Goal: Task Accomplishment & Management: Use online tool/utility

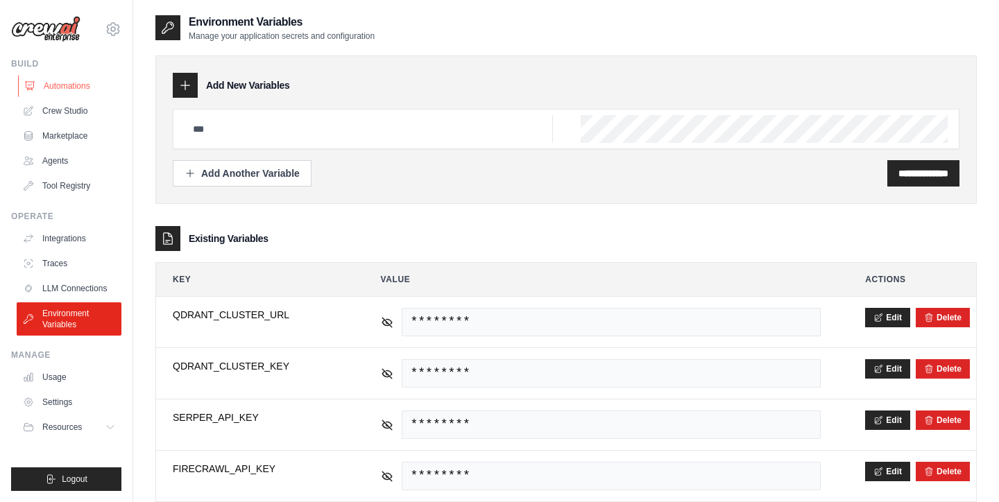
click at [69, 86] on link "Automations" at bounding box center [70, 86] width 105 height 22
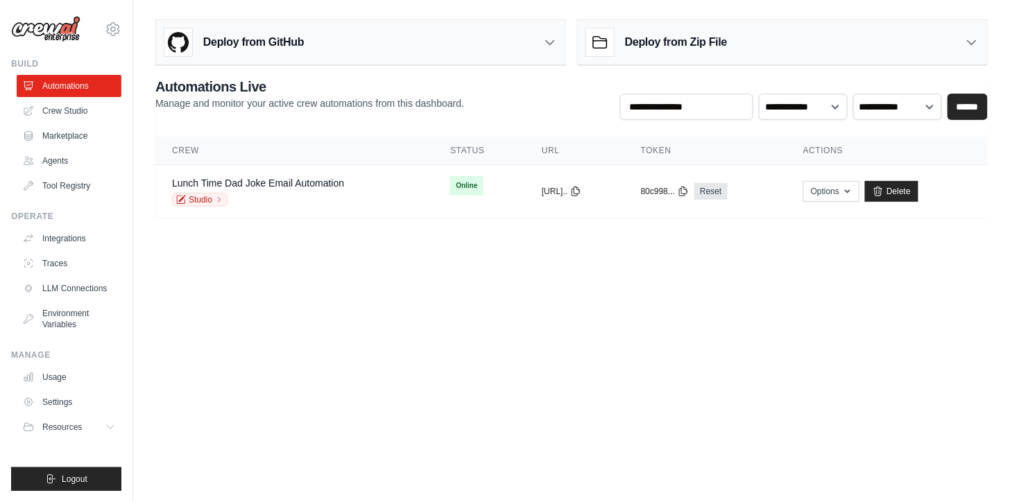
click at [78, 108] on link "Crew Studio" at bounding box center [69, 111] width 105 height 22
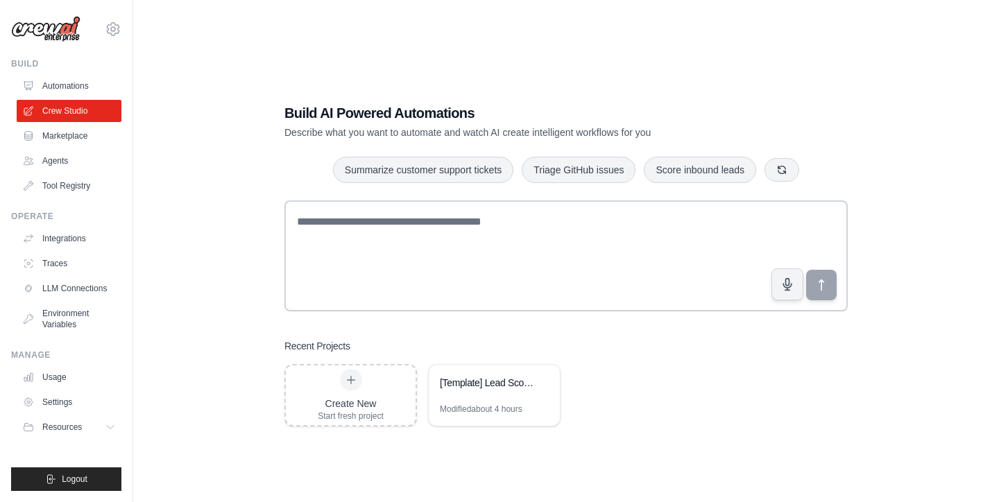
click at [226, 372] on div "Build AI Powered Automations Describe what you want to automate and watch AI cr…" at bounding box center [566, 265] width 822 height 502
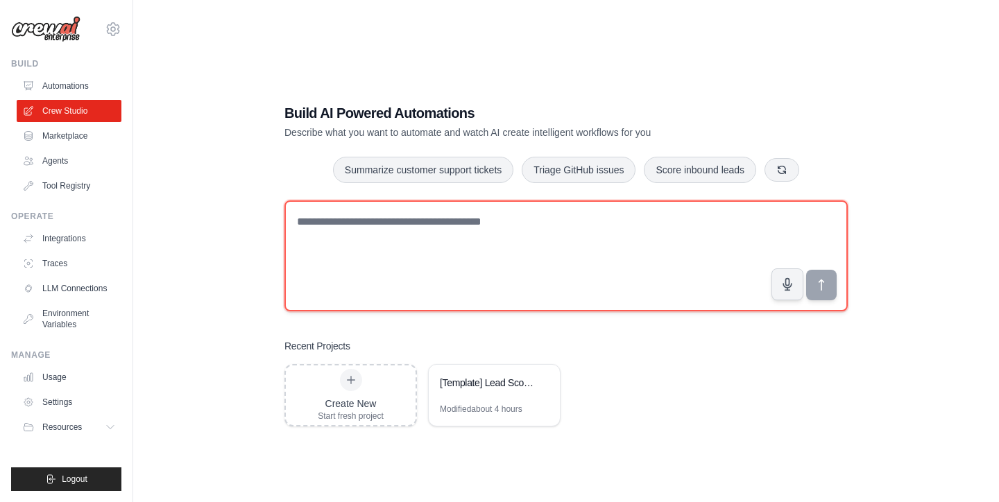
click at [351, 253] on textarea at bounding box center [567, 256] width 564 height 111
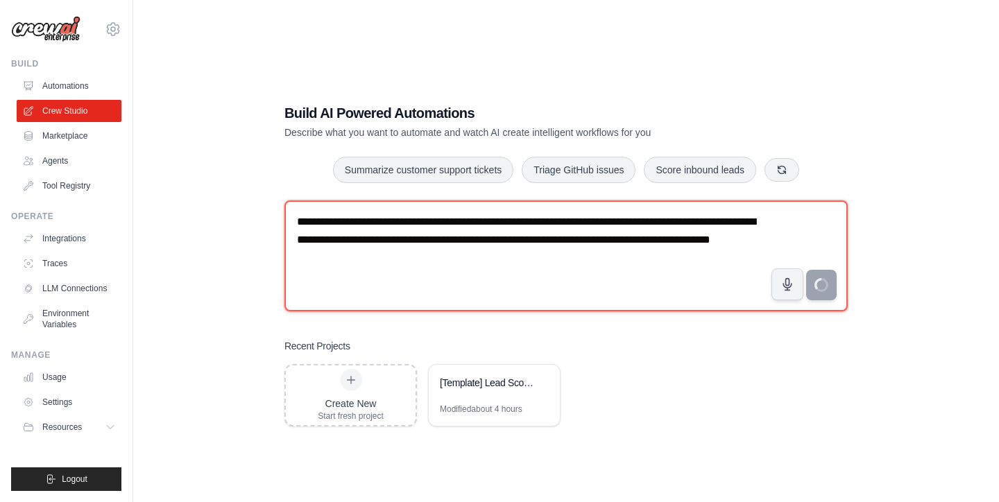
type textarea "**********"
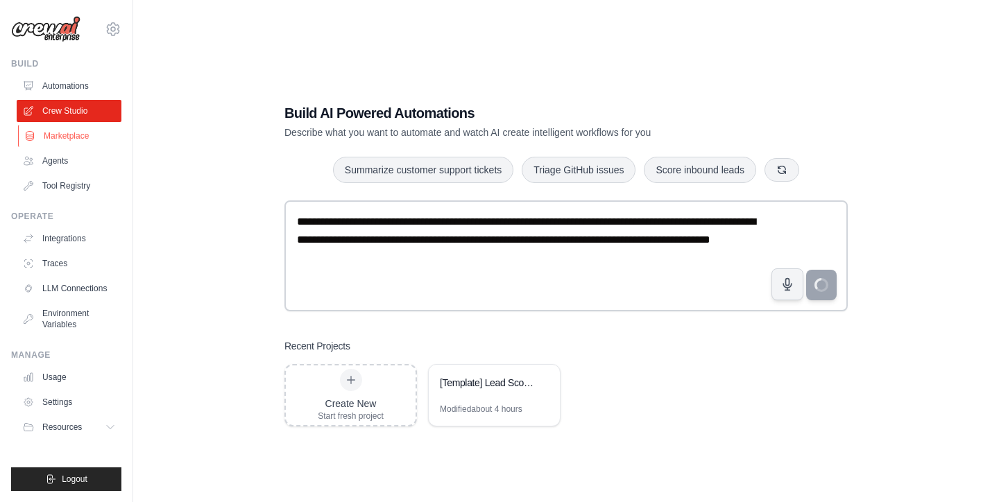
click at [80, 133] on link "Marketplace" at bounding box center [70, 136] width 105 height 22
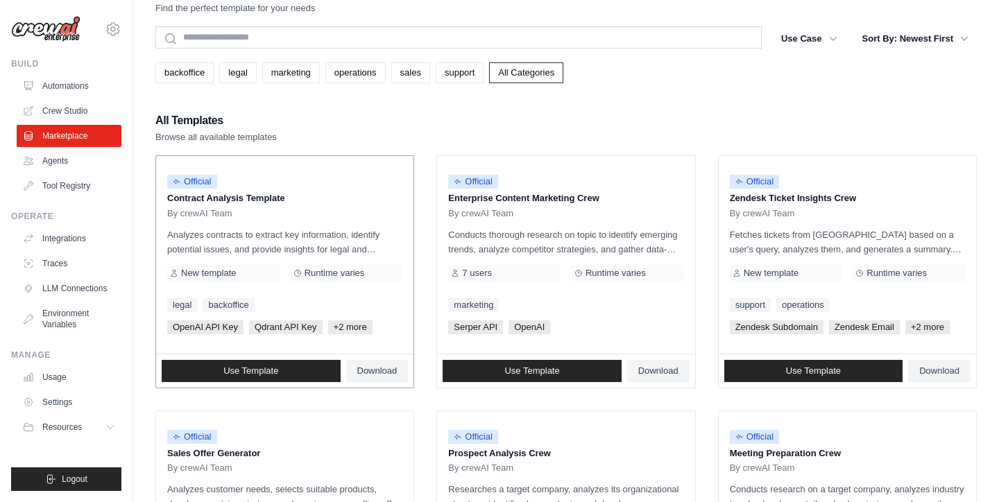
scroll to position [33, 0]
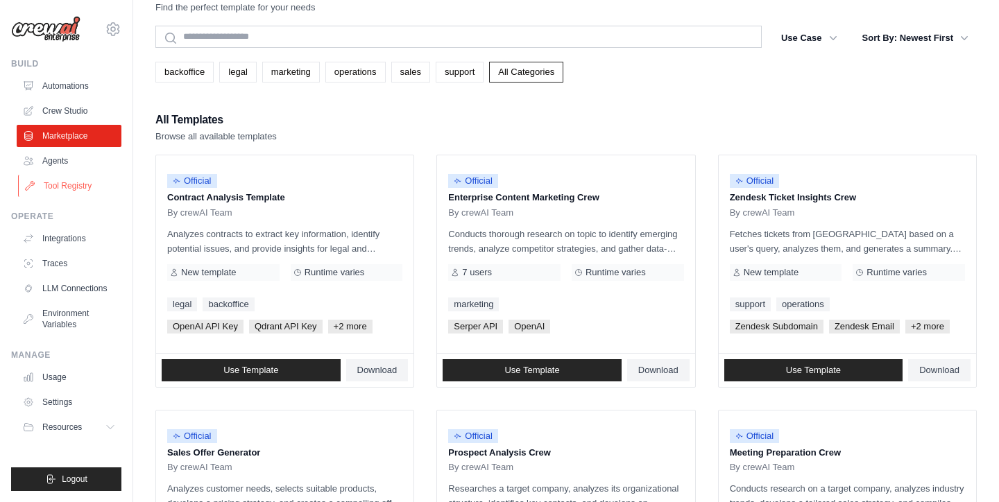
click at [68, 195] on link "Tool Registry" at bounding box center [70, 186] width 105 height 22
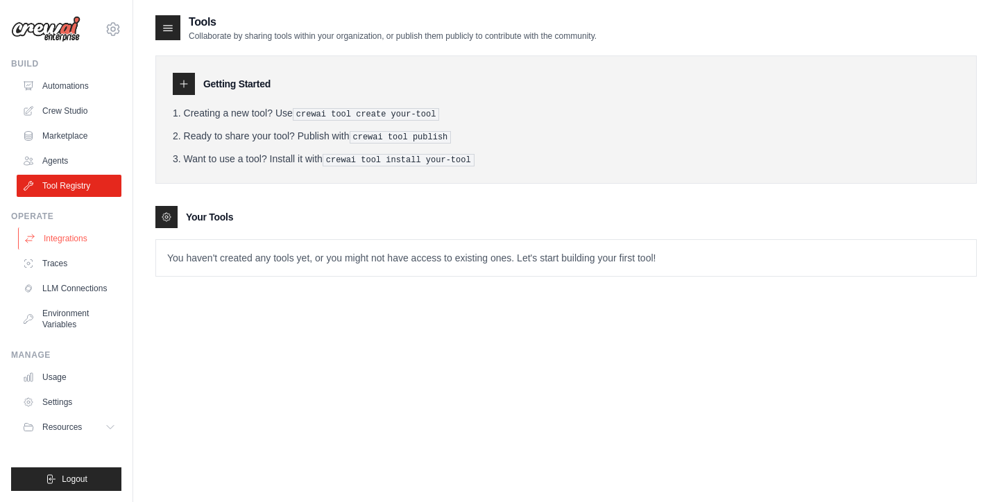
click at [74, 237] on link "Integrations" at bounding box center [70, 239] width 105 height 22
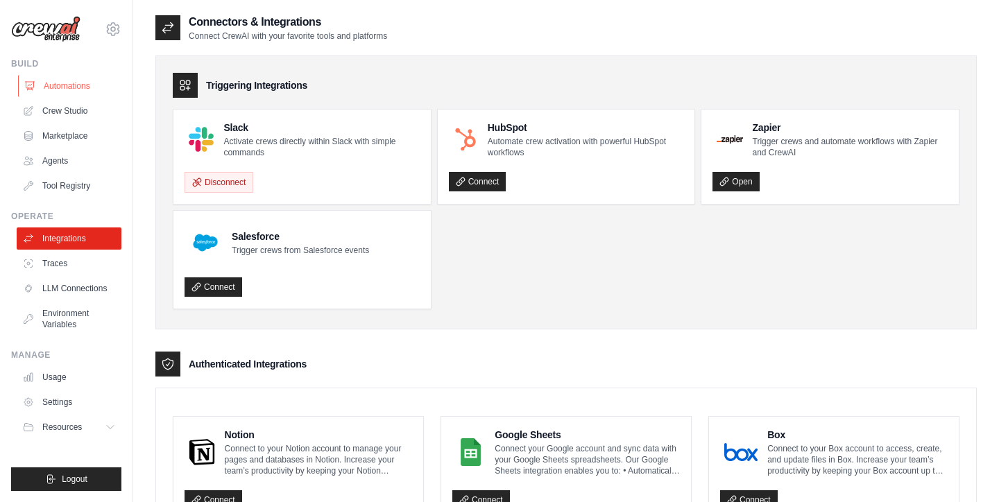
click at [66, 89] on link "Automations" at bounding box center [70, 86] width 105 height 22
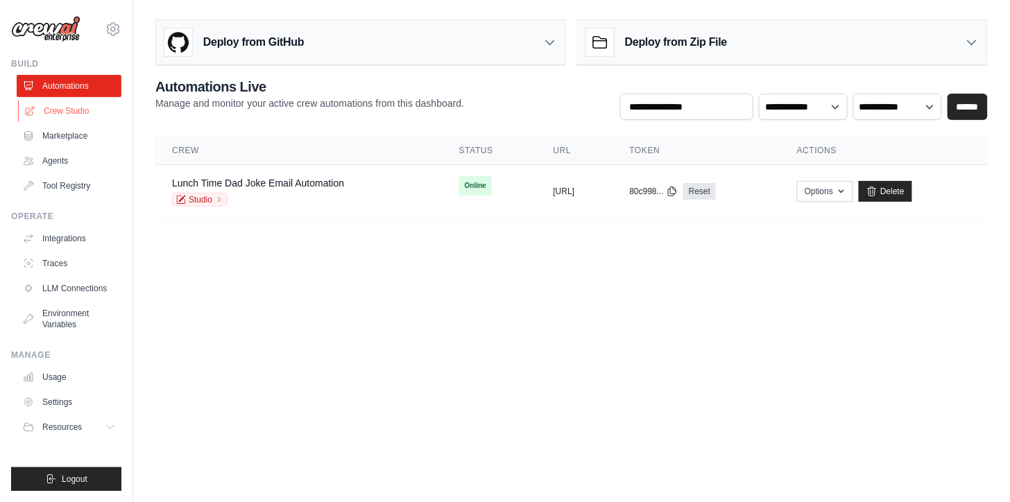
click at [71, 111] on link "Crew Studio" at bounding box center [70, 111] width 105 height 22
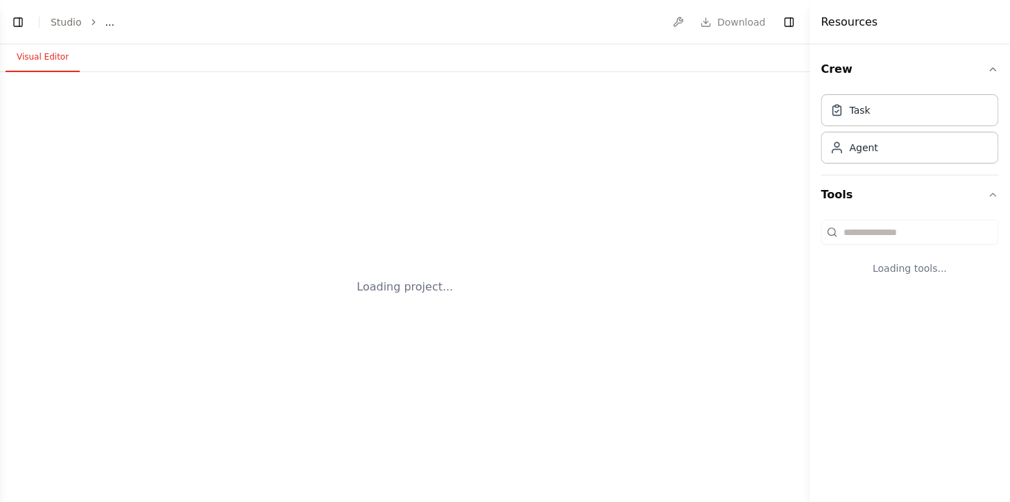
select select "****"
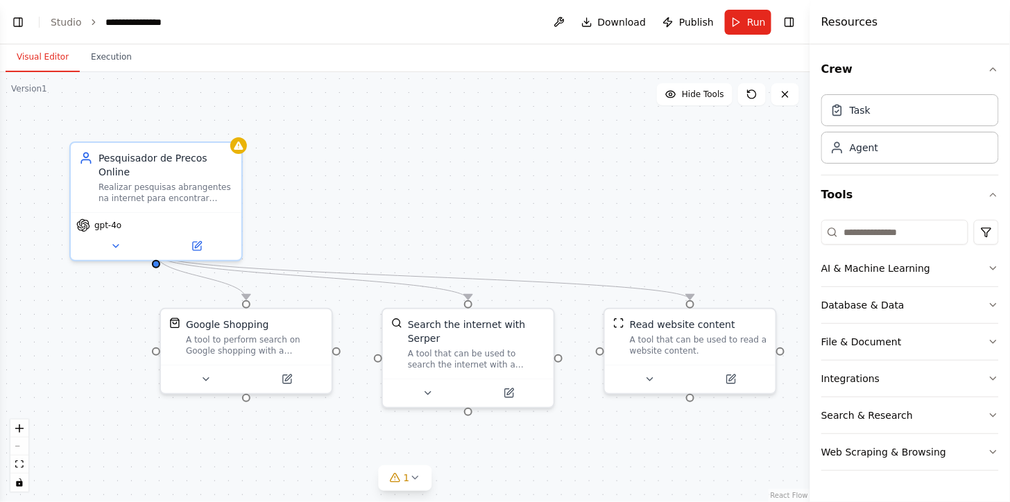
scroll to position [112, 0]
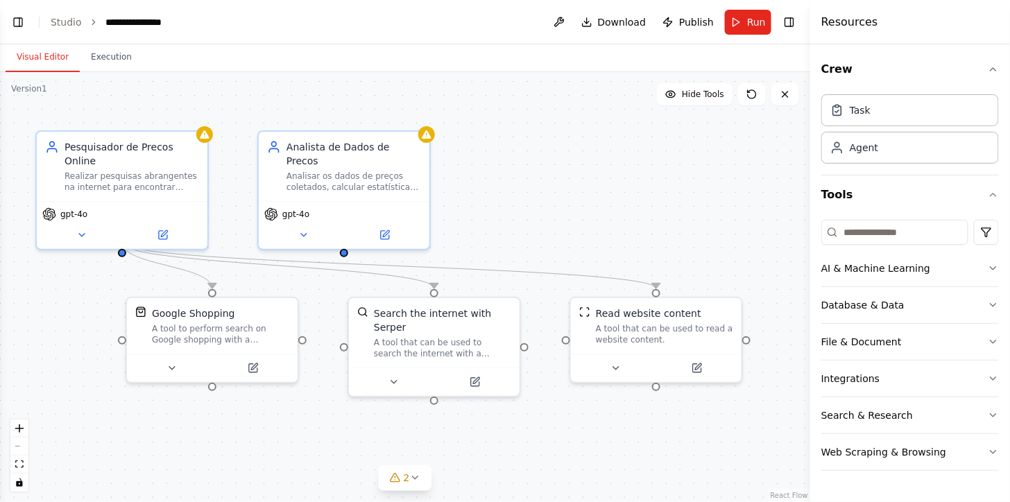
drag, startPoint x: 328, startPoint y: 446, endPoint x: 294, endPoint y: 435, distance: 35.8
click at [294, 435] on div ".deletable-edge-delete-btn { width: 20px; height: 20px; border: 0px solid #ffff…" at bounding box center [405, 287] width 811 height 430
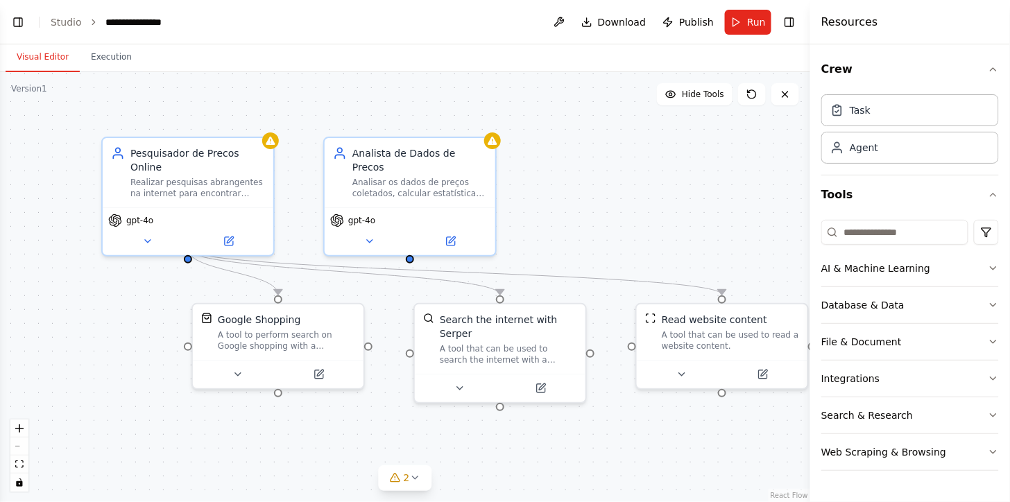
drag, startPoint x: 563, startPoint y: 235, endPoint x: 634, endPoint y: 244, distance: 71.4
click at [634, 244] on div ".deletable-edge-delete-btn { width: 20px; height: 20px; border: 0px solid #ffff…" at bounding box center [405, 287] width 811 height 430
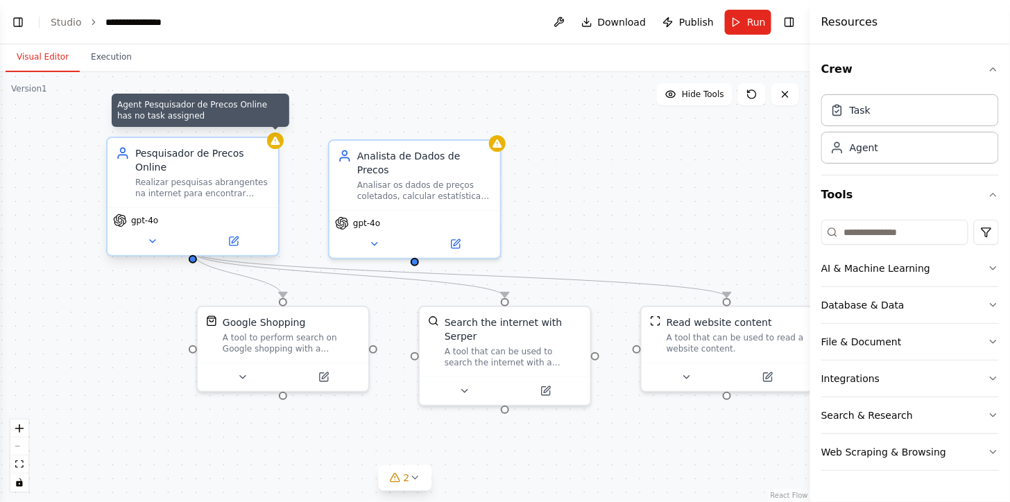
click at [280, 147] on div at bounding box center [275, 141] width 17 height 17
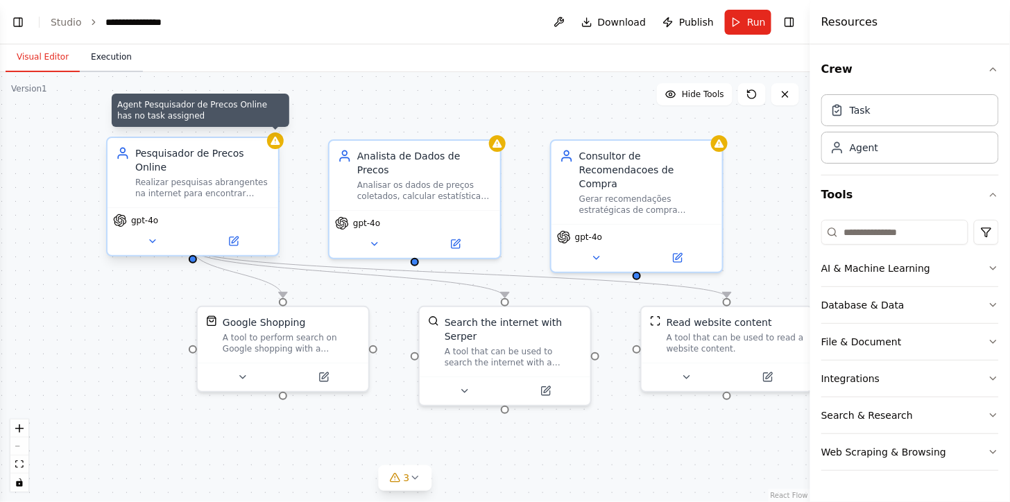
click at [80, 53] on button "Execution" at bounding box center [111, 57] width 63 height 29
click at [52, 58] on button "Visual Editor" at bounding box center [43, 57] width 74 height 29
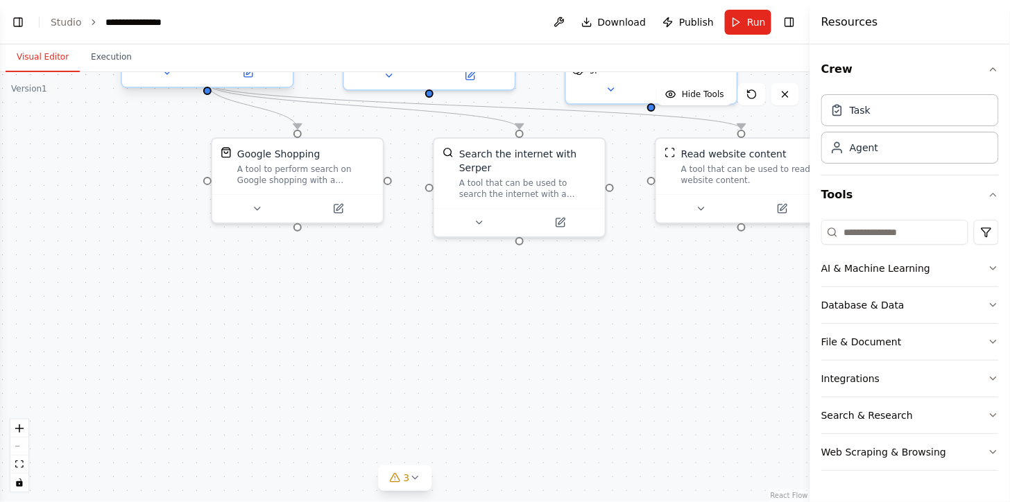
drag, startPoint x: 146, startPoint y: 313, endPoint x: 156, endPoint y: 151, distance: 162.7
click at [156, 151] on div ".deletable-edge-delete-btn { width: 20px; height: 20px; border: 0px solid #ffff…" at bounding box center [405, 287] width 811 height 430
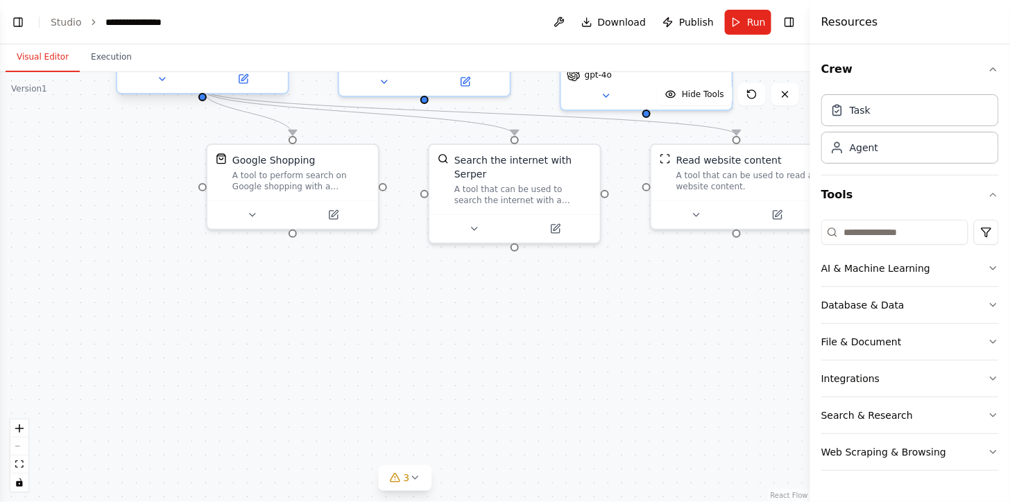
click at [203, 282] on div ".deletable-edge-delete-btn { width: 20px; height: 20px; border: 0px solid #ffff…" at bounding box center [405, 287] width 811 height 430
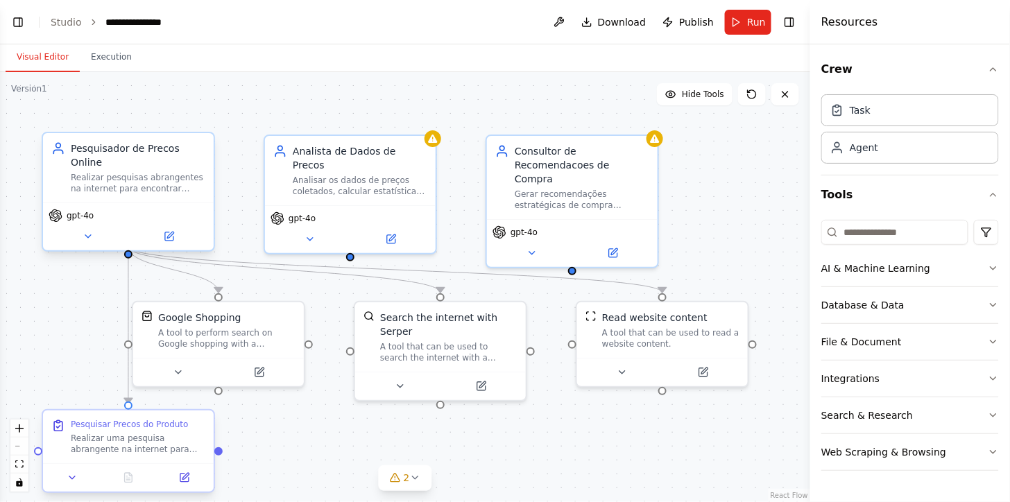
drag, startPoint x: 203, startPoint y: 282, endPoint x: 128, endPoint y: 439, distance: 174.2
click at [128, 439] on div ".deletable-edge-delete-btn { width: 20px; height: 20px; border: 0px solid #ffff…" at bounding box center [405, 287] width 811 height 430
click at [46, 333] on div ".deletable-edge-delete-btn { width: 20px; height: 20px; border: 0px solid #ffff…" at bounding box center [405, 287] width 811 height 430
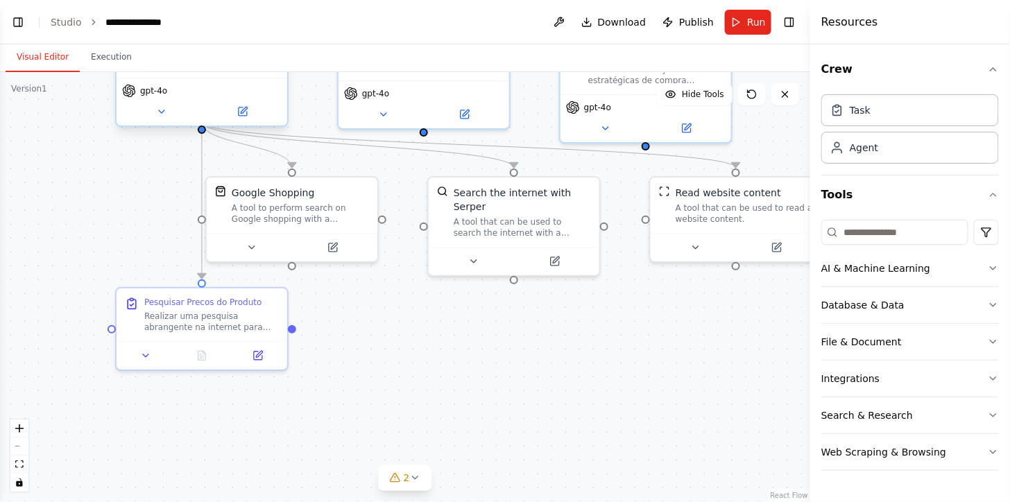
drag, startPoint x: 46, startPoint y: 333, endPoint x: 126, endPoint y: 212, distance: 144.9
click at [126, 212] on div ".deletable-edge-delete-btn { width: 20px; height: 20px; border: 0px solid #ffff…" at bounding box center [405, 287] width 811 height 430
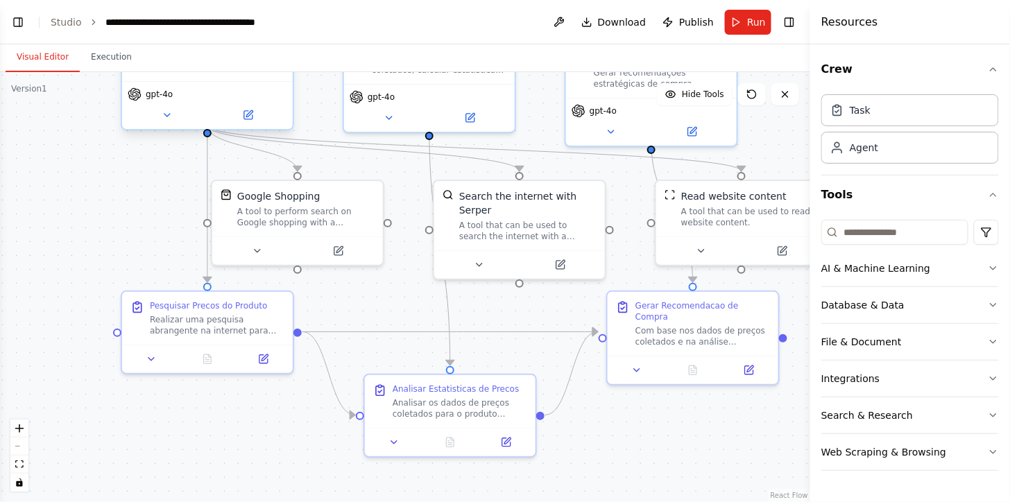
scroll to position [840, 0]
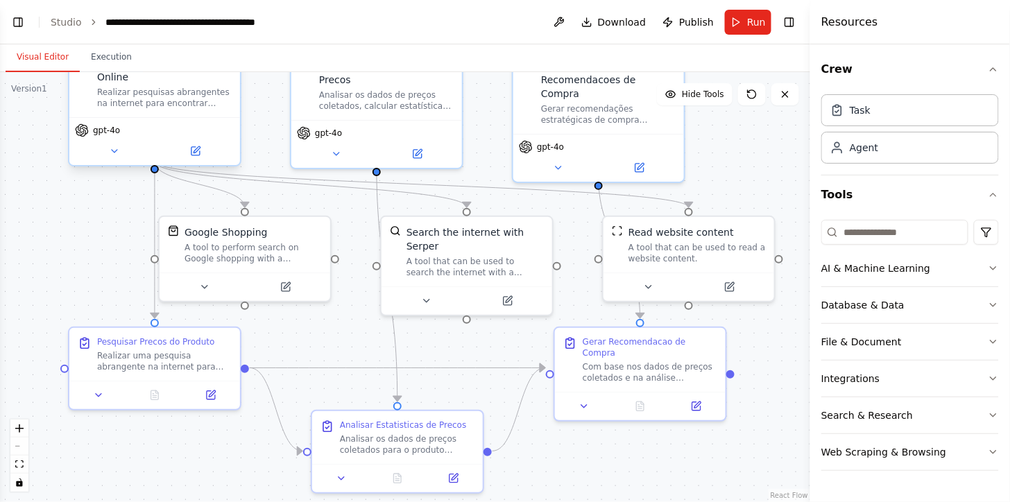
drag, startPoint x: 373, startPoint y: 293, endPoint x: 321, endPoint y: 329, distance: 63.9
click at [321, 329] on div ".deletable-edge-delete-btn { width: 20px; height: 20px; border: 0px solid #ffff…" at bounding box center [405, 287] width 811 height 430
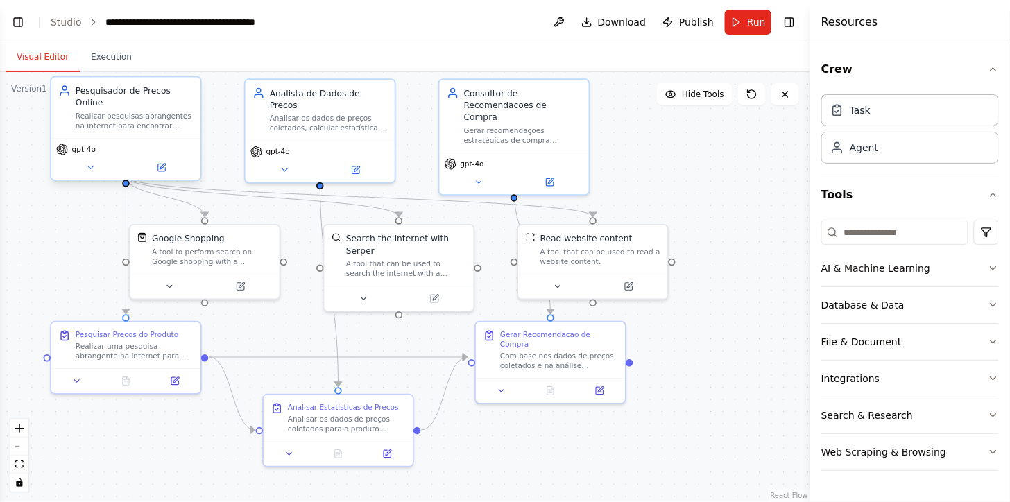
drag, startPoint x: 358, startPoint y: 335, endPoint x: 306, endPoint y: 331, distance: 52.2
click at [306, 330] on div ".deletable-edge-delete-btn { width: 20px; height: 20px; border: 0px solid #ffff…" at bounding box center [405, 287] width 811 height 430
click at [309, 359] on icon "Edge from 582727bc-d96c-417e-bef8-b4ef52b7c357 to 0c898650-994e-45e7-92ec-4f420…" at bounding box center [338, 359] width 259 height 0
click at [404, 336] on div ".deletable-edge-delete-btn { width: 20px; height: 20px; border: 0px solid #ffff…" at bounding box center [405, 287] width 811 height 430
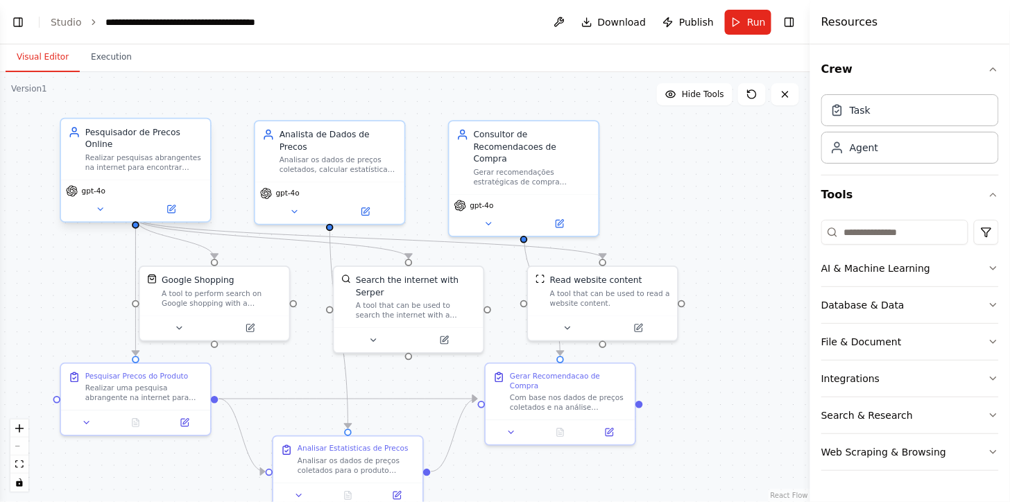
drag, startPoint x: 694, startPoint y: 373, endPoint x: 704, endPoint y: 412, distance: 40.7
click at [704, 412] on div ".deletable-edge-delete-btn { width: 20px; height: 20px; border: 0px solid #ffff…" at bounding box center [405, 287] width 811 height 430
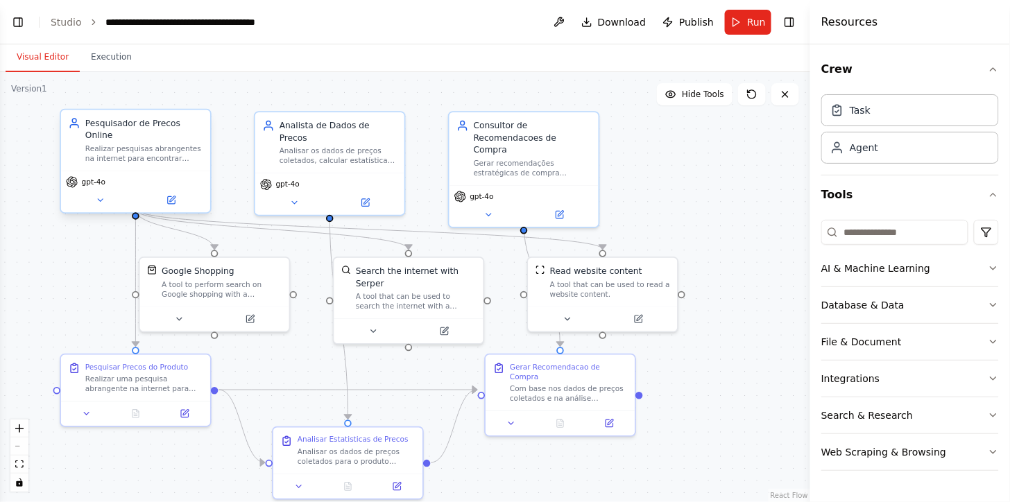
drag, startPoint x: 756, startPoint y: 407, endPoint x: 779, endPoint y: 323, distance: 86.9
click at [779, 323] on div ".deletable-edge-delete-btn { width: 20px; height: 20px; border: 0px solid #ffff…" at bounding box center [405, 287] width 811 height 430
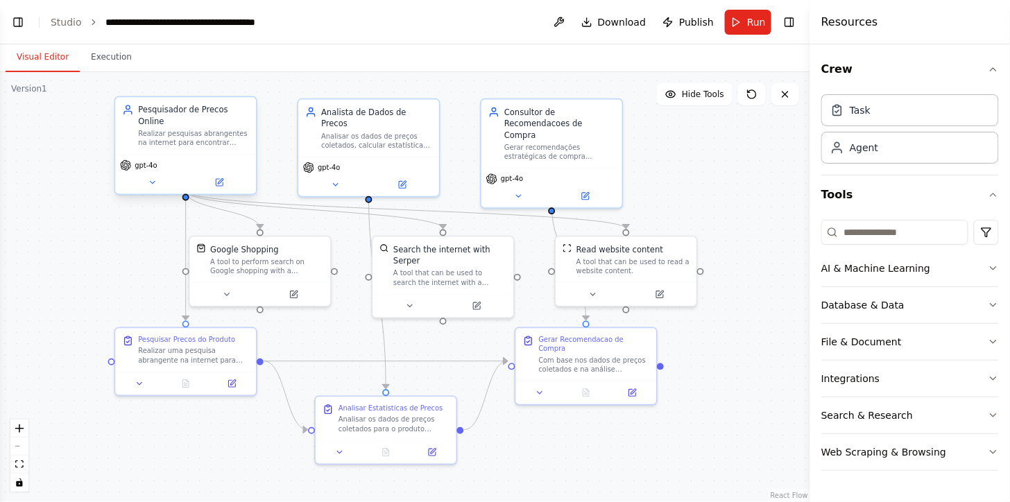
drag, startPoint x: 779, startPoint y: 323, endPoint x: 771, endPoint y: 370, distance: 47.1
click at [771, 370] on div ".deletable-edge-delete-btn { width: 20px; height: 20px; border: 0px solid #ffff…" at bounding box center [405, 287] width 811 height 430
click at [627, 271] on div "A tool that can be used to read a website content." at bounding box center [633, 265] width 113 height 18
click at [593, 290] on icon at bounding box center [592, 293] width 9 height 9
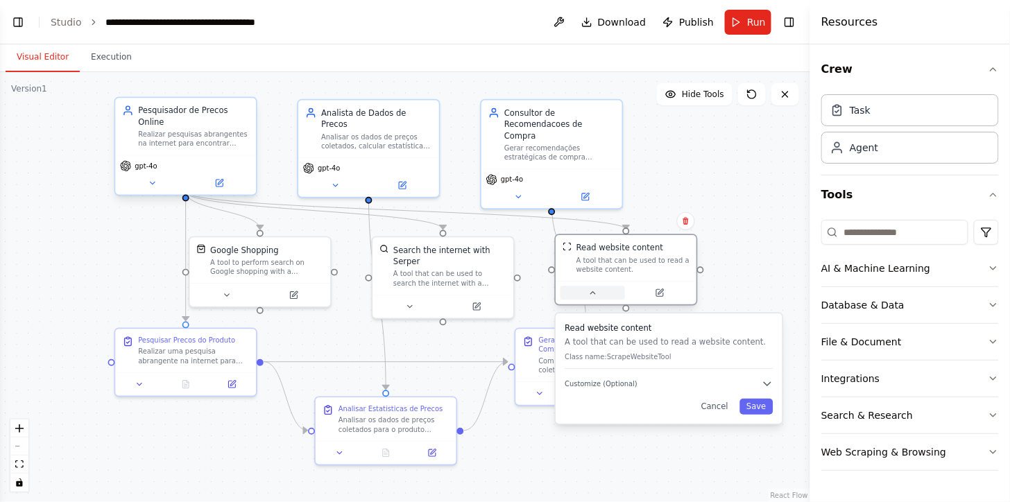
click at [591, 295] on icon at bounding box center [592, 293] width 9 height 9
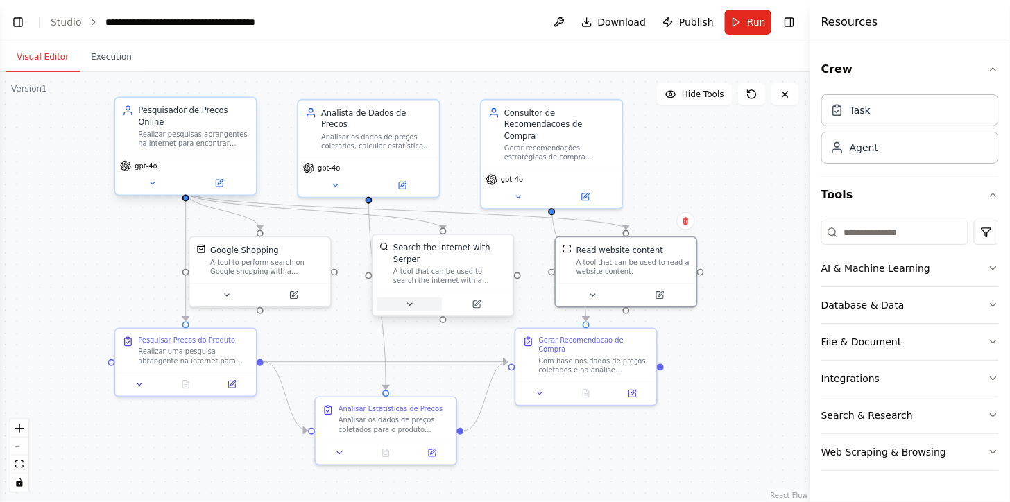
click at [413, 300] on icon at bounding box center [409, 304] width 9 height 9
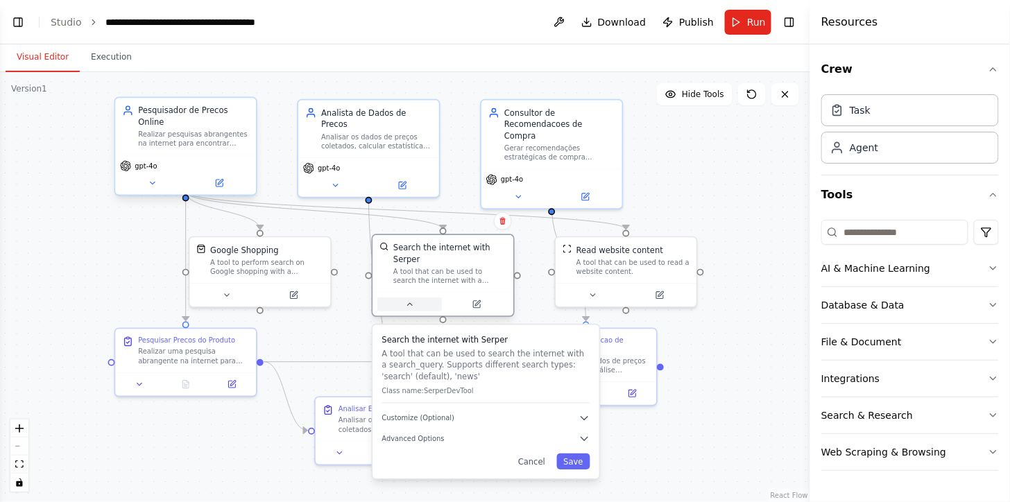
click at [413, 300] on icon at bounding box center [409, 304] width 9 height 9
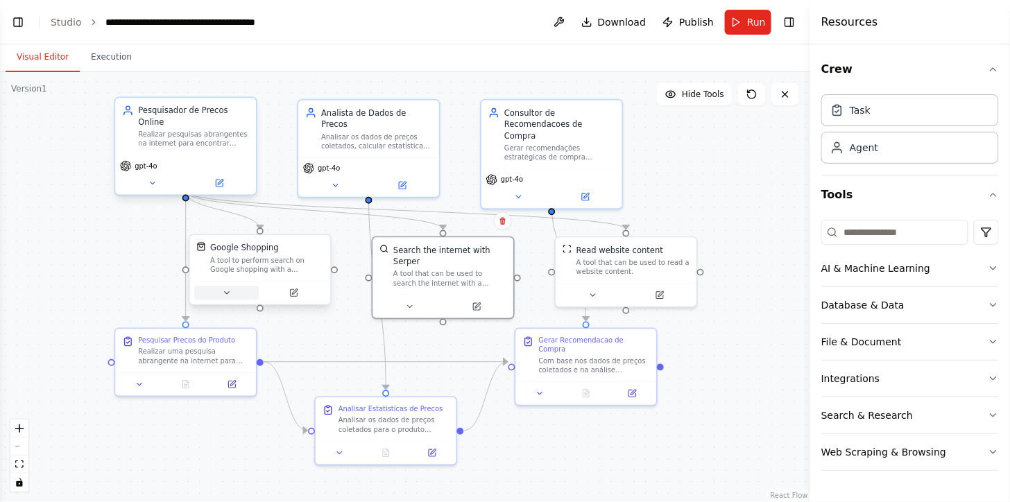
click at [238, 287] on button at bounding box center [226, 294] width 65 height 14
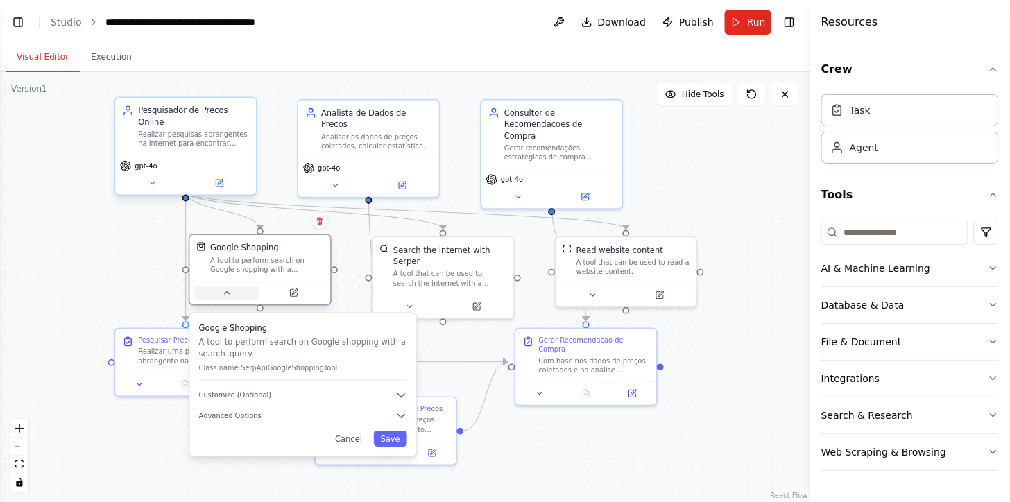
click at [238, 287] on button at bounding box center [226, 294] width 65 height 14
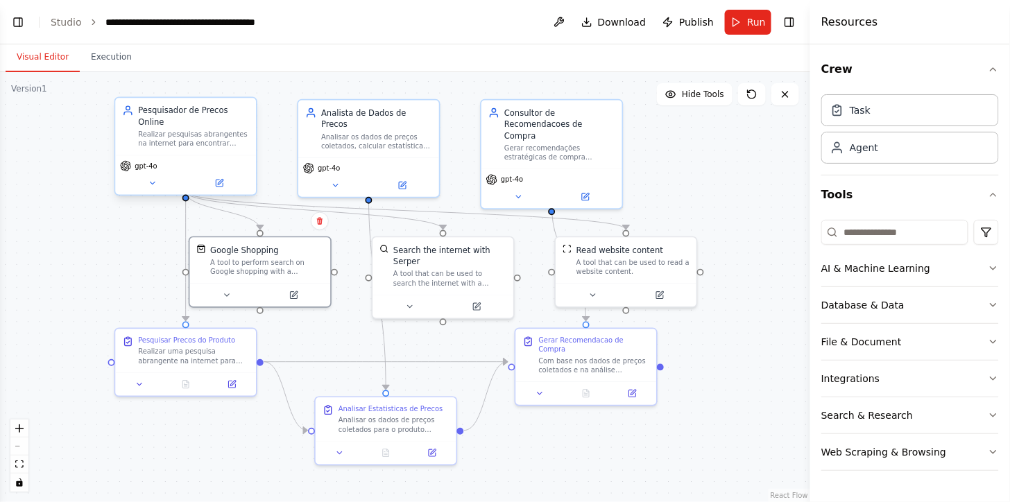
click at [554, 468] on div ".deletable-edge-delete-btn { width: 20px; height: 20px; border: 0px solid #ffff…" at bounding box center [405, 287] width 811 height 430
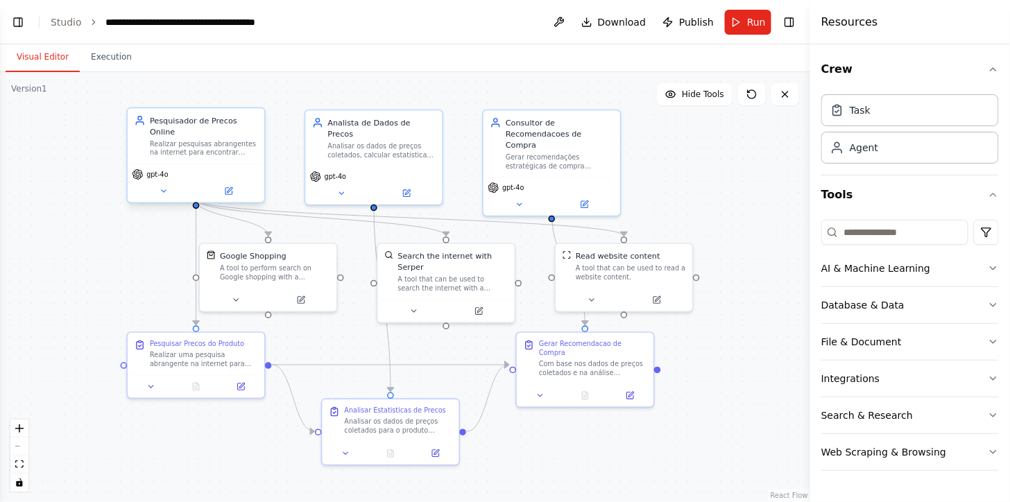
click at [694, 185] on div ".deletable-edge-delete-btn { width: 20px; height: 20px; border: 0px solid #ffff…" at bounding box center [405, 287] width 811 height 430
click at [757, 23] on span "Run" at bounding box center [756, 22] width 19 height 14
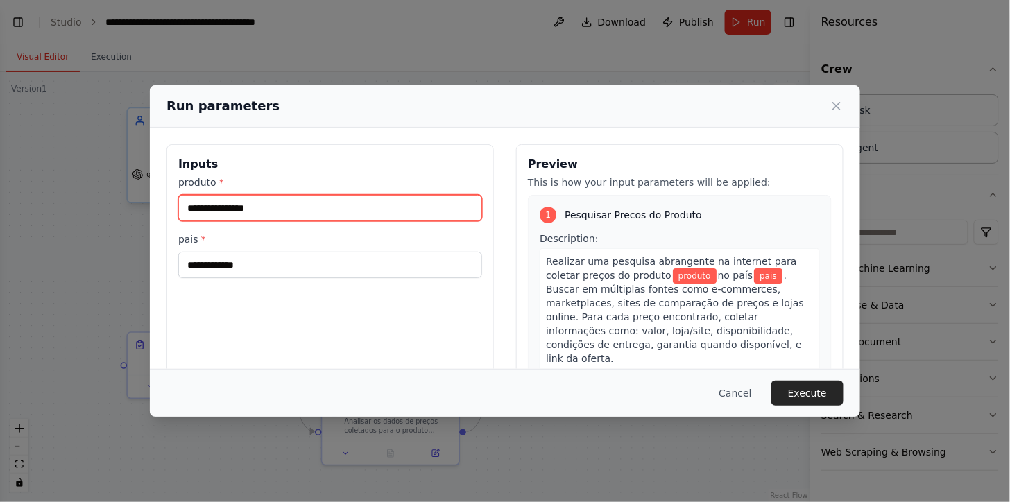
click at [346, 210] on input "produto *" at bounding box center [330, 208] width 304 height 26
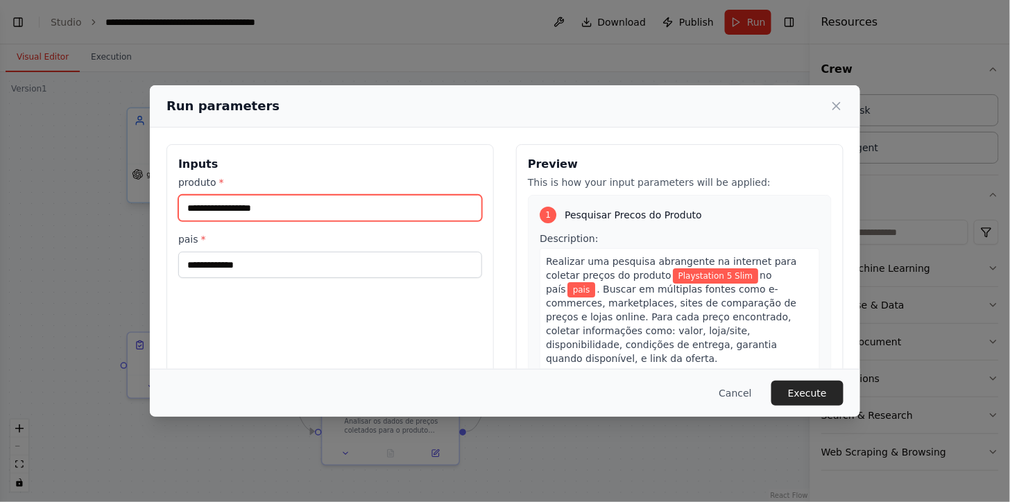
type input "**********"
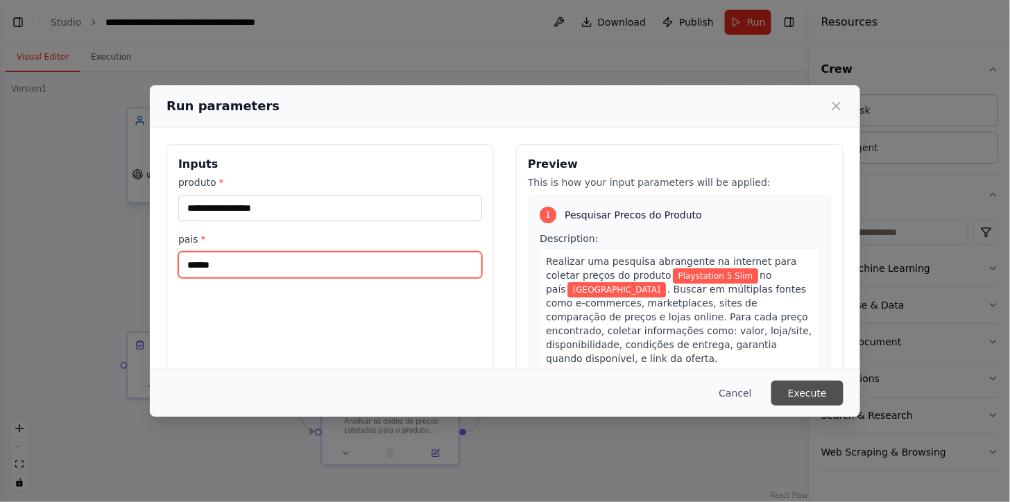
type input "******"
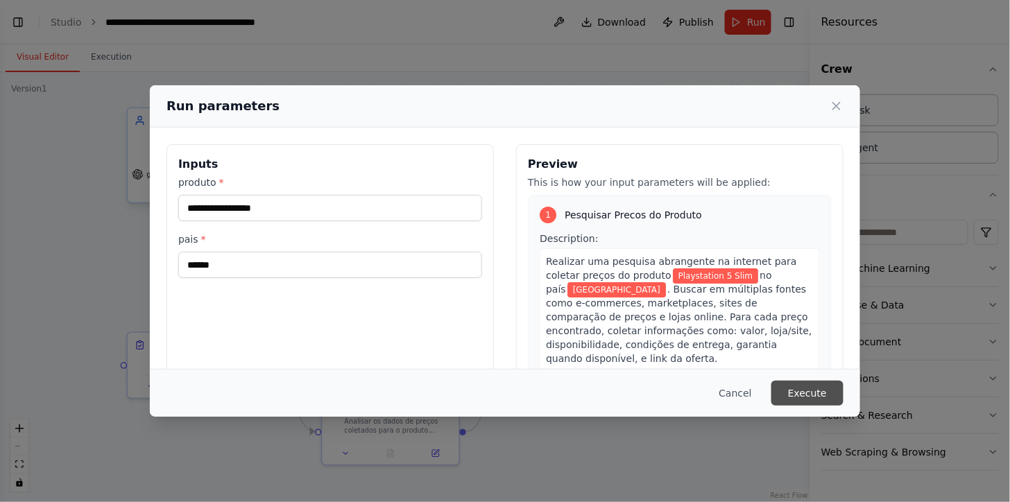
click at [824, 393] on button "Execute" at bounding box center [808, 393] width 72 height 25
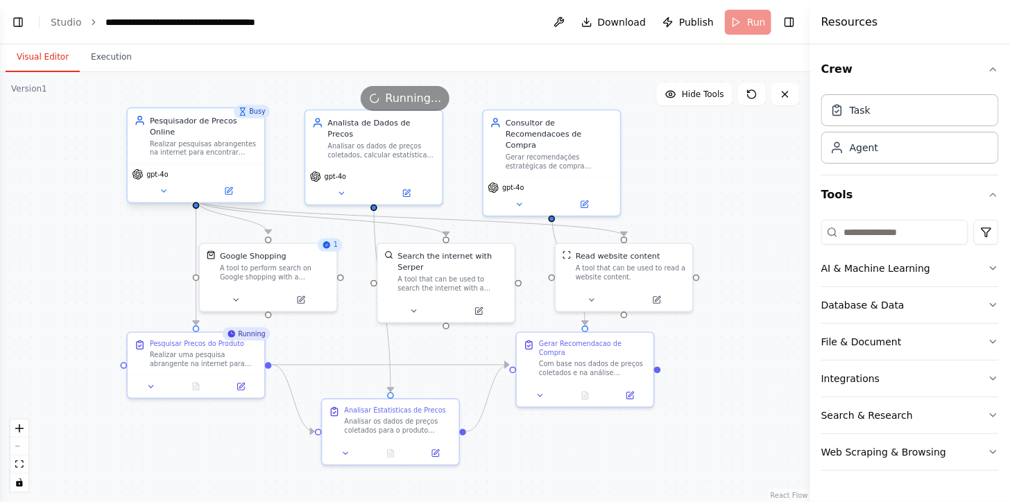
click at [740, 358] on div ".deletable-edge-delete-btn { width: 20px; height: 20px; border: 0px solid #ffff…" at bounding box center [405, 287] width 811 height 430
click at [110, 61] on button "Execution" at bounding box center [111, 57] width 63 height 29
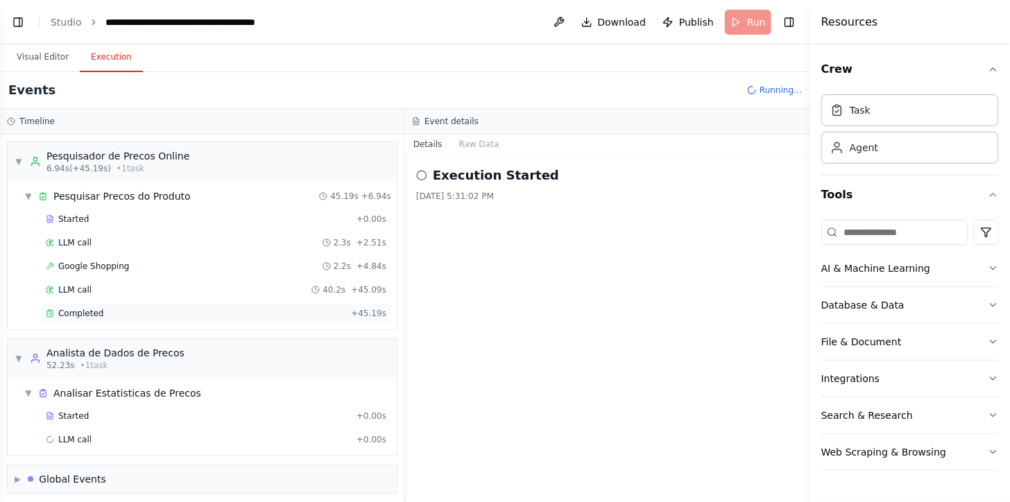
click at [273, 321] on div "Completed + 45.19s" at bounding box center [216, 313] width 350 height 21
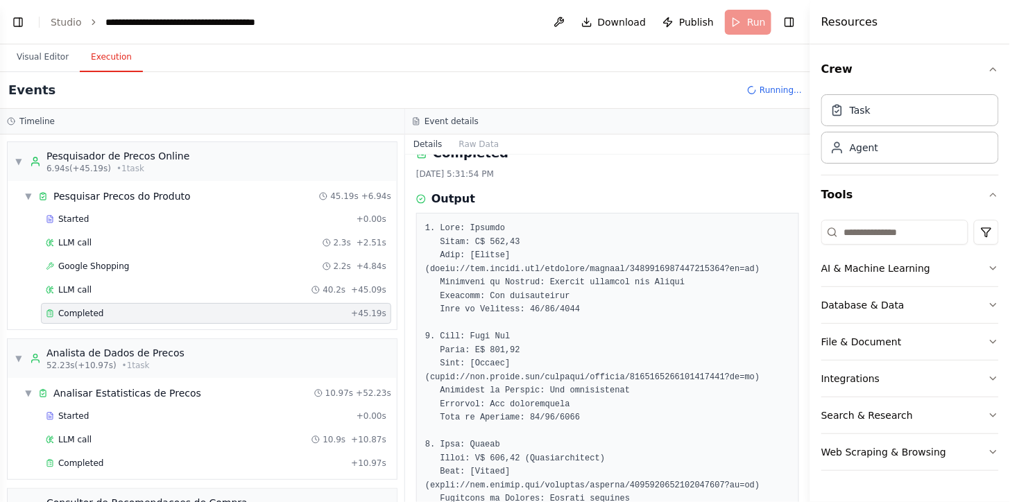
scroll to position [0, 0]
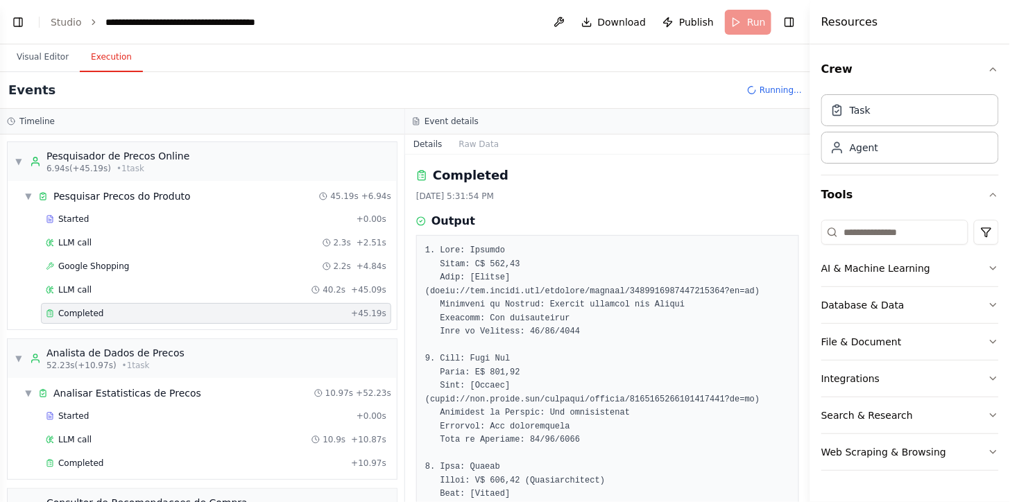
drag, startPoint x: 472, startPoint y: 371, endPoint x: 587, endPoint y: 389, distance: 116.6
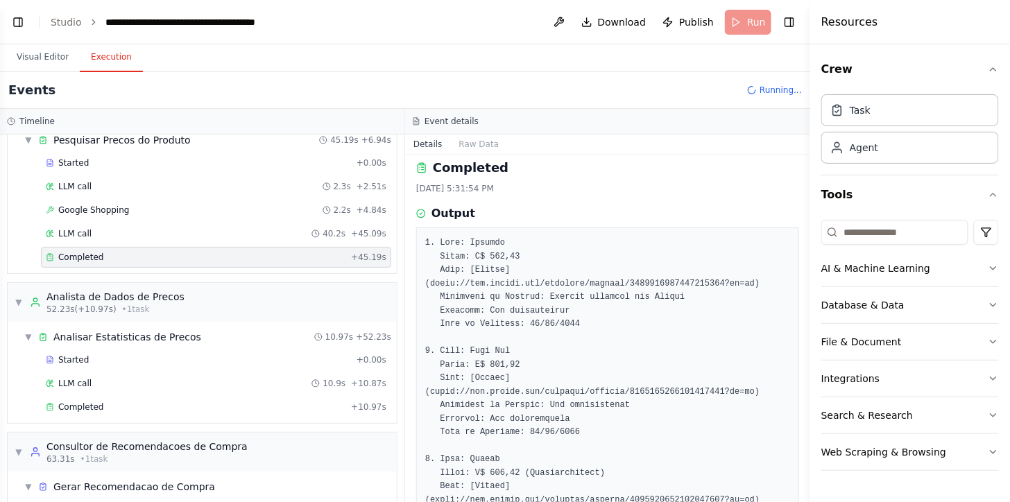
scroll to position [58, 0]
click at [28, 56] on button "Visual Editor" at bounding box center [43, 57] width 74 height 29
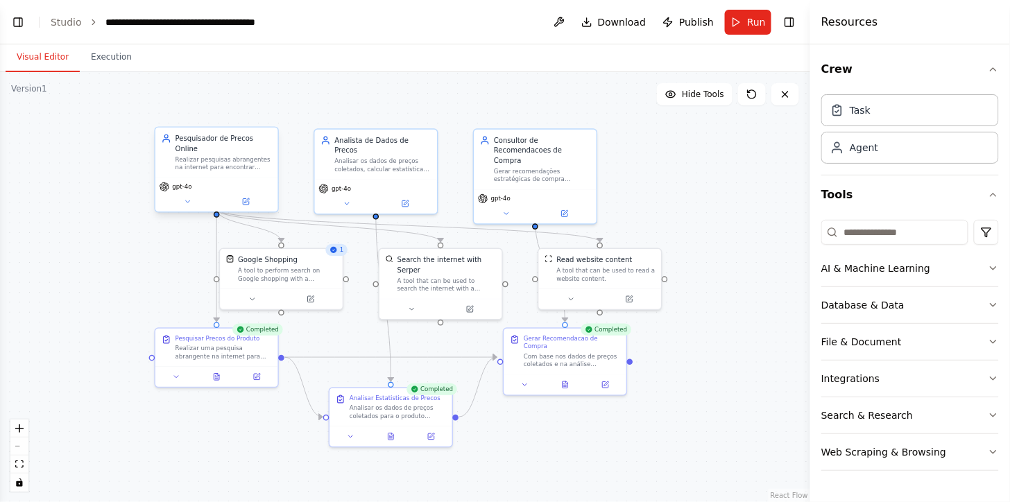
drag, startPoint x: 94, startPoint y: 273, endPoint x: 126, endPoint y: 275, distance: 31.3
click at [126, 275] on div ".deletable-edge-delete-btn { width: 20px; height: 20px; border: 0px solid #ffff…" at bounding box center [405, 287] width 811 height 430
click at [17, 22] on button "Toggle Left Sidebar" at bounding box center [17, 21] width 19 height 19
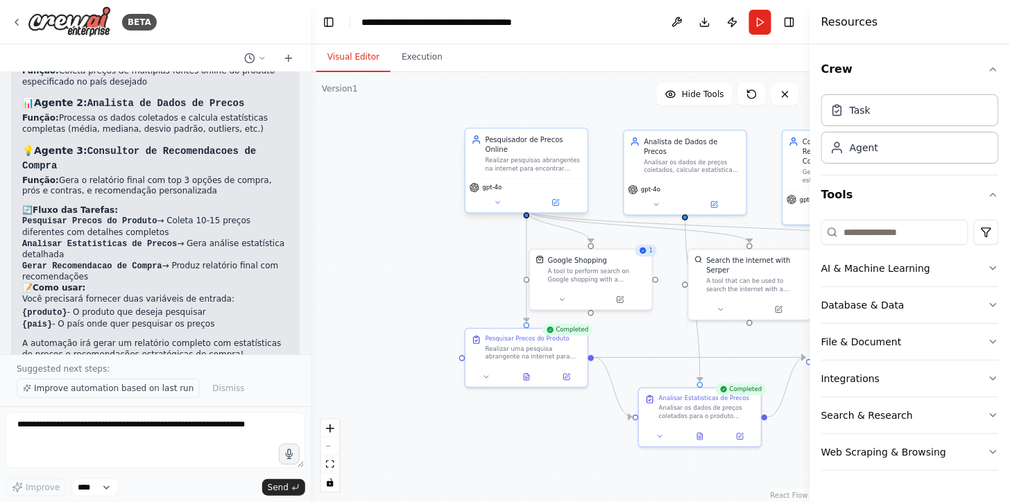
click at [148, 384] on span "Improve automation based on last run" at bounding box center [114, 388] width 160 height 11
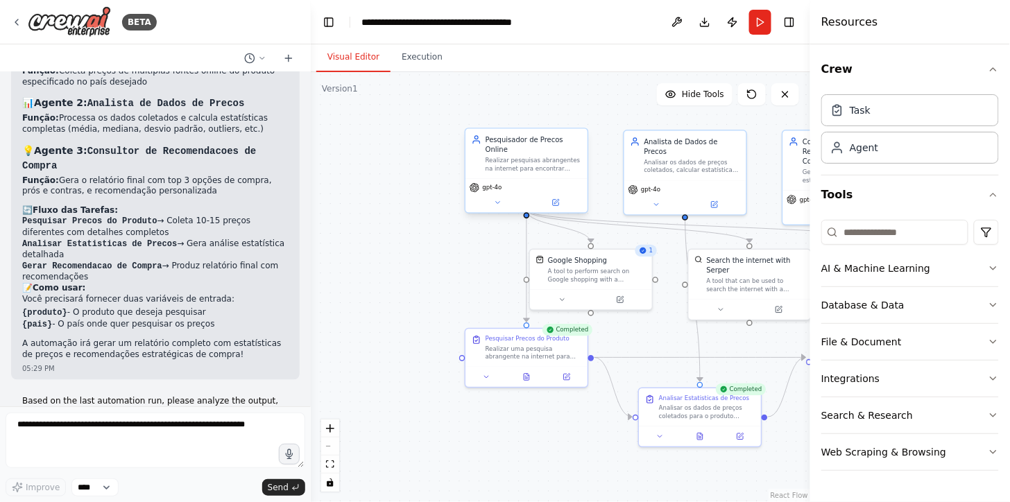
scroll to position [891, 0]
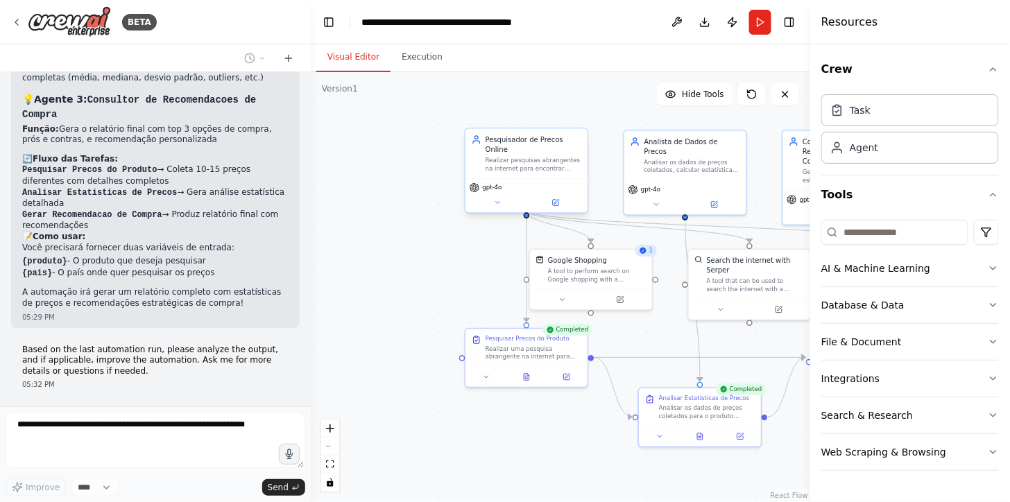
click at [113, 345] on p "Based on the last automation run, please analyze the output, and if applicable,…" at bounding box center [155, 361] width 266 height 33
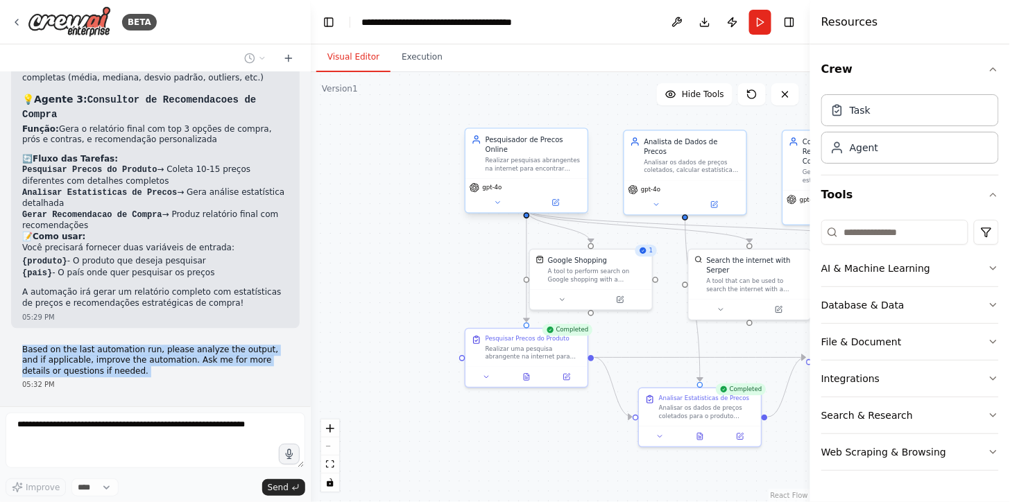
drag, startPoint x: 113, startPoint y: 323, endPoint x: 126, endPoint y: 337, distance: 18.2
click at [126, 345] on p "Based on the last automation run, please analyze the output, and if applicable,…" at bounding box center [155, 361] width 266 height 33
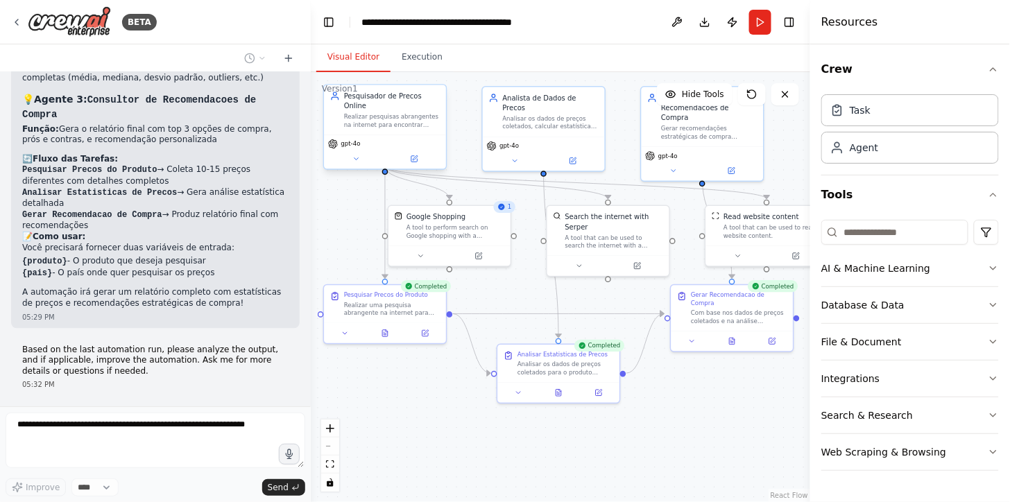
drag, startPoint x: 451, startPoint y: 297, endPoint x: 307, endPoint y: 253, distance: 151.0
click at [307, 253] on div "BETA quero um flow de agentes que faça a pesquisa de preços no país Y de um pro…" at bounding box center [505, 251] width 1010 height 502
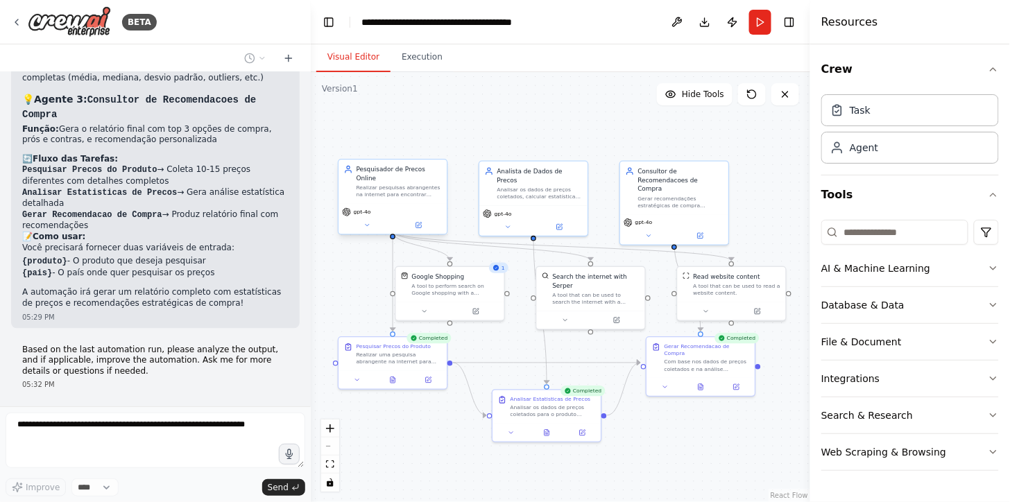
drag, startPoint x: 518, startPoint y: 294, endPoint x: 515, endPoint y: 339, distance: 44.5
click at [515, 341] on div ".deletable-edge-delete-btn { width: 20px; height: 20px; border: 0px solid #ffff…" at bounding box center [561, 287] width 500 height 430
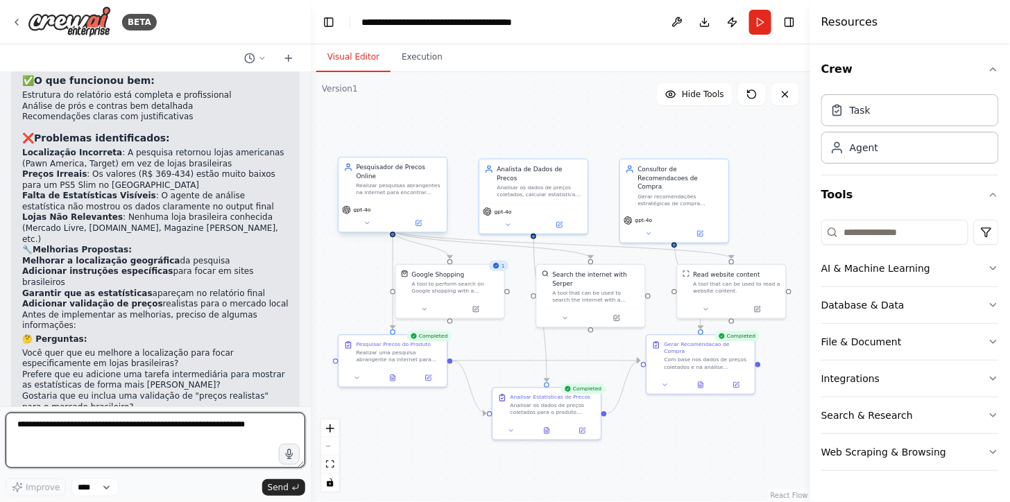
scroll to position [1309, 0]
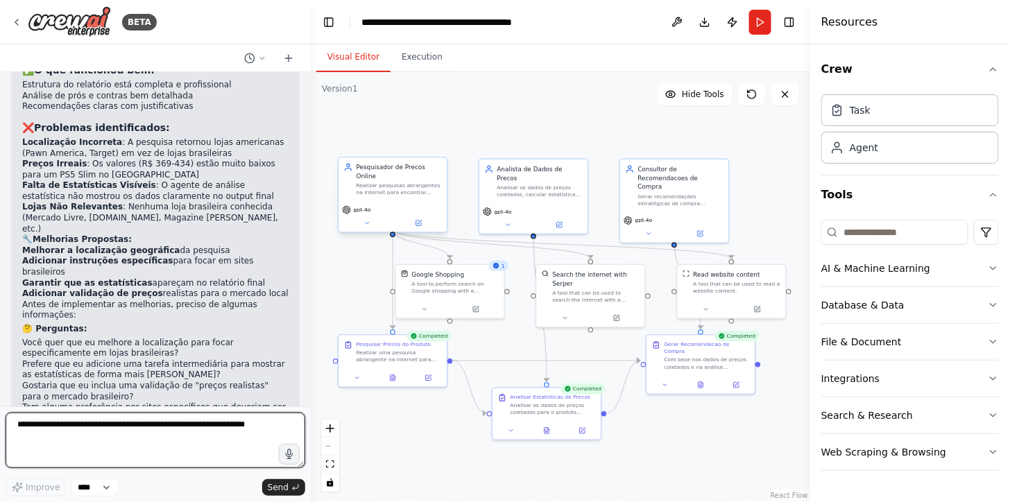
click at [133, 417] on textarea at bounding box center [156, 441] width 300 height 56
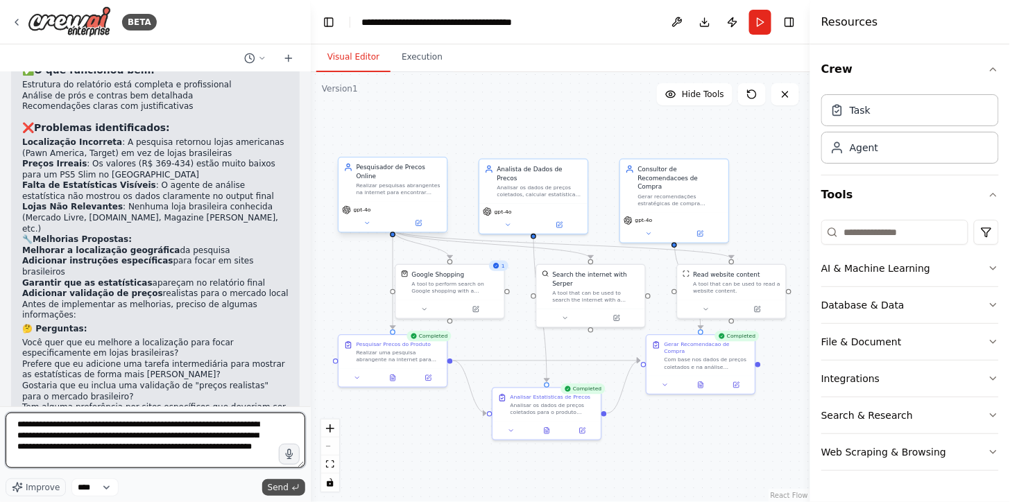
type textarea "**********"
click at [282, 483] on span "Send" at bounding box center [278, 487] width 21 height 11
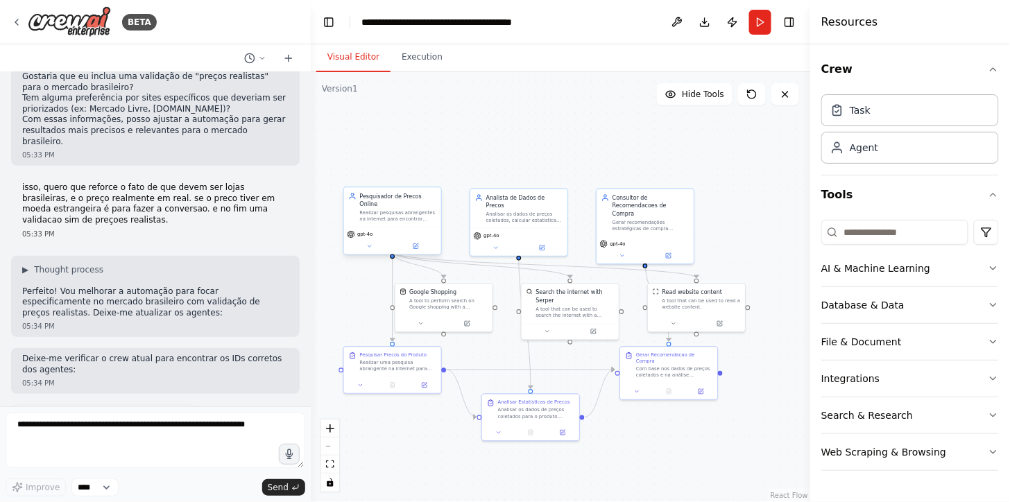
scroll to position [1689, 0]
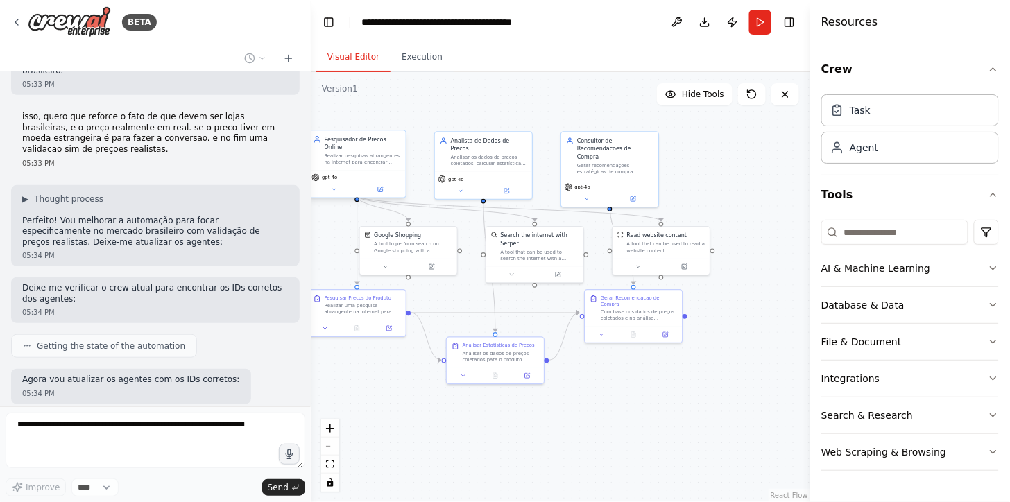
drag, startPoint x: 674, startPoint y: 155, endPoint x: 637, endPoint y: 96, distance: 69.5
click at [637, 96] on div ".deletable-edge-delete-btn { width: 20px; height: 20px; border: 0px solid #ffff…" at bounding box center [561, 287] width 500 height 430
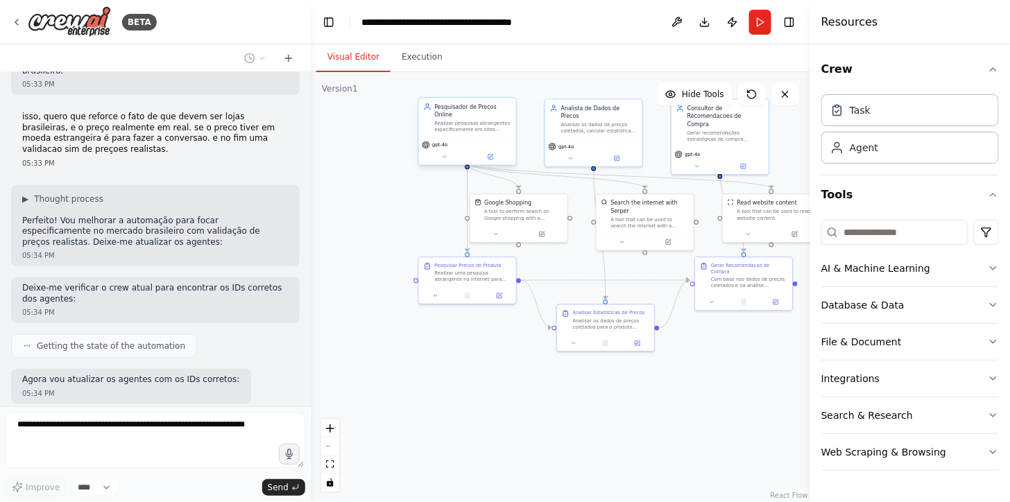
drag, startPoint x: 473, startPoint y: 441, endPoint x: 586, endPoint y: 411, distance: 117.2
click at [586, 411] on div ".deletable-edge-delete-btn { width: 20px; height: 20px; border: 0px solid #ffff…" at bounding box center [561, 287] width 500 height 430
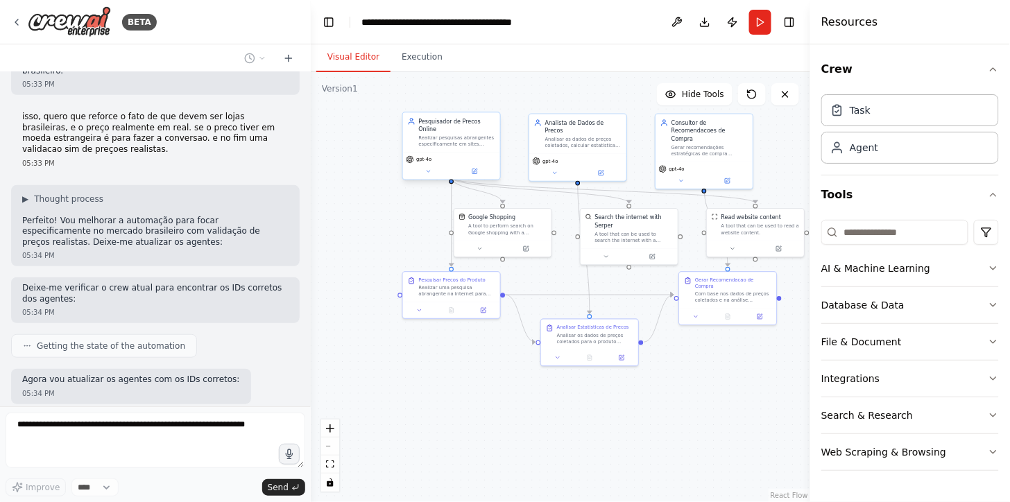
drag, startPoint x: 400, startPoint y: 247, endPoint x: 368, endPoint y: 276, distance: 43.2
click at [368, 276] on div ".deletable-edge-delete-btn { width: 20px; height: 20px; border: 0px solid #ffff…" at bounding box center [561, 287] width 500 height 430
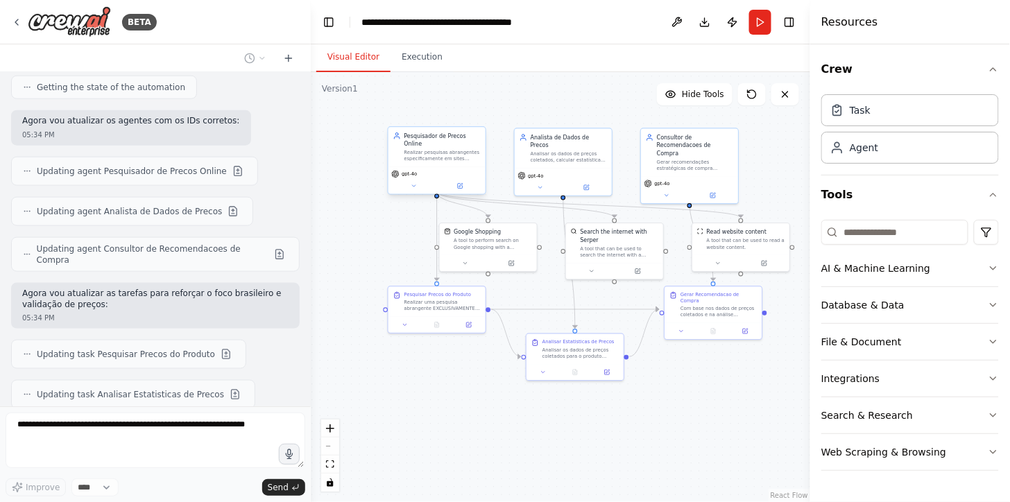
scroll to position [1988, 0]
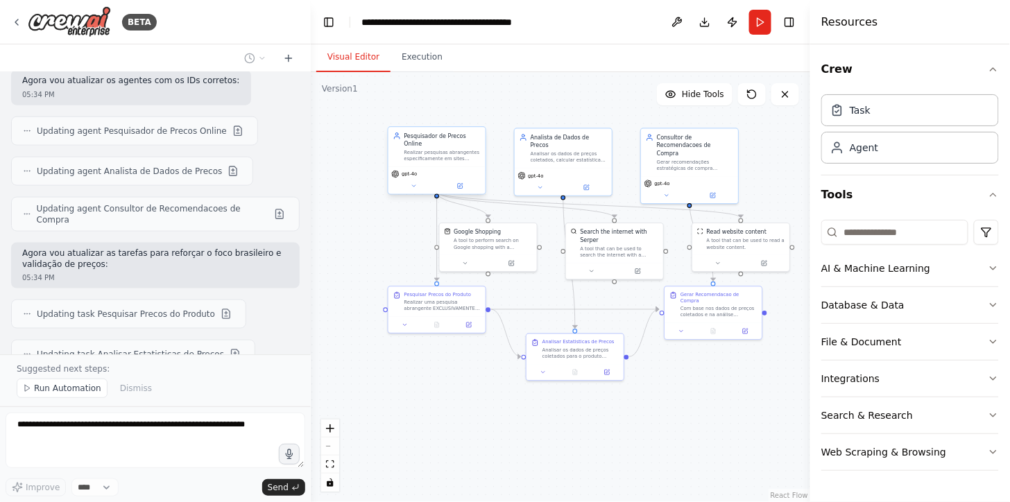
click at [466, 419] on div ".deletable-edge-delete-btn { width: 20px; height: 20px; border: 0px solid #ffff…" at bounding box center [561, 287] width 500 height 430
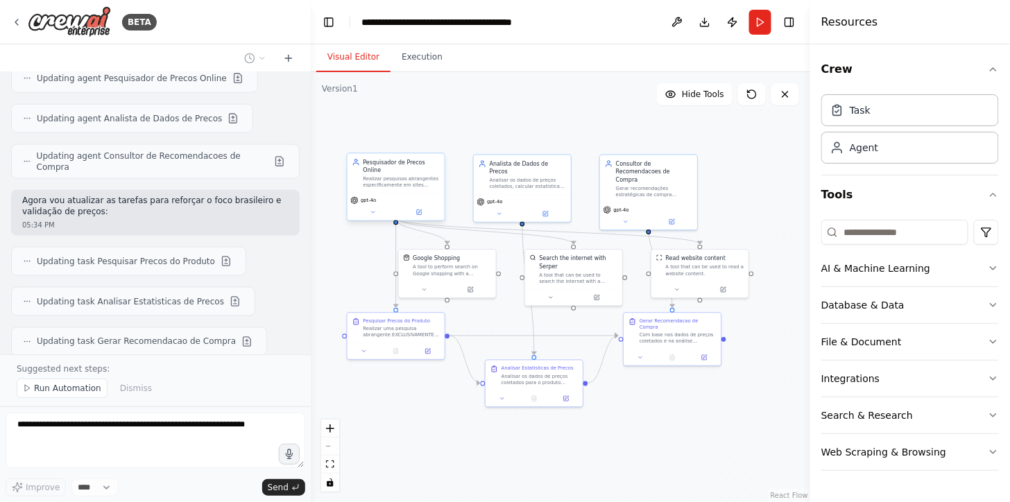
drag, startPoint x: 454, startPoint y: 387, endPoint x: 414, endPoint y: 413, distance: 48.1
click at [414, 413] on div ".deletable-edge-delete-btn { width: 20px; height: 20px; border: 0px solid #ffff…" at bounding box center [561, 287] width 500 height 430
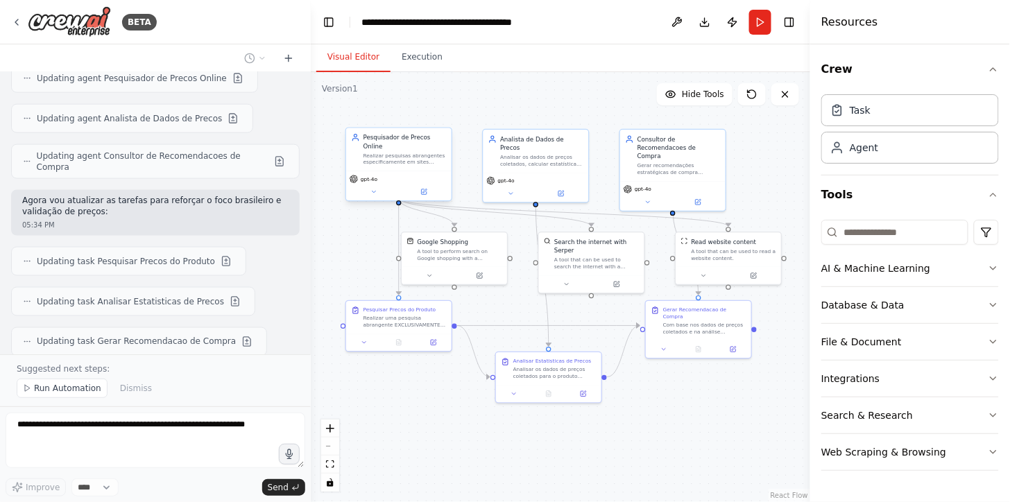
click at [346, 248] on div ".deletable-edge-delete-btn { width: 20px; height: 20px; border: 0px solid #ffff…" at bounding box center [561, 287] width 500 height 430
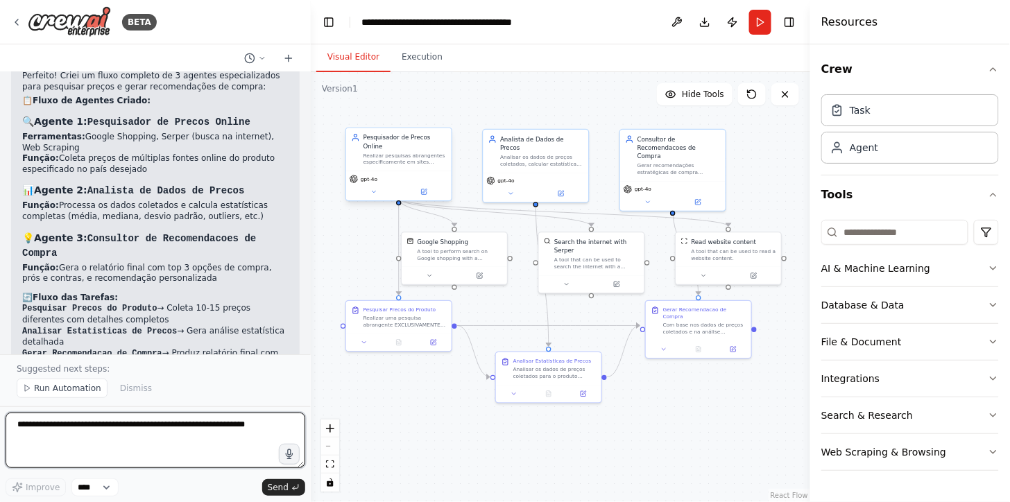
scroll to position [2487, 0]
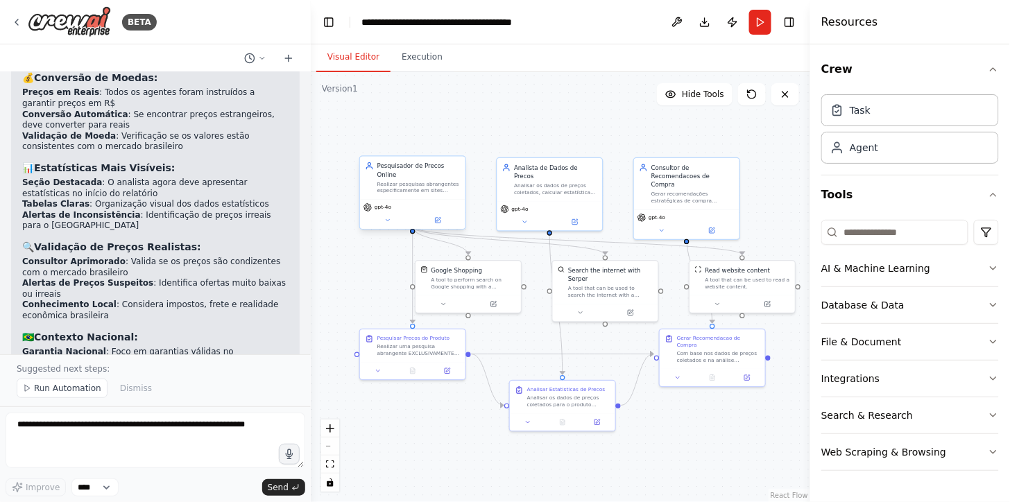
drag, startPoint x: 418, startPoint y: 434, endPoint x: 433, endPoint y: 464, distance: 32.6
click at [433, 464] on div ".deletable-edge-delete-btn { width: 20px; height: 20px; border: 0px solid #ffff…" at bounding box center [561, 287] width 500 height 430
click at [414, 457] on div ".deletable-edge-delete-btn { width: 20px; height: 20px; border: 0px solid #ffff…" at bounding box center [561, 287] width 500 height 430
click at [73, 387] on span "Run Automation" at bounding box center [67, 388] width 67 height 11
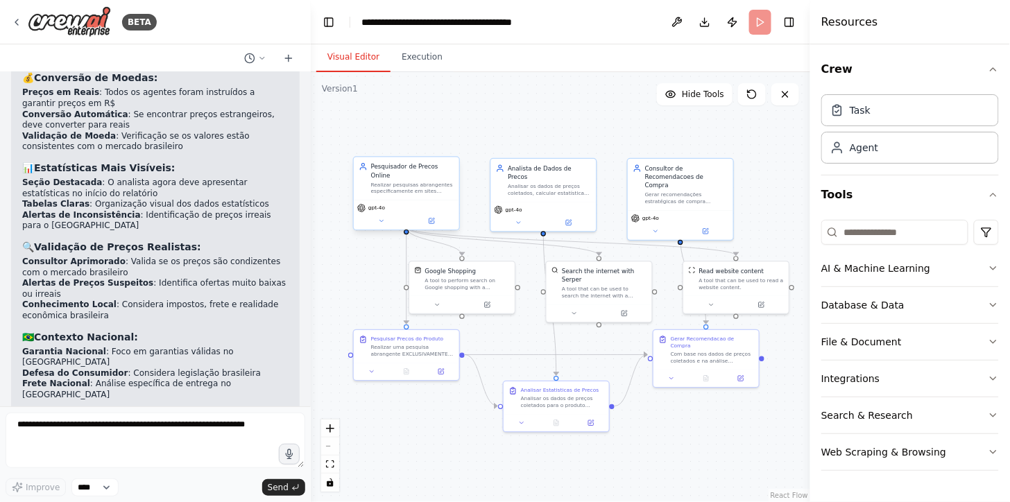
scroll to position [2434, 0]
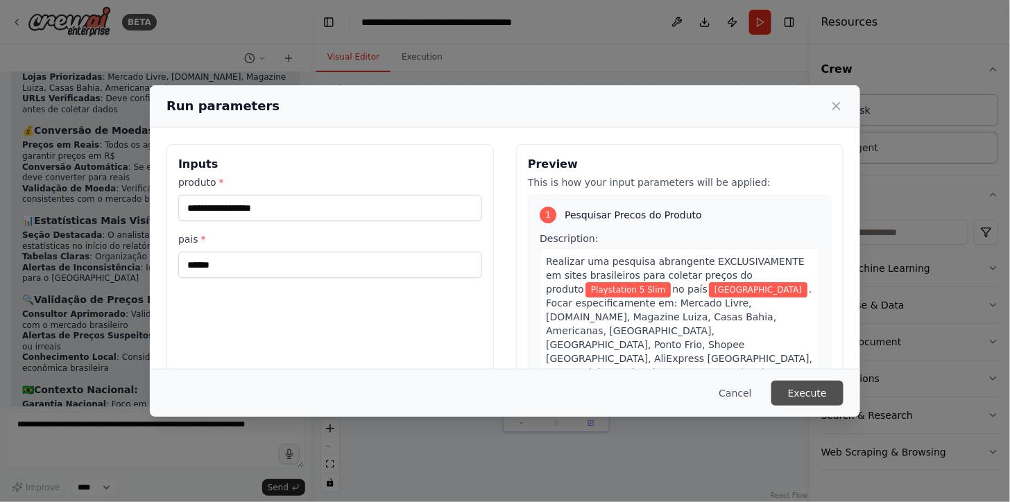
click at [821, 396] on button "Execute" at bounding box center [808, 393] width 72 height 25
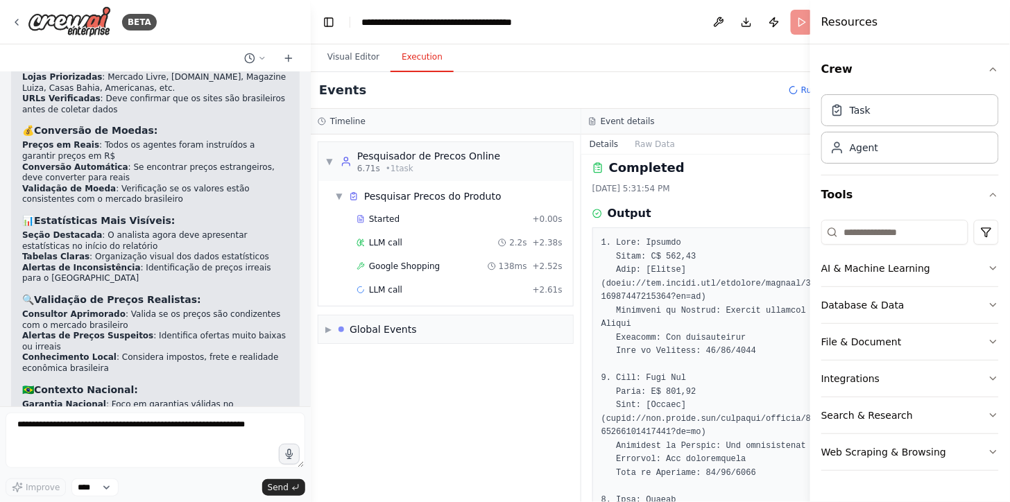
scroll to position [0, 0]
click at [412, 53] on button "Execution" at bounding box center [422, 57] width 63 height 29
click at [446, 219] on div "Started" at bounding box center [442, 219] width 171 height 11
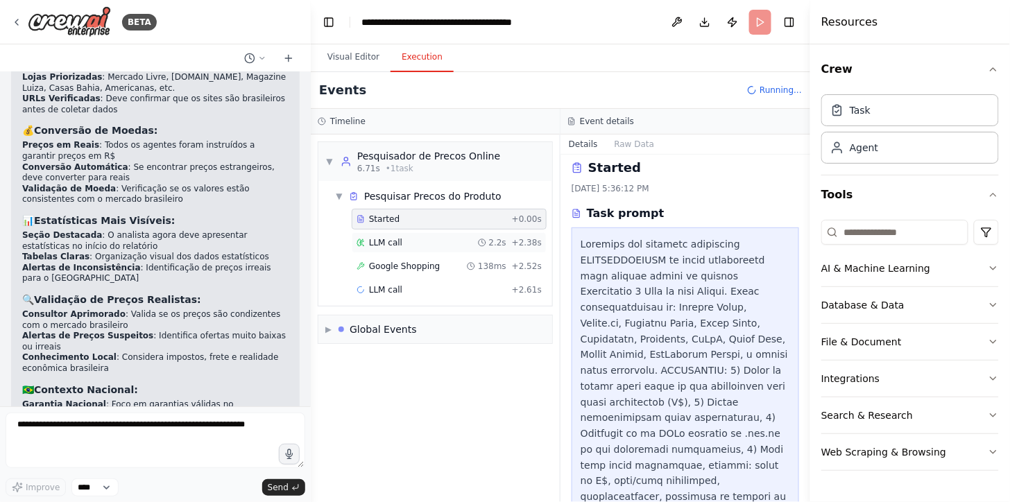
click at [449, 237] on div "LLM call 2.2s + 2.38s" at bounding box center [449, 242] width 195 height 21
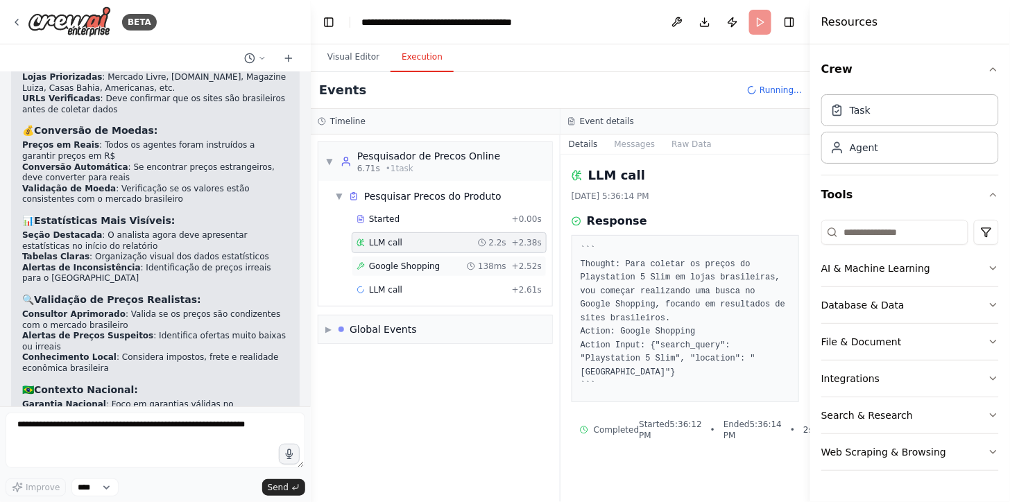
click at [417, 266] on span "Google Shopping" at bounding box center [404, 266] width 71 height 11
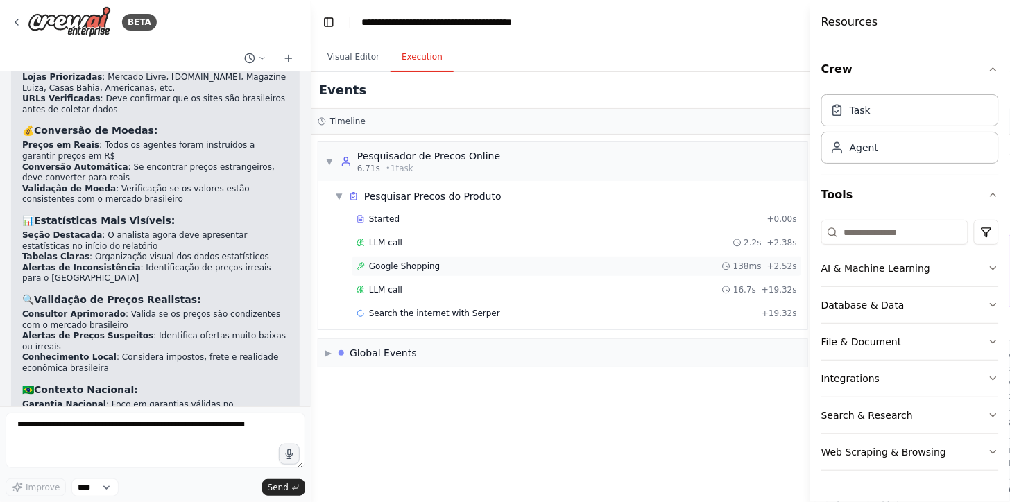
click at [516, 273] on div "Google Shopping 138ms + 2.52s" at bounding box center [577, 266] width 450 height 21
click at [477, 292] on div "LLM call 16.7s + 19.32s" at bounding box center [577, 290] width 441 height 11
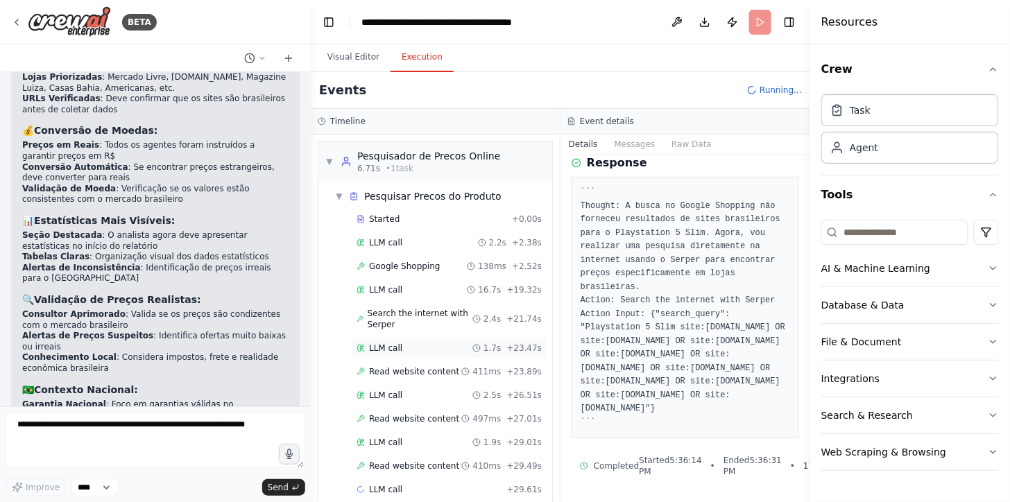
scroll to position [21, 0]
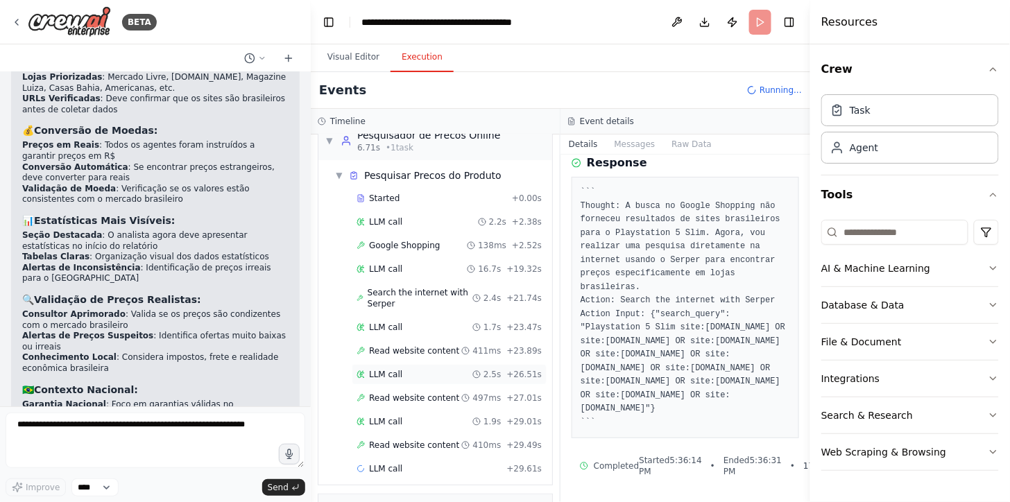
click at [400, 375] on div "LLM call 2.5s + 26.51s" at bounding box center [449, 374] width 185 height 11
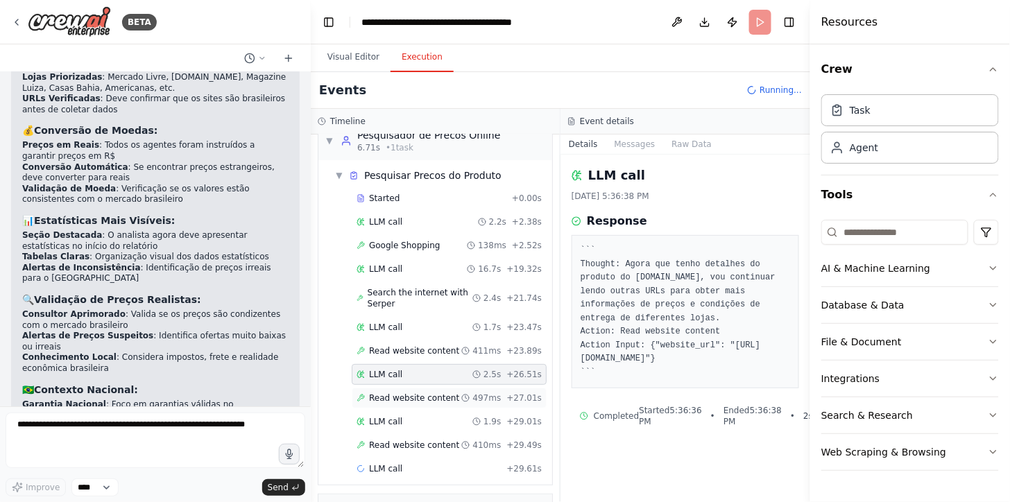
click at [425, 404] on span "Read website content" at bounding box center [414, 398] width 90 height 11
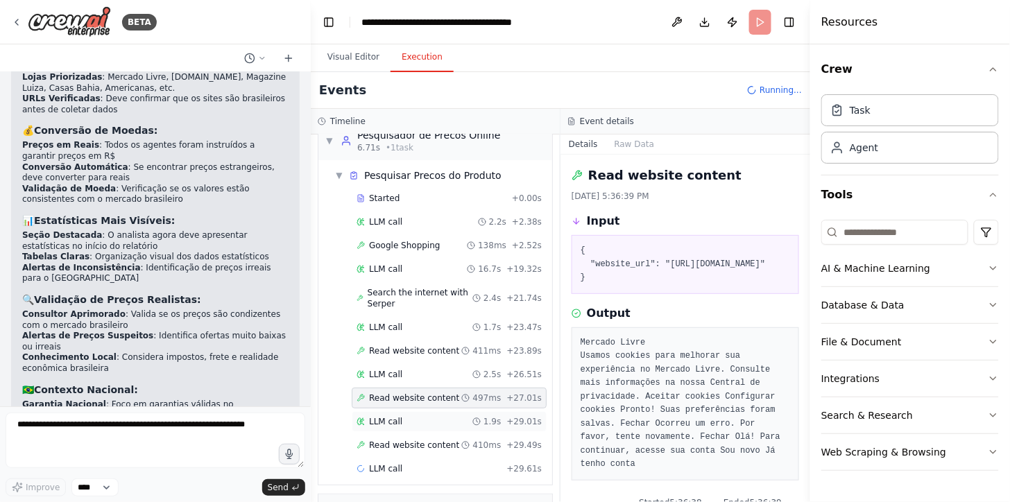
click at [426, 417] on div "Started + 0.00s LLM call 2.2s + 2.38s Google Shopping 138ms + 2.52s LLM call 16…" at bounding box center [441, 335] width 223 height 294
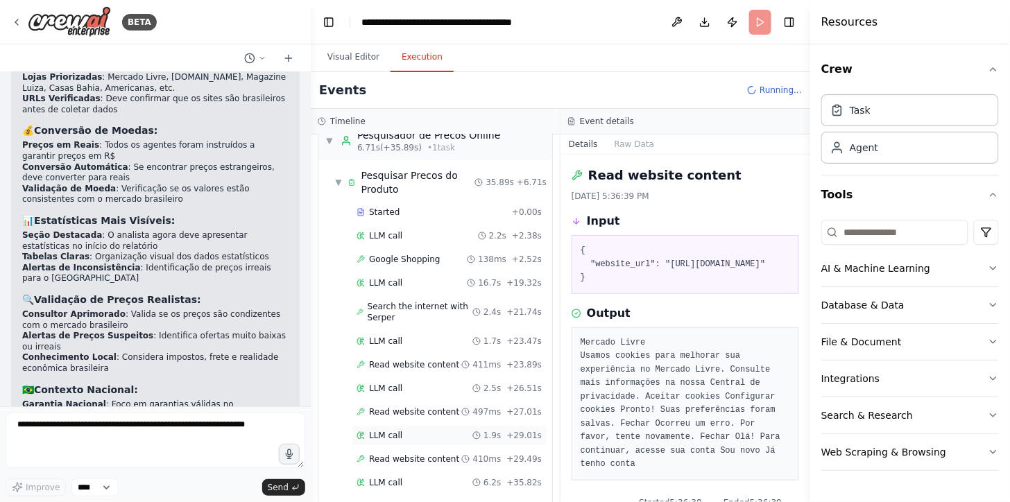
click at [414, 431] on div "LLM call 1.9s + 29.01s" at bounding box center [449, 435] width 195 height 21
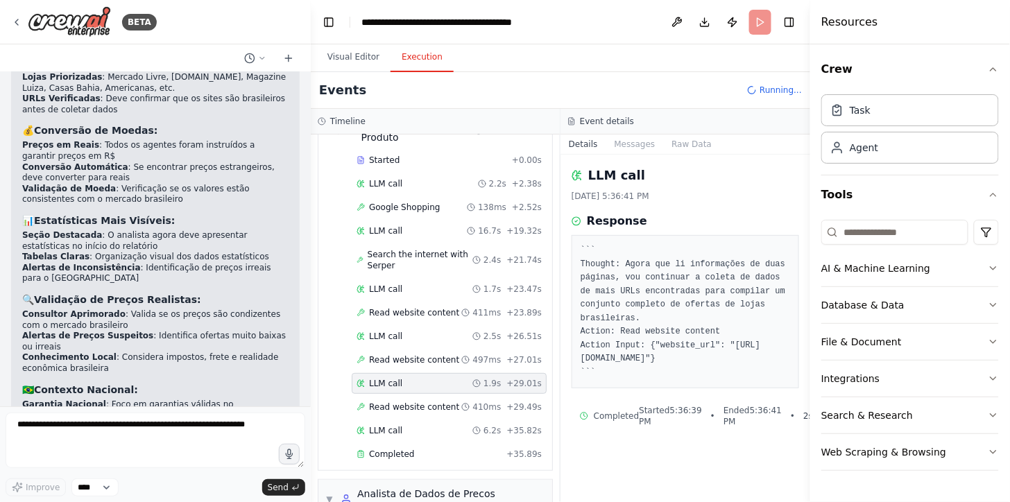
scroll to position [157, 0]
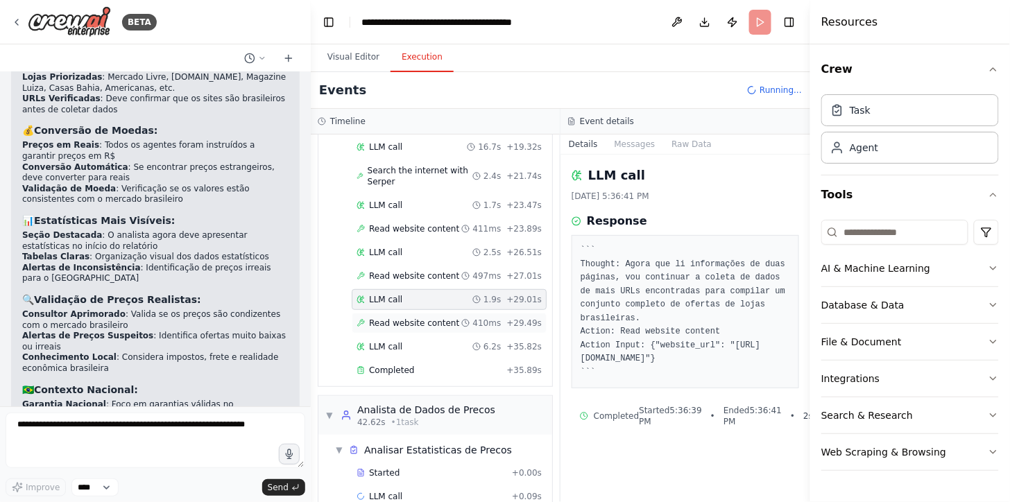
click at [417, 331] on div "Read website content 410ms + 29.49s" at bounding box center [449, 323] width 195 height 21
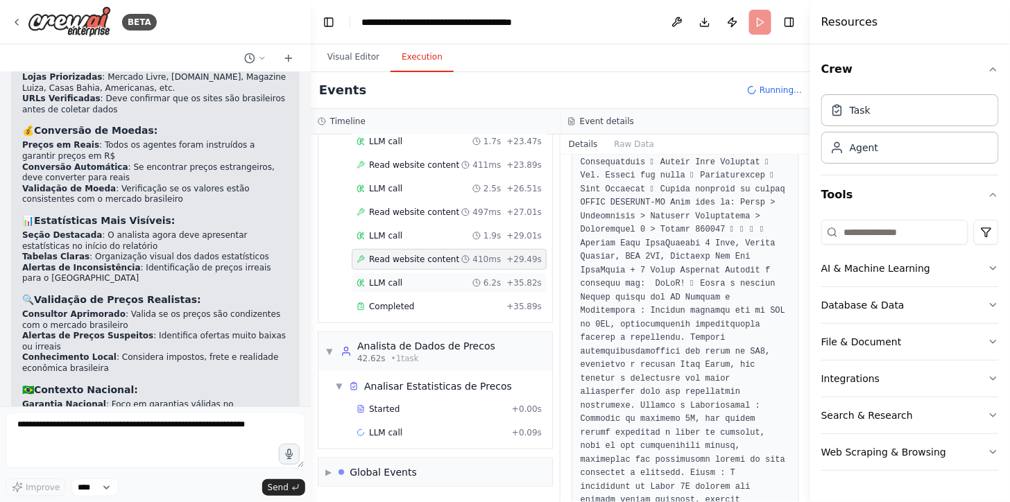
scroll to position [222, 0]
click at [435, 285] on div "LLM call 6.2s + 35.82s" at bounding box center [449, 283] width 185 height 11
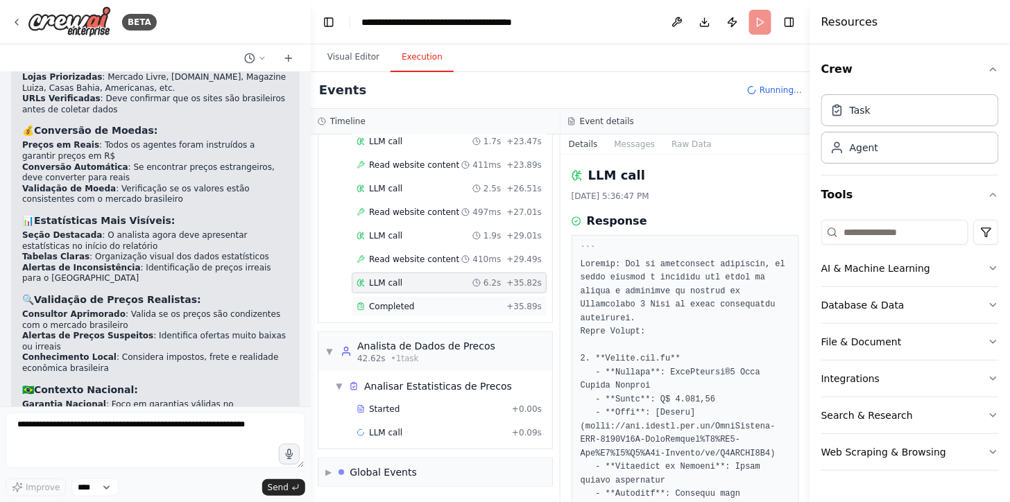
click at [441, 309] on div "Completed" at bounding box center [429, 306] width 144 height 11
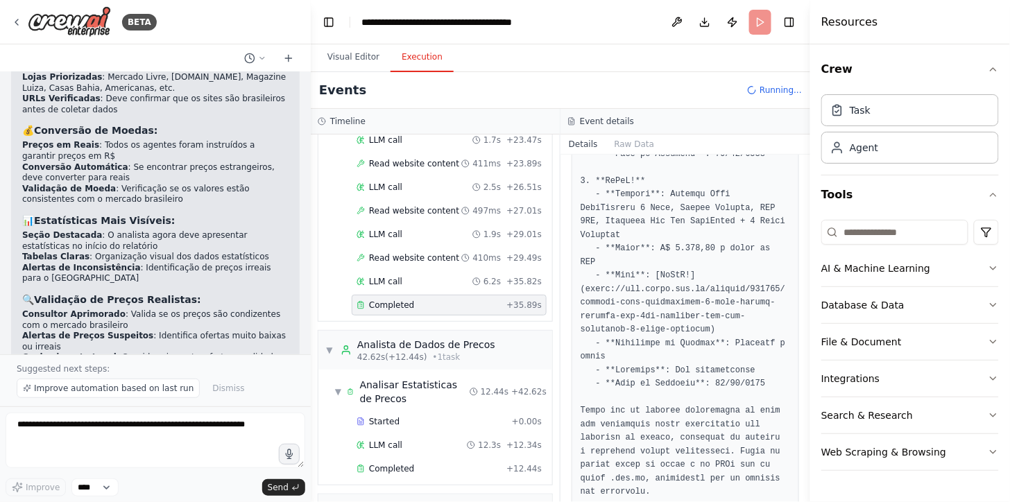
scroll to position [2487, 0]
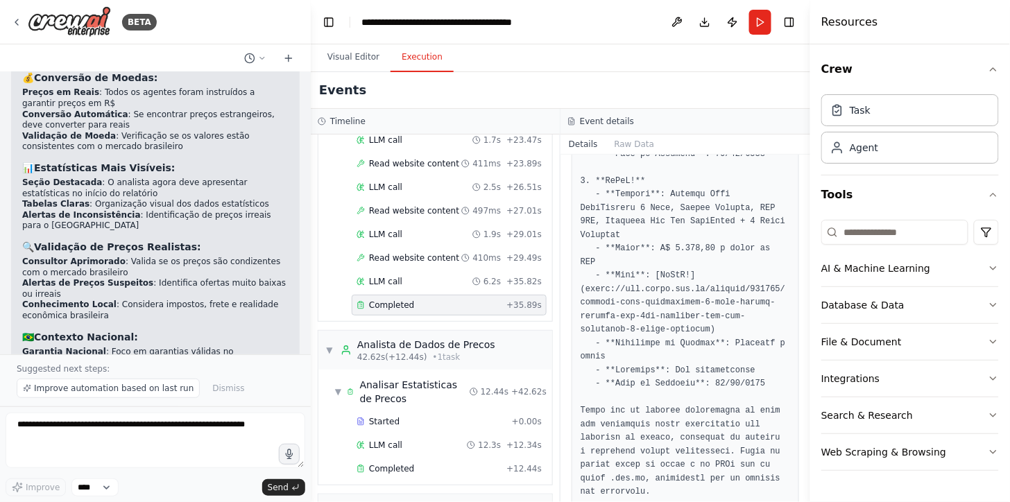
click at [473, 301] on div "Completed" at bounding box center [429, 305] width 144 height 11
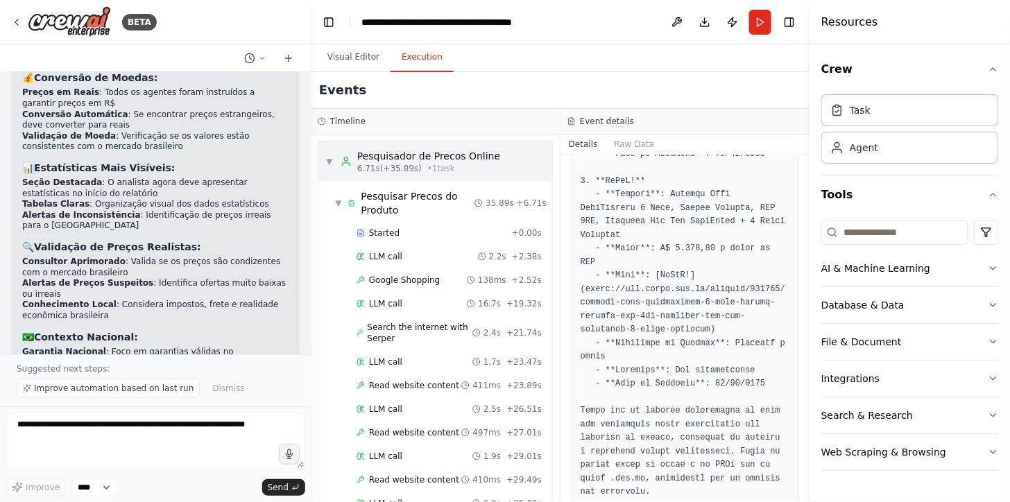
click at [328, 153] on div "▼ Pesquisador de Precos Online 6.71s (+35.89s) • 1 task" at bounding box center [412, 161] width 175 height 25
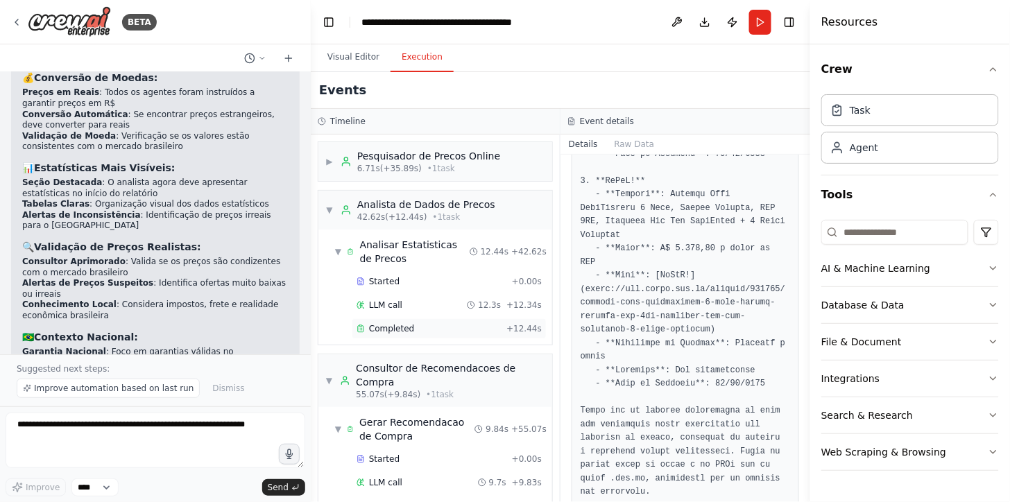
click at [393, 330] on span "Completed" at bounding box center [391, 328] width 45 height 11
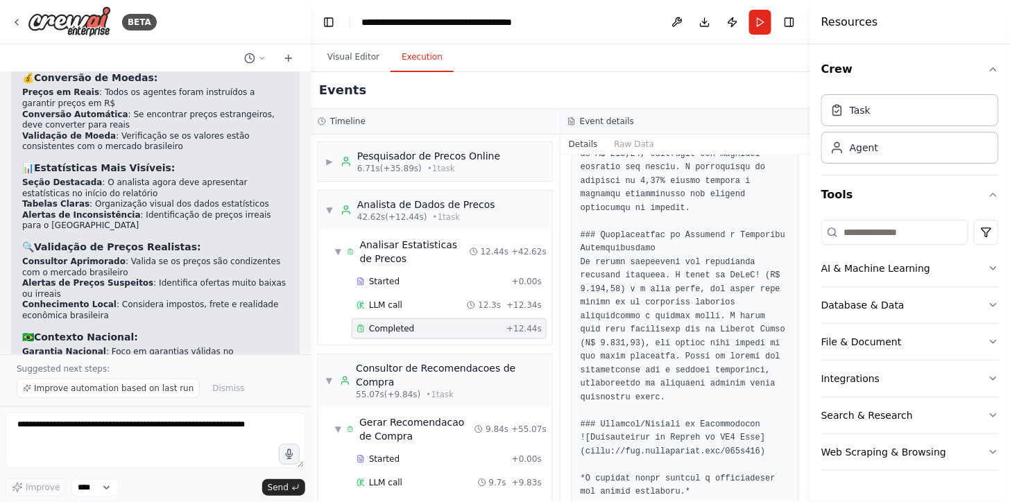
click at [681, 315] on pre at bounding box center [686, 330] width 210 height 1042
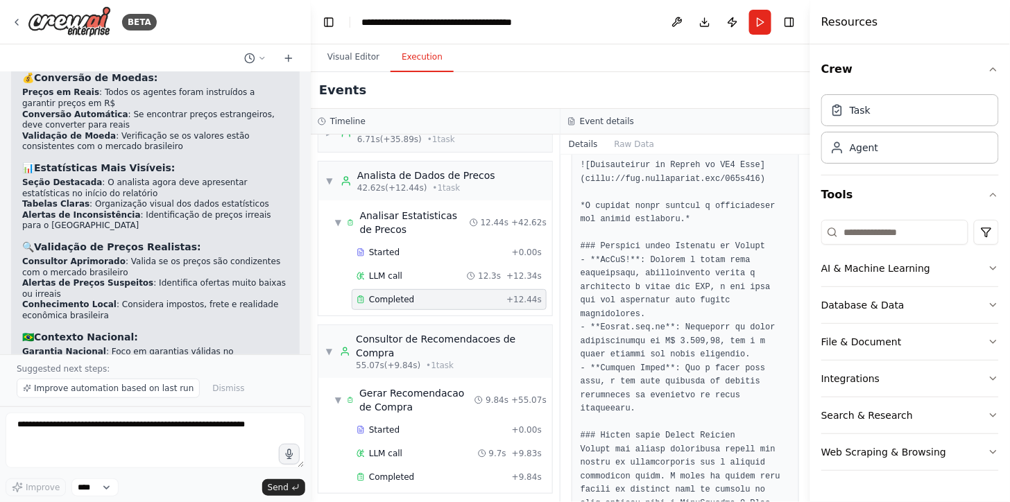
scroll to position [74, 0]
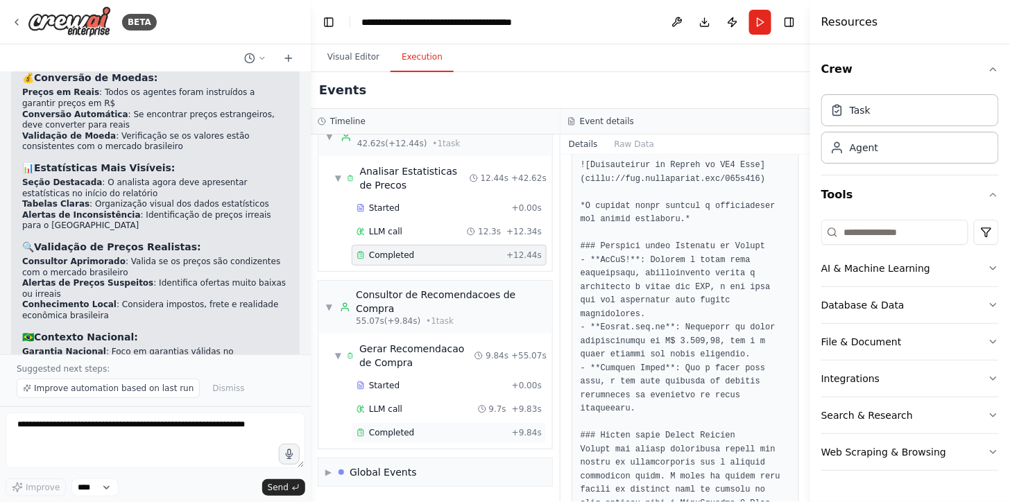
click at [416, 434] on div "Completed" at bounding box center [432, 432] width 150 height 11
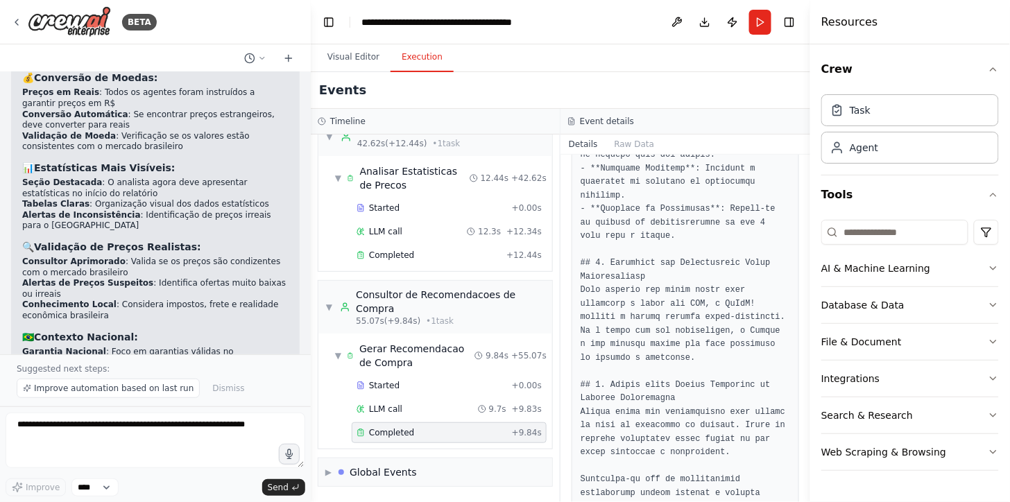
scroll to position [1340, 0]
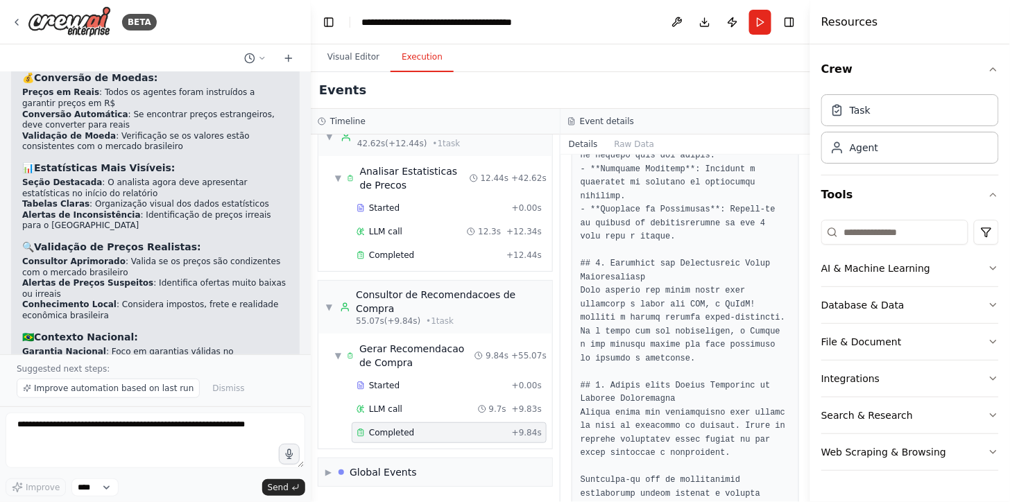
drag, startPoint x: 637, startPoint y: 333, endPoint x: 647, endPoint y: 352, distance: 21.1
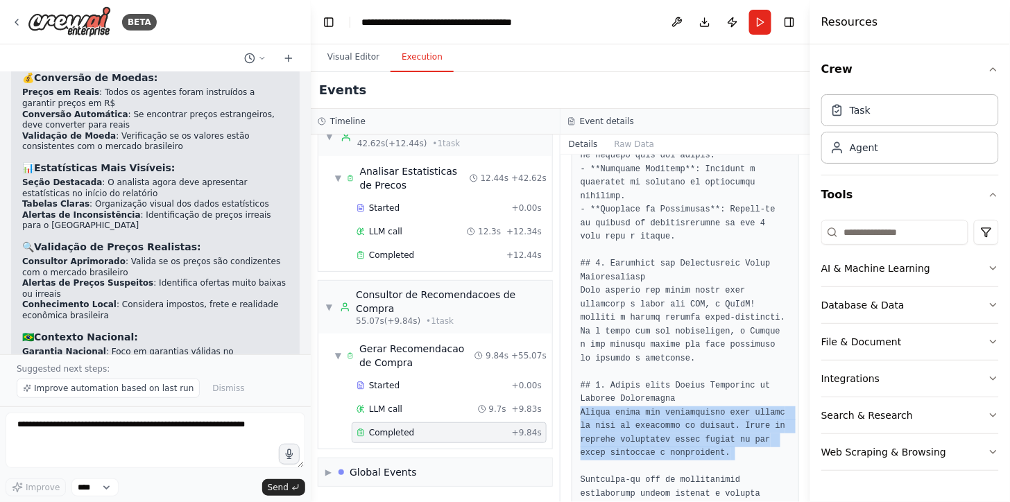
drag, startPoint x: 647, startPoint y: 352, endPoint x: 644, endPoint y: 364, distance: 12.1
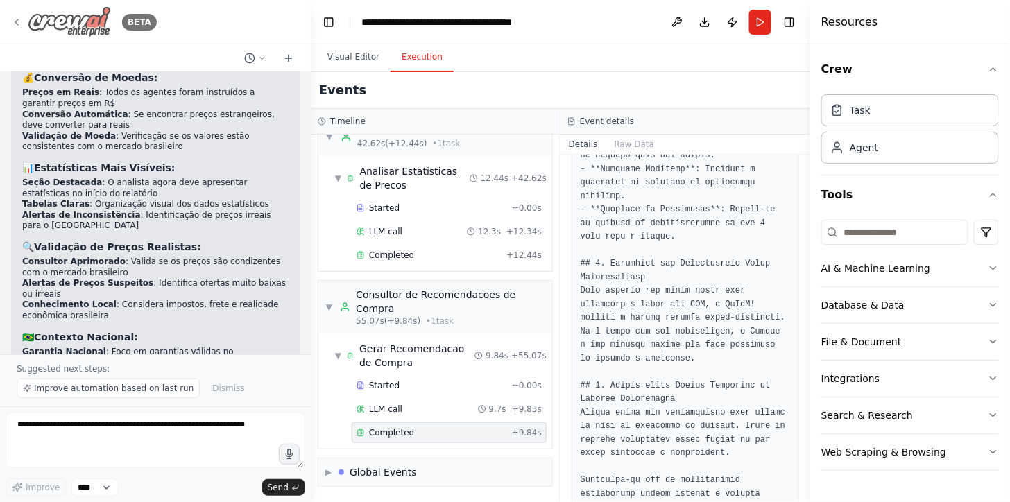
click at [16, 23] on icon at bounding box center [16, 22] width 3 height 6
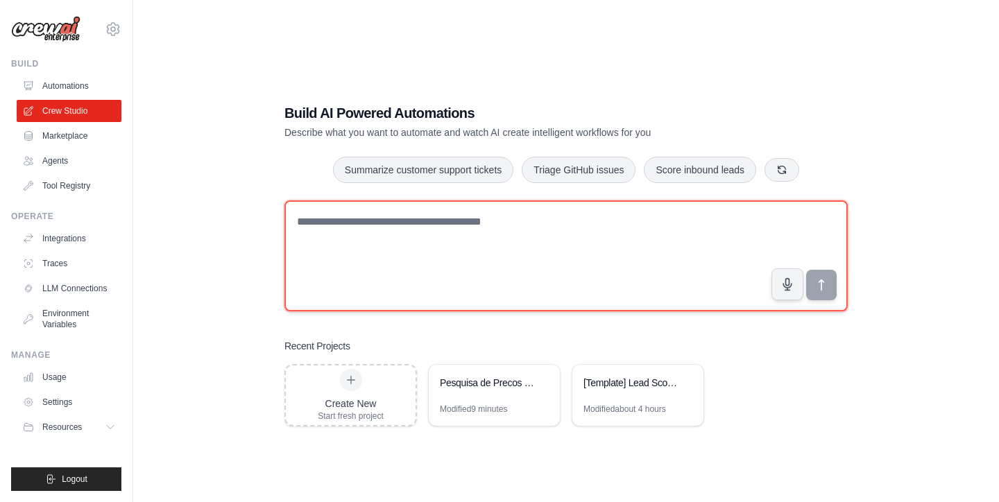
click at [426, 289] on textarea at bounding box center [567, 256] width 564 height 111
click at [443, 265] on textarea at bounding box center [567, 256] width 564 height 111
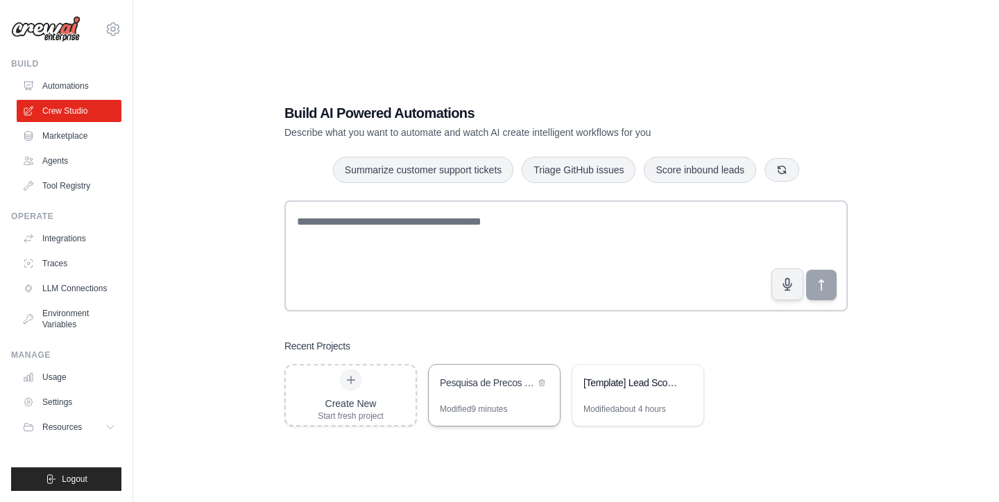
click at [479, 409] on div "Modified 9 minutes" at bounding box center [473, 409] width 67 height 11
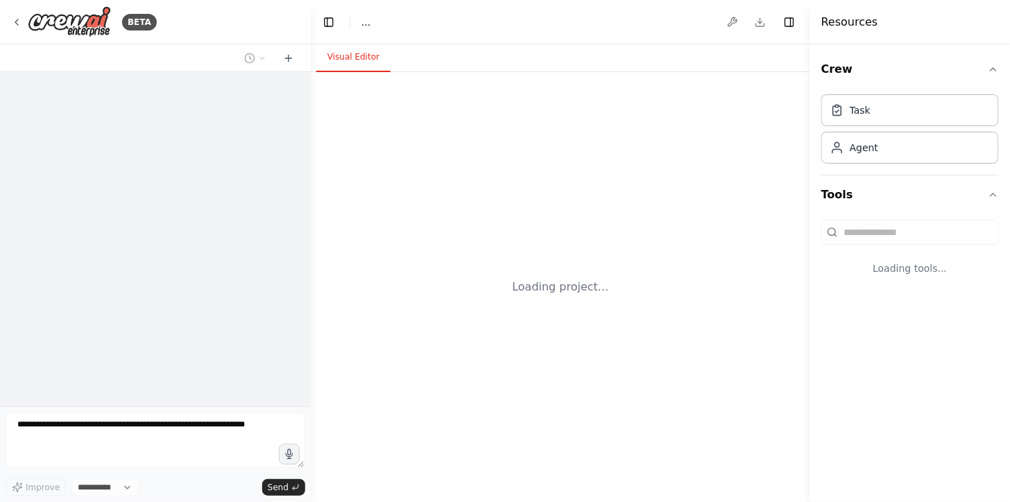
select select "****"
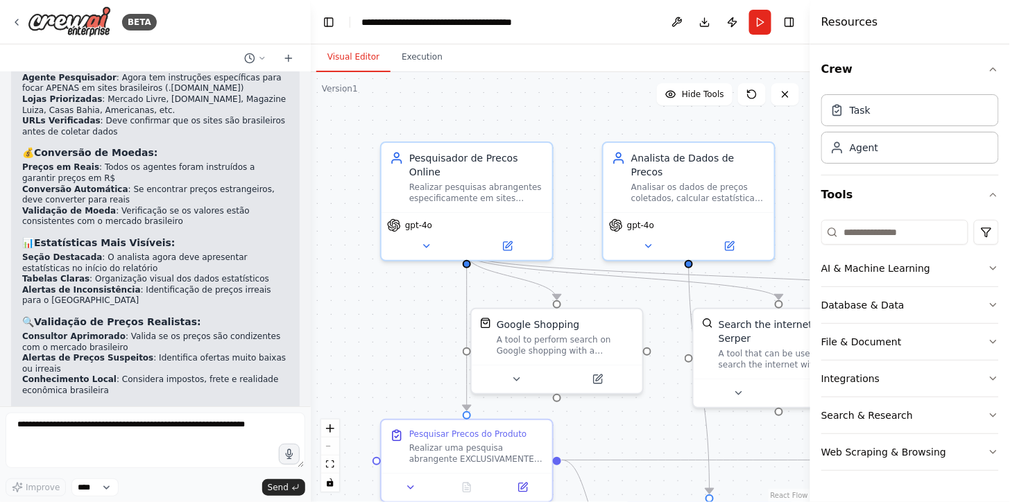
scroll to position [2434, 0]
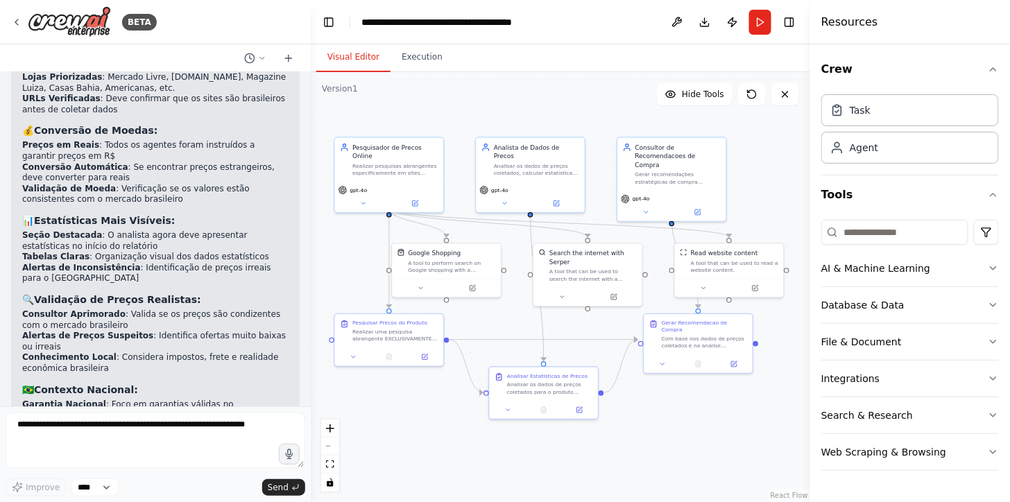
drag, startPoint x: 650, startPoint y: 211, endPoint x: 598, endPoint y: 123, distance: 102.4
click at [598, 123] on div ".deletable-edge-delete-btn { width: 20px; height: 20px; border: 0px solid #ffff…" at bounding box center [561, 287] width 500 height 430
drag, startPoint x: 718, startPoint y: 425, endPoint x: 747, endPoint y: 433, distance: 29.6
click at [747, 433] on div ".deletable-edge-delete-btn { width: 20px; height: 20px; border: 0px solid #ffff…" at bounding box center [561, 287] width 500 height 430
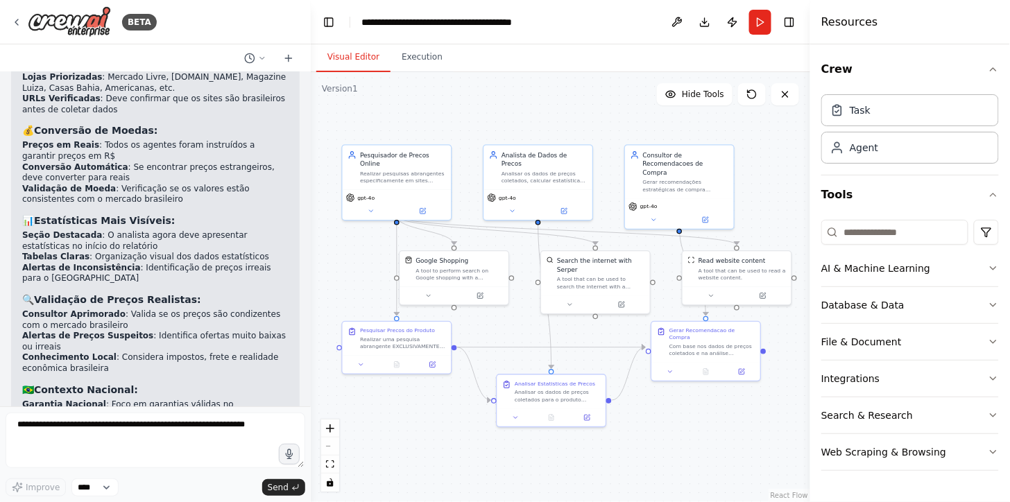
drag, startPoint x: 740, startPoint y: 435, endPoint x: 713, endPoint y: 434, distance: 27.1
click at [713, 434] on div ".deletable-edge-delete-btn { width: 20px; height: 20px; border: 0px solid #ffff…" at bounding box center [561, 287] width 500 height 430
click at [717, 404] on div ".deletable-edge-delete-btn { width: 20px; height: 20px; border: 0px solid #ffff…" at bounding box center [561, 287] width 500 height 430
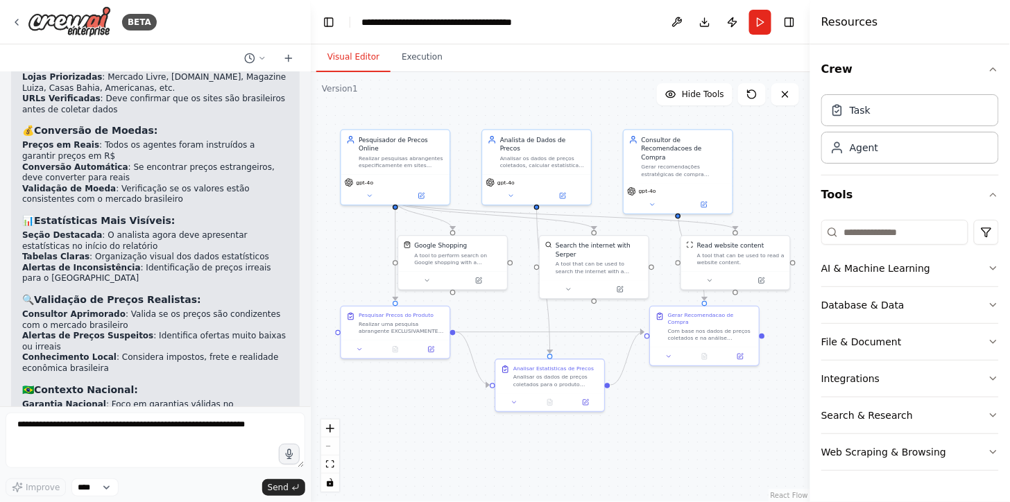
drag, startPoint x: 717, startPoint y: 404, endPoint x: 715, endPoint y: 389, distance: 14.6
click at [715, 389] on div ".deletable-edge-delete-btn { width: 20px; height: 20px; border: 0px solid #ffff…" at bounding box center [561, 287] width 500 height 430
click at [781, 180] on div ".deletable-edge-delete-btn { width: 20px; height: 20px; border: 0px solid #ffff…" at bounding box center [561, 287] width 500 height 430
click at [648, 441] on div ".deletable-edge-delete-btn { width: 20px; height: 20px; border: 0px solid #ffff…" at bounding box center [561, 287] width 500 height 430
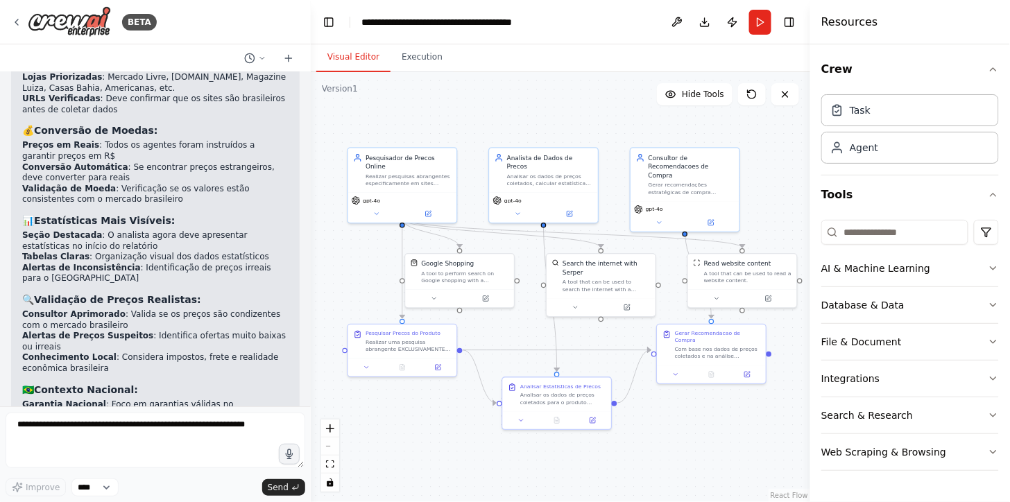
drag, startPoint x: 648, startPoint y: 441, endPoint x: 656, endPoint y: 461, distance: 21.5
click at [656, 461] on div ".deletable-edge-delete-btn { width: 20px; height: 20px; border: 0px solid #ffff…" at bounding box center [561, 287] width 500 height 430
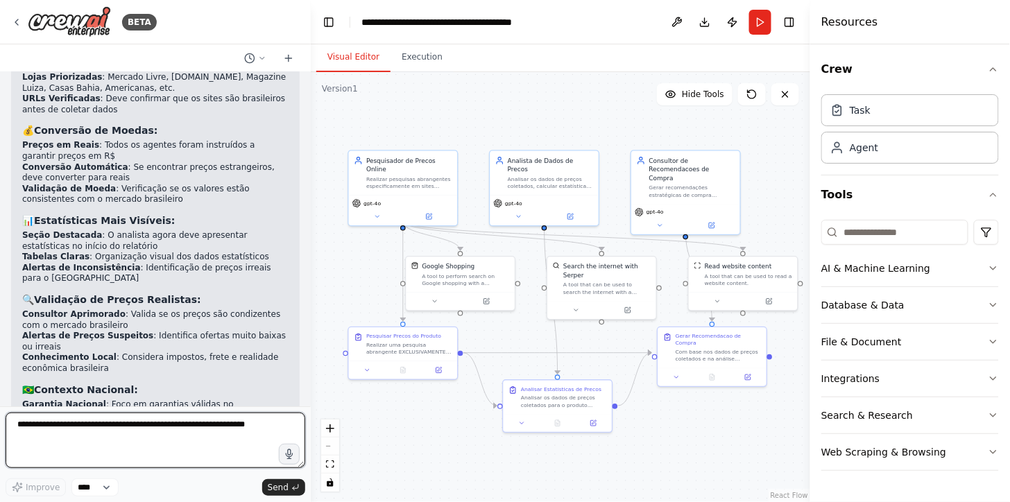
click at [155, 430] on textarea at bounding box center [156, 441] width 300 height 56
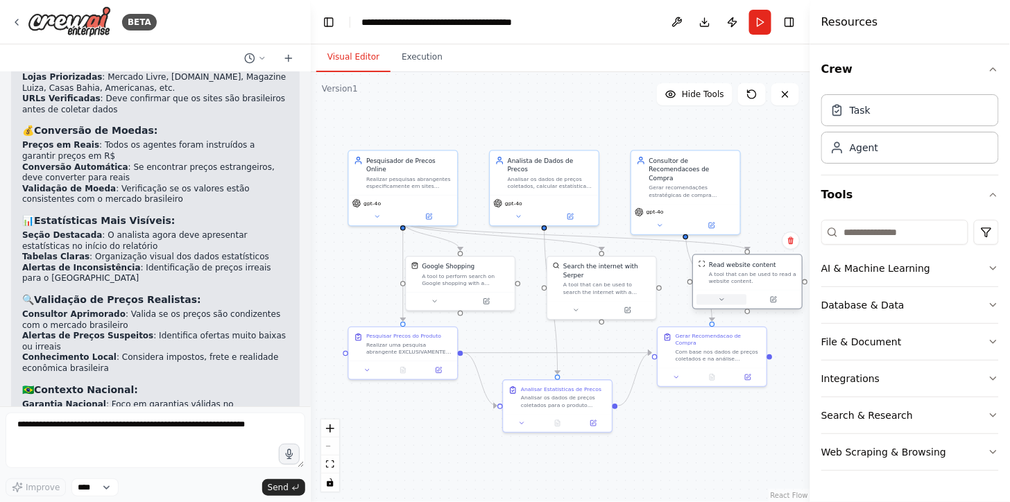
click at [716, 300] on button at bounding box center [722, 299] width 50 height 10
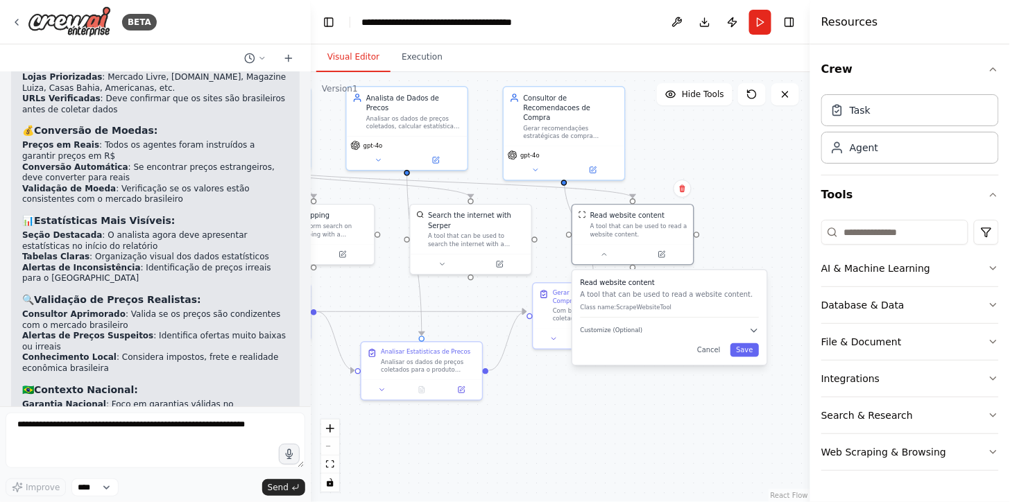
drag, startPoint x: 762, startPoint y: 434, endPoint x: 646, endPoint y: 391, distance: 123.6
click at [646, 391] on div ".deletable-edge-delete-btn { width: 20px; height: 20px; border: 0px solid #ffff…" at bounding box center [561, 287] width 500 height 430
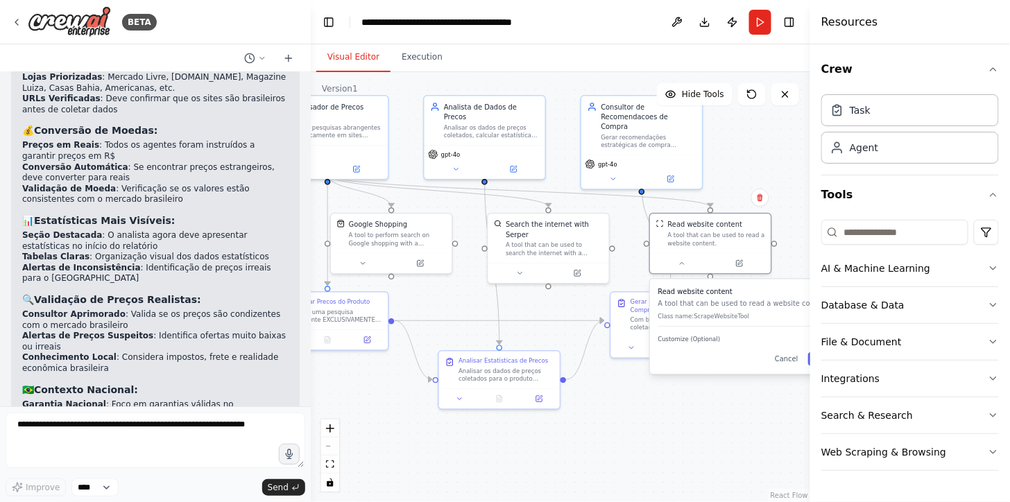
drag, startPoint x: 588, startPoint y: 408, endPoint x: 666, endPoint y: 417, distance: 78.2
click at [666, 417] on div ".deletable-edge-delete-btn { width: 20px; height: 20px; border: 0px solid #ffff…" at bounding box center [561, 287] width 500 height 430
click at [680, 257] on icon at bounding box center [682, 261] width 8 height 8
click at [715, 314] on p "Class name: ScrapeWebsiteTool" at bounding box center [748, 317] width 179 height 8
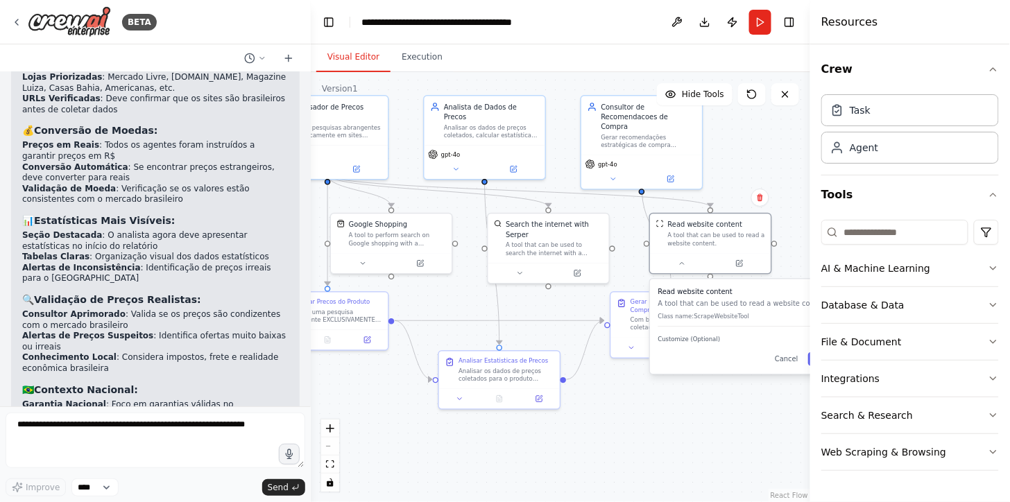
click at [715, 314] on p "Class name: ScrapeWebsiteTool" at bounding box center [748, 317] width 179 height 8
click at [709, 301] on p "A tool that can be used to read a website content." at bounding box center [748, 304] width 179 height 10
click at [709, 295] on h3 "Read website content" at bounding box center [748, 292] width 179 height 10
click at [423, 58] on button "Execution" at bounding box center [422, 57] width 63 height 29
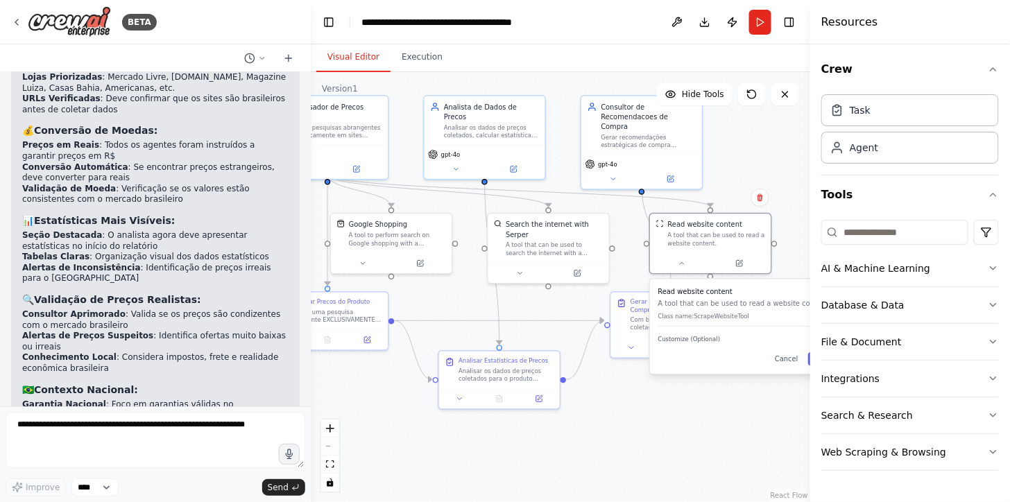
click at [324, 49] on button "Visual Editor" at bounding box center [353, 57] width 74 height 29
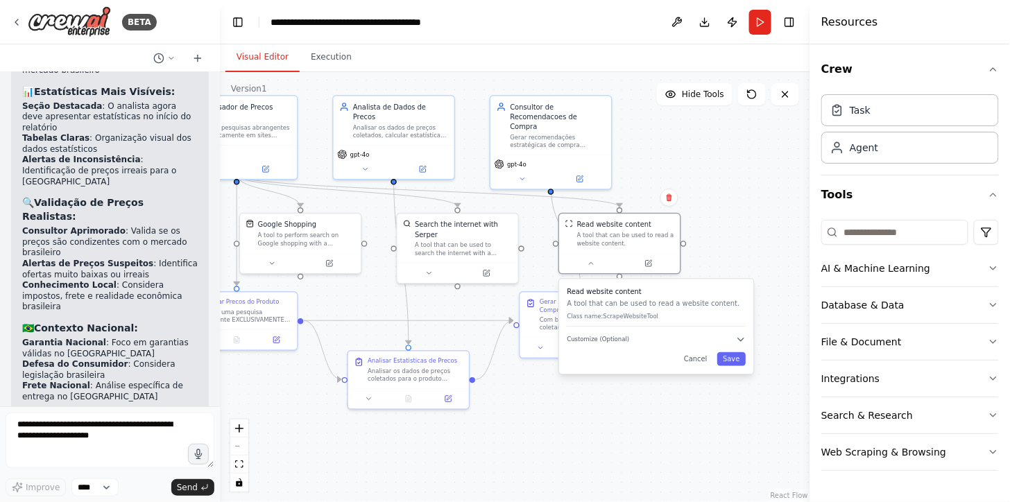
drag, startPoint x: 305, startPoint y: 113, endPoint x: 201, endPoint y: 89, distance: 106.9
click at [201, 89] on div "BETA quero um flow de agentes que faça a pesquisa de preços no país Y de um pro…" at bounding box center [505, 251] width 1010 height 502
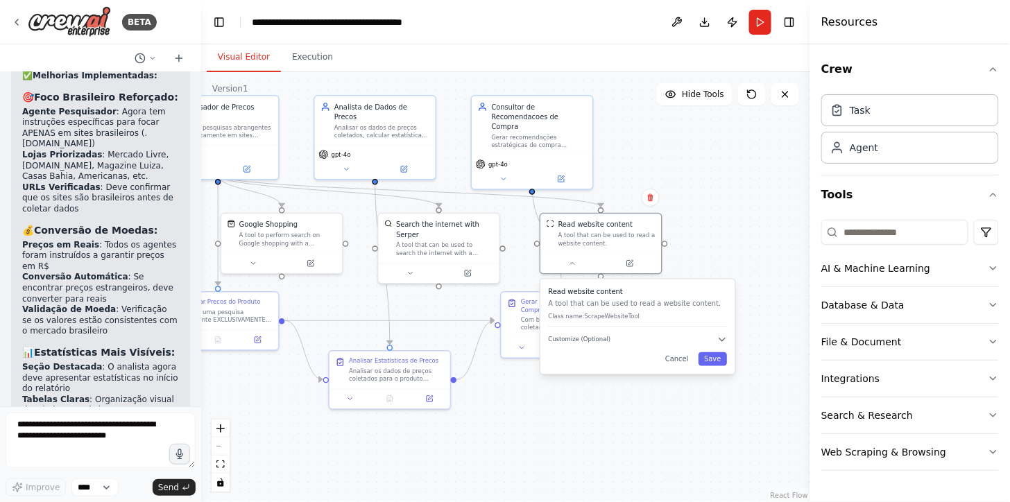
scroll to position [3196, 0]
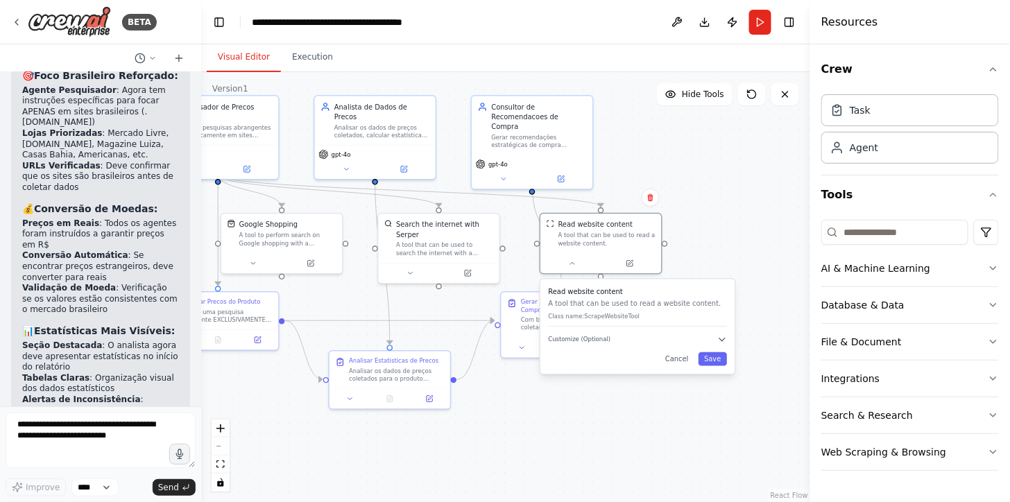
click at [720, 345] on div "Read website content A tool that can be used to read a website content. Class n…" at bounding box center [638, 327] width 194 height 95
click at [722, 340] on icon "button" at bounding box center [723, 340] width 6 height 3
click at [722, 340] on icon "button" at bounding box center [723, 339] width 6 height 3
click at [654, 475] on div ".deletable-edge-delete-btn { width: 20px; height: 20px; border: 0px solid #ffff…" at bounding box center [505, 287] width 609 height 430
drag, startPoint x: 732, startPoint y: 217, endPoint x: 838, endPoint y: 223, distance: 105.7
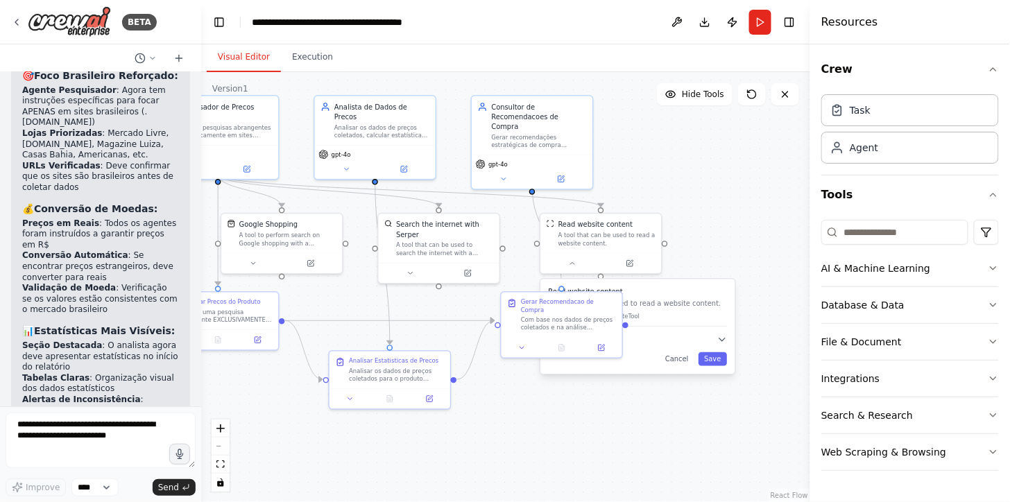
click at [838, 223] on div "BETA quero um flow de agentes que faça a pesquisa de preços no país Y de um pro…" at bounding box center [505, 251] width 1010 height 502
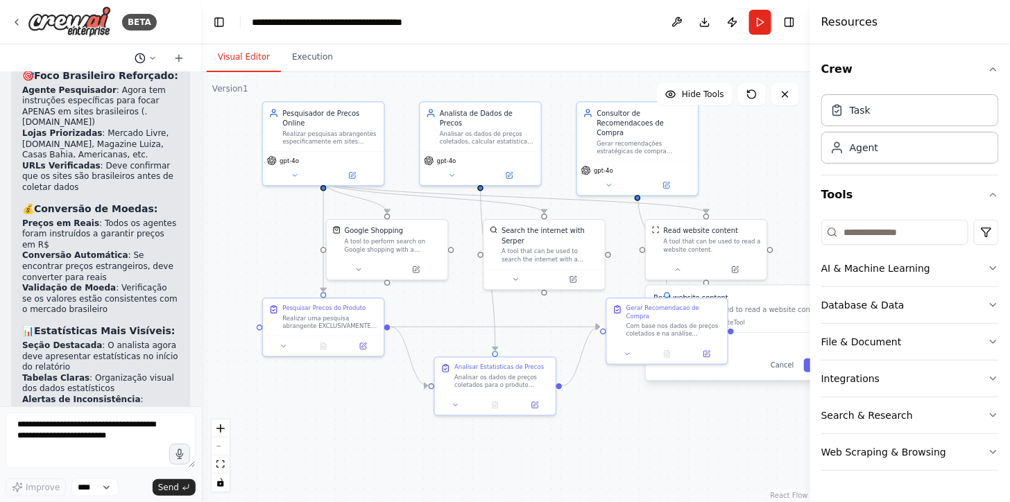
click at [135, 60] on icon at bounding box center [140, 58] width 11 height 11
click at [255, 46] on button "Visual Editor" at bounding box center [244, 57] width 74 height 29
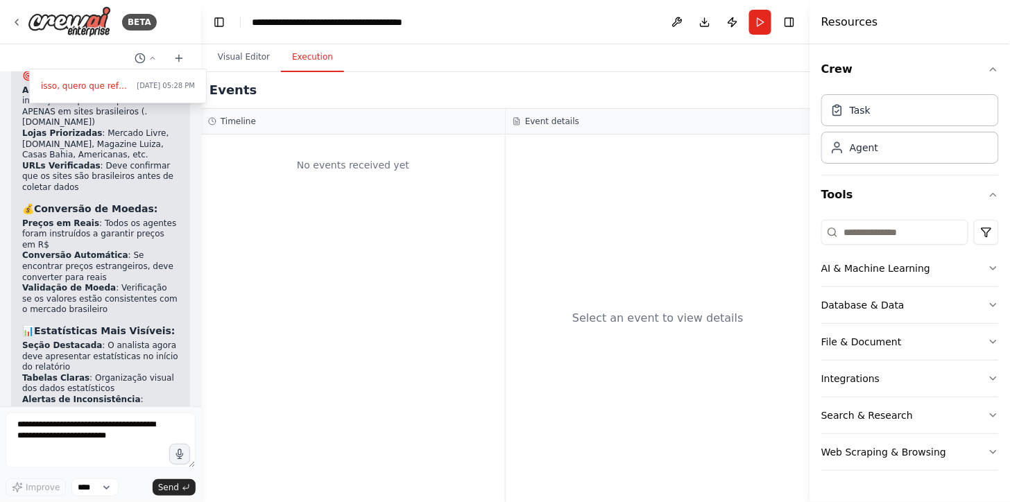
click at [335, 51] on button "Execution" at bounding box center [312, 57] width 63 height 29
click at [365, 196] on div "No events received yet" at bounding box center [353, 319] width 304 height 368
click at [212, 120] on icon at bounding box center [212, 121] width 8 height 8
click at [398, 292] on div "No events received yet" at bounding box center [353, 319] width 304 height 368
click at [149, 56] on div at bounding box center [100, 251] width 201 height 502
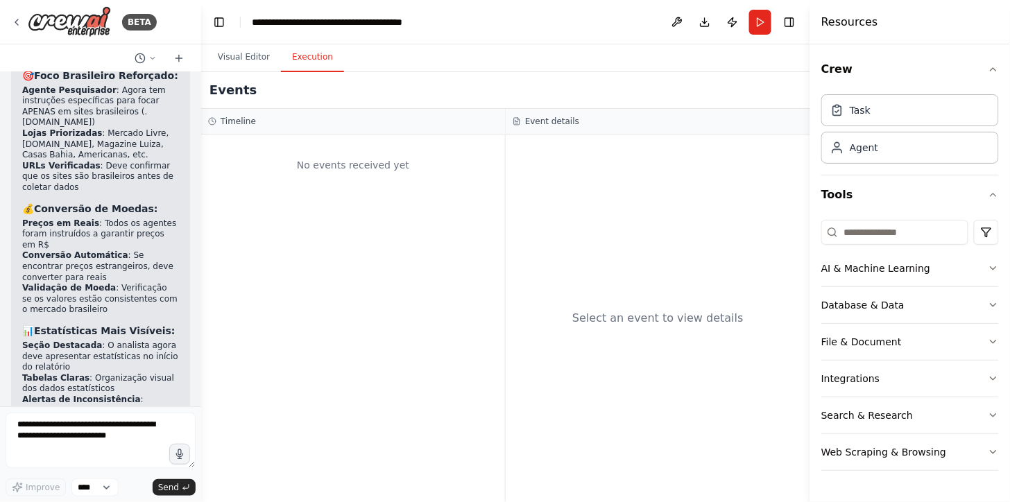
click at [635, 176] on div "Select an event to view details" at bounding box center [658, 319] width 305 height 368
click at [754, 26] on button "Run" at bounding box center [761, 22] width 22 height 25
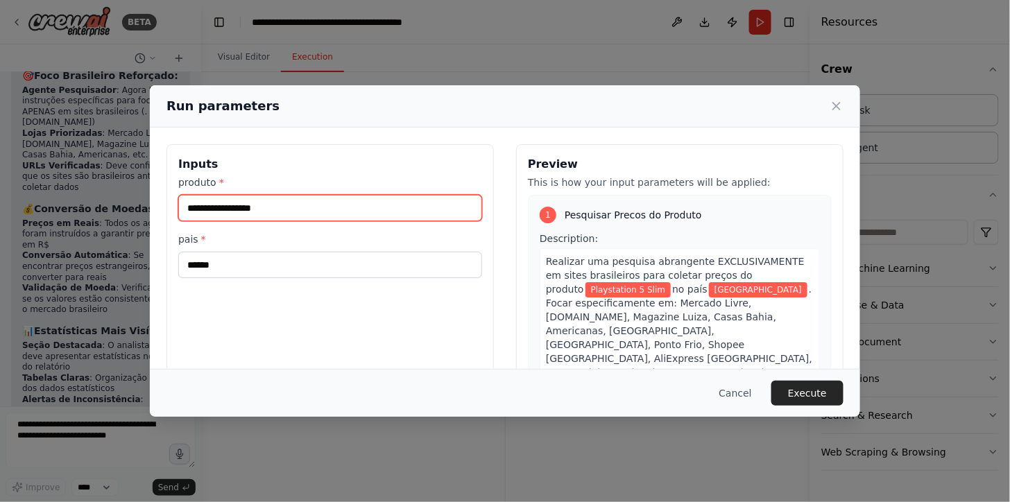
click at [335, 212] on input "**********" at bounding box center [330, 208] width 304 height 26
drag, startPoint x: 335, startPoint y: 212, endPoint x: 344, endPoint y: 198, distance: 17.1
click at [344, 198] on input "**********" at bounding box center [330, 208] width 304 height 26
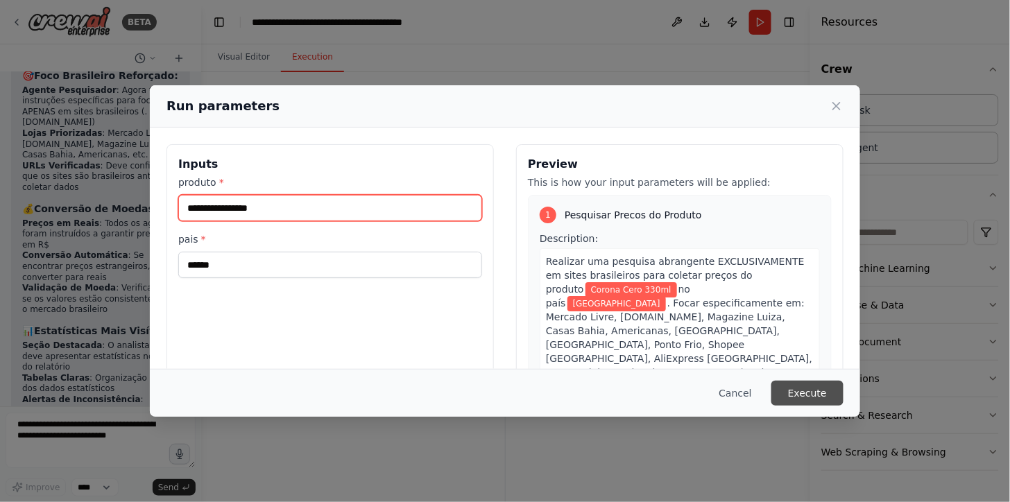
type input "**********"
click at [820, 403] on button "Execute" at bounding box center [808, 393] width 72 height 25
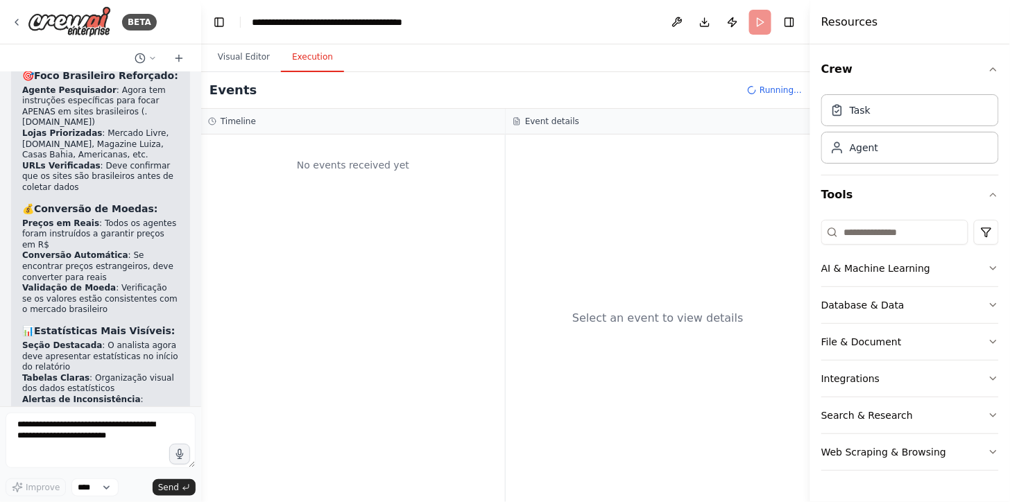
scroll to position [3341, 0]
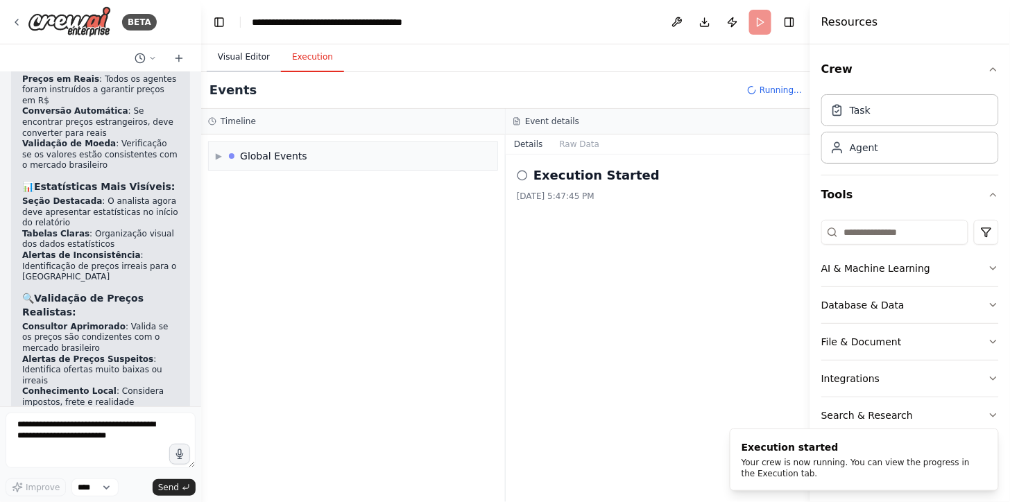
click at [210, 51] on button "Visual Editor" at bounding box center [244, 57] width 74 height 29
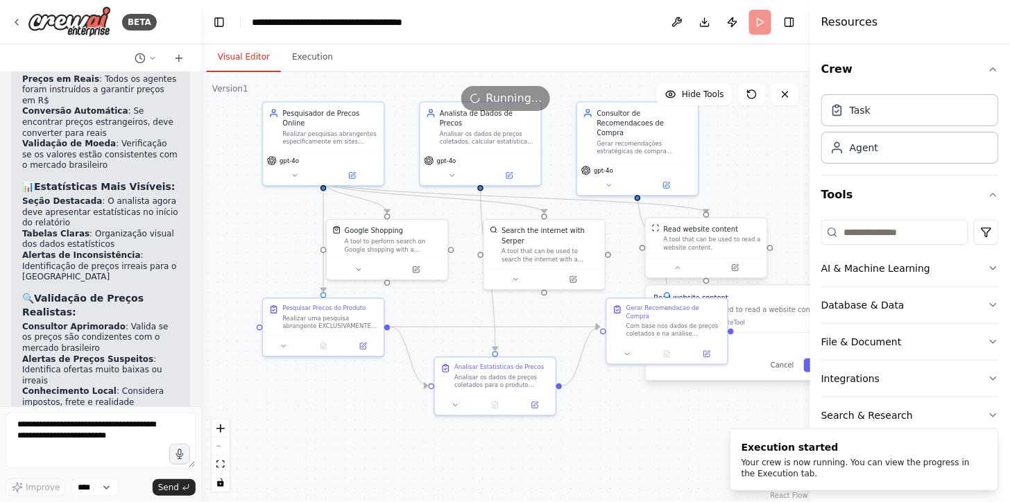
click at [677, 240] on div "A tool that can be used to read a website content." at bounding box center [712, 244] width 97 height 16
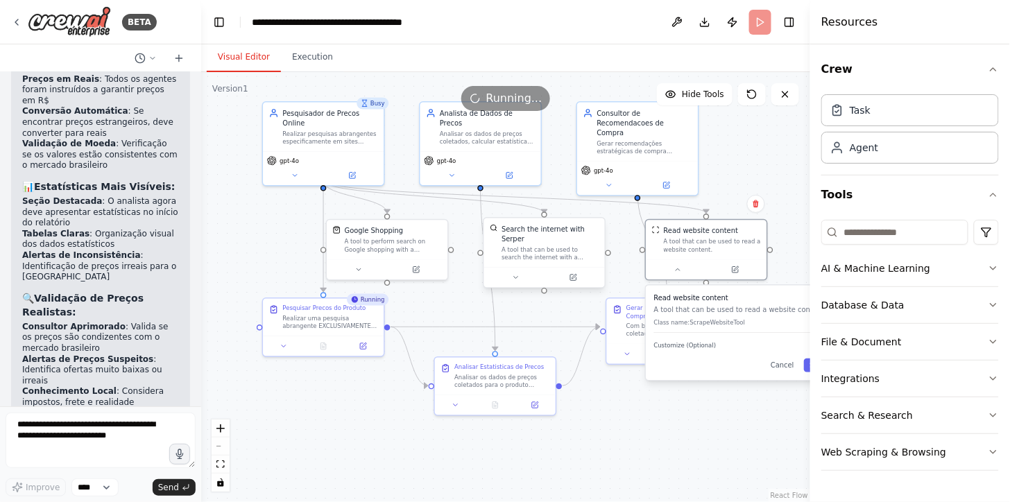
click at [567, 246] on div "A tool that can be used to search the internet with a search_query. Supports di…" at bounding box center [550, 254] width 97 height 16
click at [538, 246] on div "A tool that can be used to search the internet with a search_query. Supports di…" at bounding box center [550, 254] width 97 height 16
click at [508, 272] on button at bounding box center [516, 278] width 56 height 12
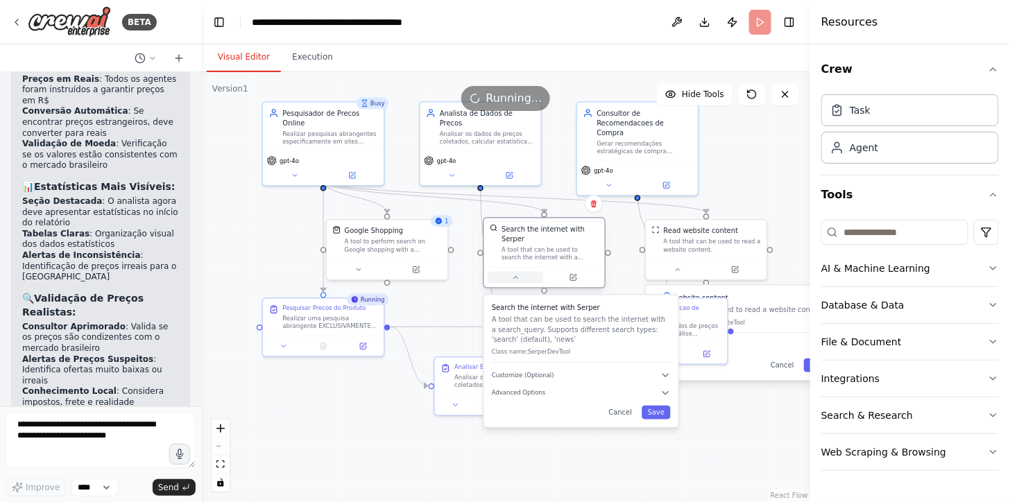
click at [508, 272] on button at bounding box center [516, 278] width 56 height 12
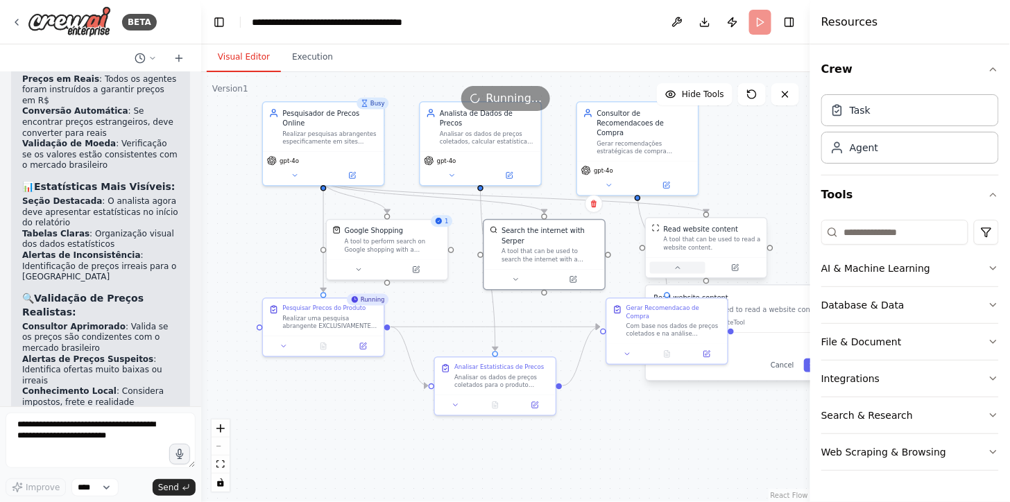
click at [670, 267] on button at bounding box center [678, 268] width 56 height 12
click at [670, 268] on button at bounding box center [678, 268] width 56 height 12
click at [705, 238] on div "A tool that can be used to read a website content." at bounding box center [712, 244] width 97 height 16
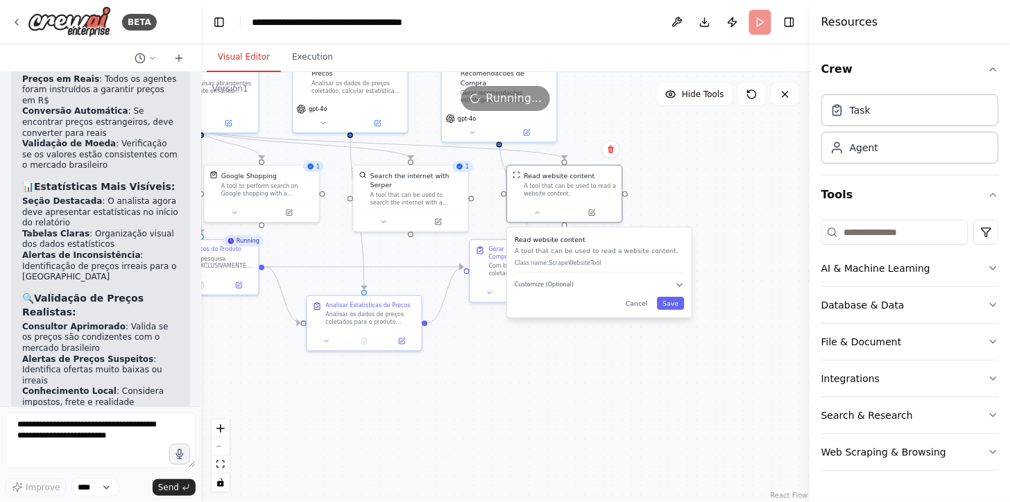
drag, startPoint x: 673, startPoint y: 472, endPoint x: 532, endPoint y: 407, distance: 155.6
click at [532, 407] on div ".deletable-edge-delete-btn { width: 20px; height: 20px; border: 0px solid #ffff…" at bounding box center [505, 287] width 609 height 430
click at [599, 260] on p "Class name: ScrapeWebsiteTool" at bounding box center [599, 264] width 169 height 8
click at [620, 351] on div ".deletable-edge-delete-btn { width: 20px; height: 20px; border: 0px solid #ffff…" at bounding box center [505, 287] width 609 height 430
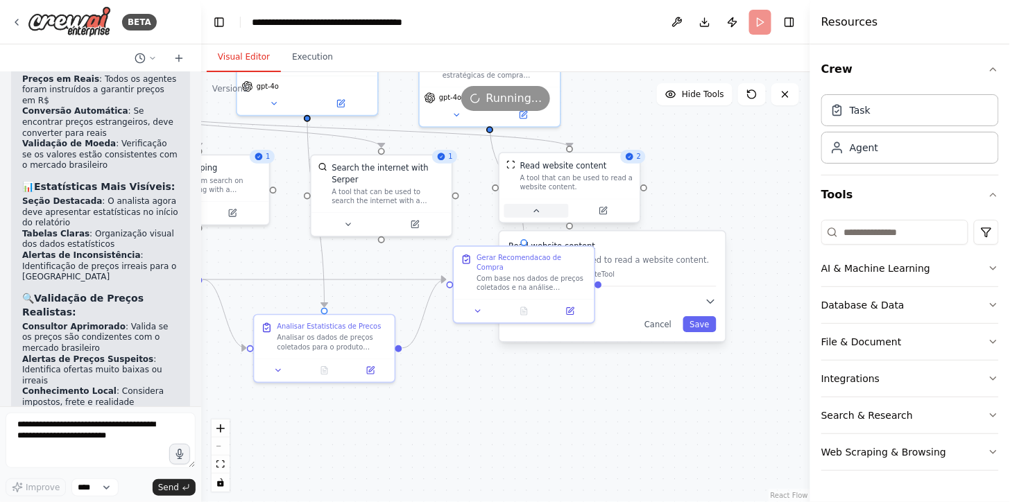
click at [542, 211] on button at bounding box center [537, 211] width 65 height 14
click at [599, 209] on icon at bounding box center [603, 210] width 9 height 9
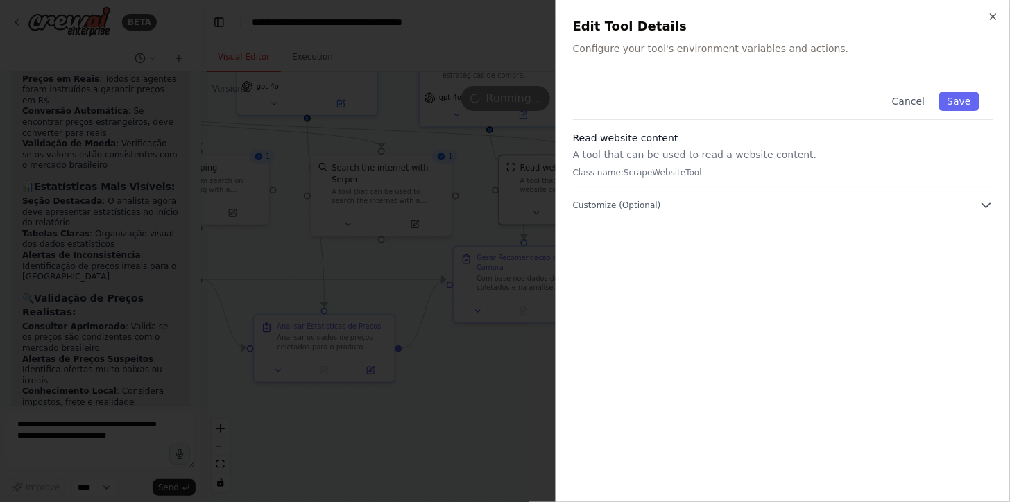
click at [668, 174] on p "Class name: ScrapeWebsiteTool" at bounding box center [783, 172] width 421 height 11
click at [872, 217] on div "Cancel Save Read website content A tool that can be used to read a website cont…" at bounding box center [783, 282] width 421 height 408
click at [894, 99] on button "Cancel" at bounding box center [908, 101] width 49 height 19
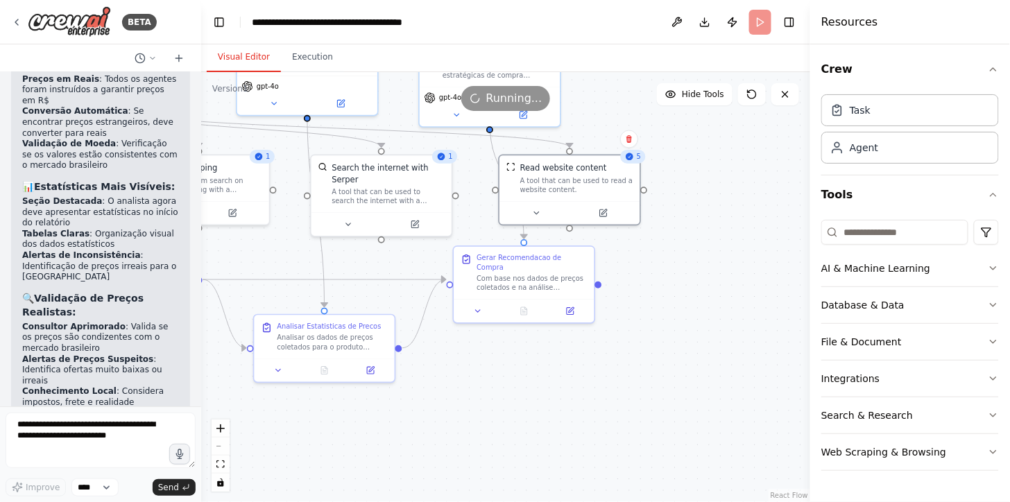
click at [747, 232] on div ".deletable-edge-delete-btn { width: 20px; height: 20px; border: 0px solid #ffff…" at bounding box center [505, 287] width 609 height 430
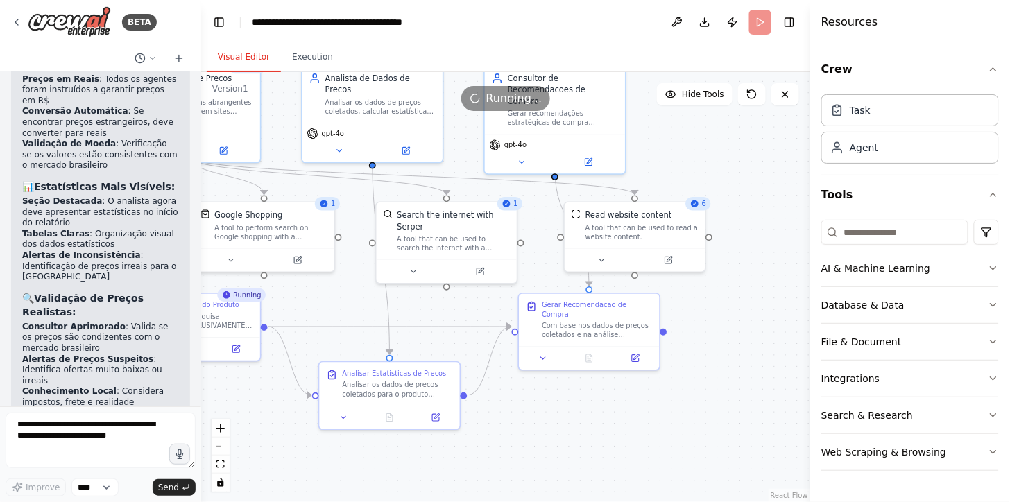
drag, startPoint x: 747, startPoint y: 232, endPoint x: 816, endPoint y: 283, distance: 86.3
click at [816, 283] on div "BETA quero um flow de agentes que faça a pesquisa de preços no país Y de um pro…" at bounding box center [505, 251] width 1010 height 502
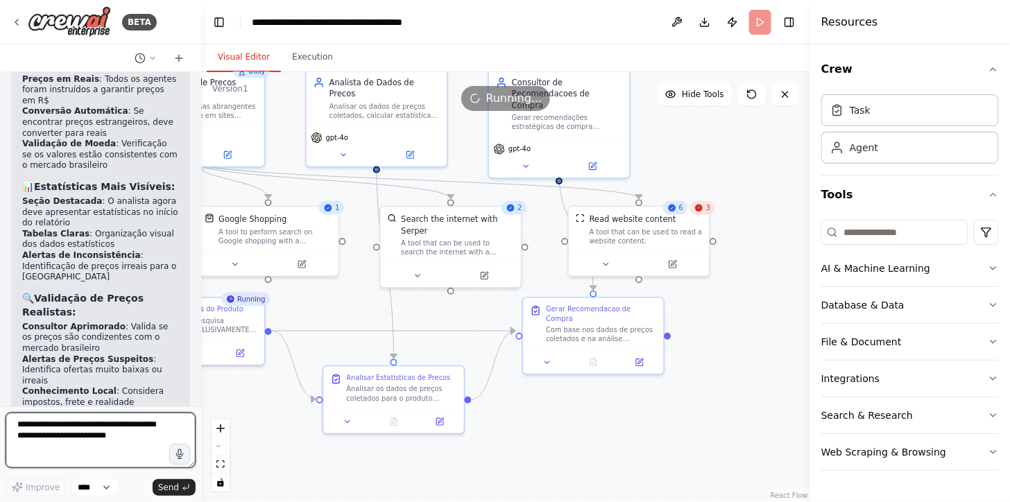
click at [94, 431] on textarea at bounding box center [101, 441] width 190 height 56
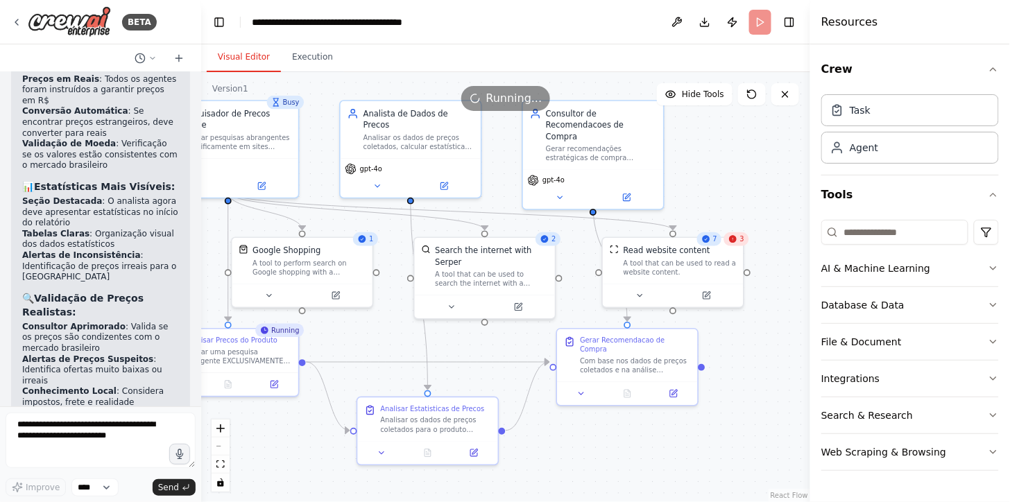
drag, startPoint x: 317, startPoint y: 189, endPoint x: 357, endPoint y: 230, distance: 56.9
click at [357, 230] on div ".deletable-edge-delete-btn { width: 20px; height: 20px; border: 0px solid #ffff…" at bounding box center [505, 287] width 609 height 430
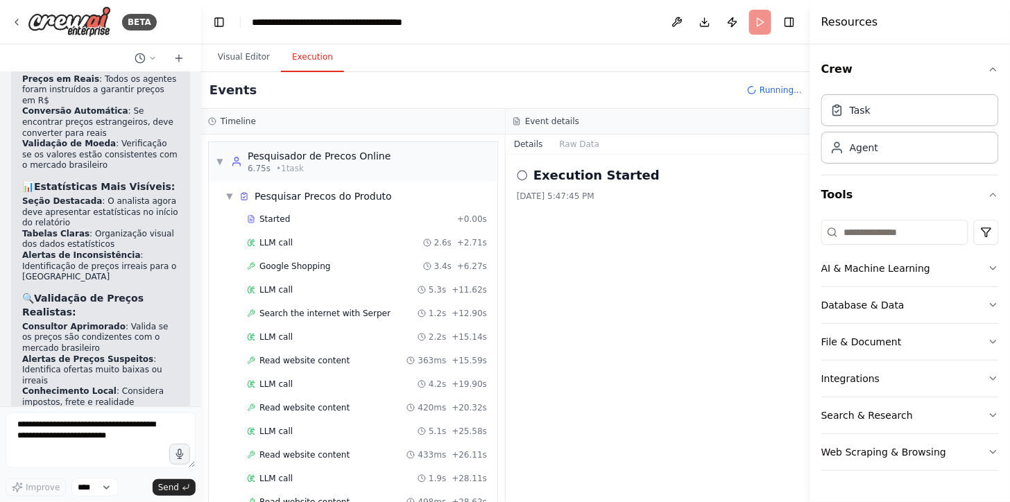
click at [310, 57] on button "Execution" at bounding box center [312, 57] width 63 height 29
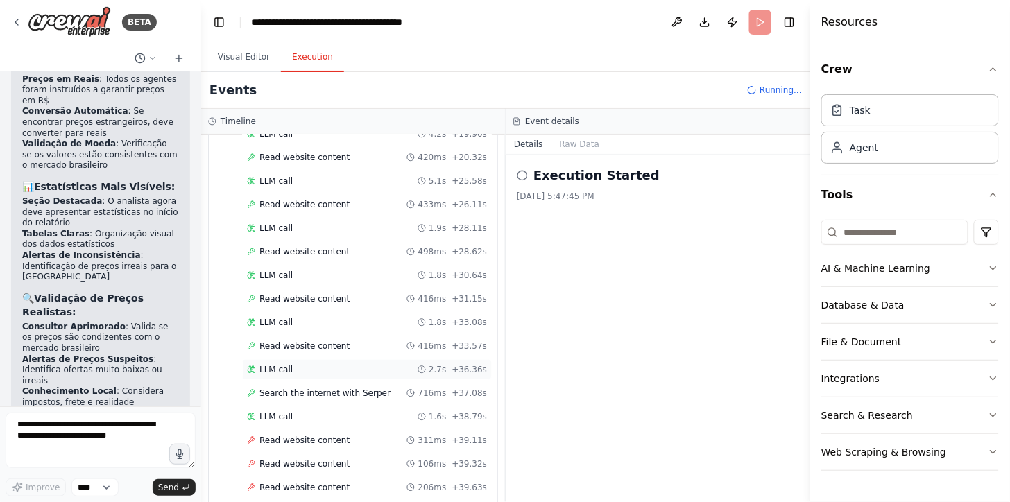
scroll to position [427, 0]
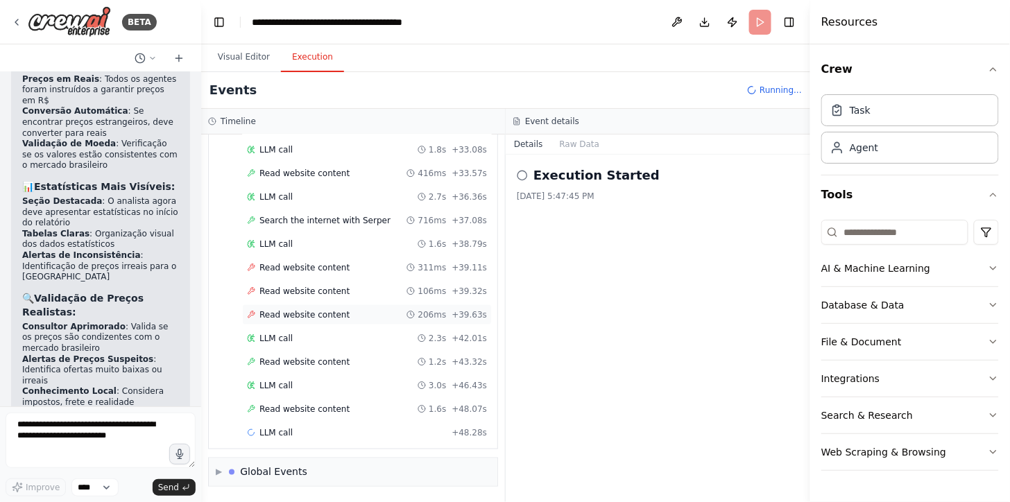
click at [315, 310] on span "Read website content" at bounding box center [305, 315] width 90 height 11
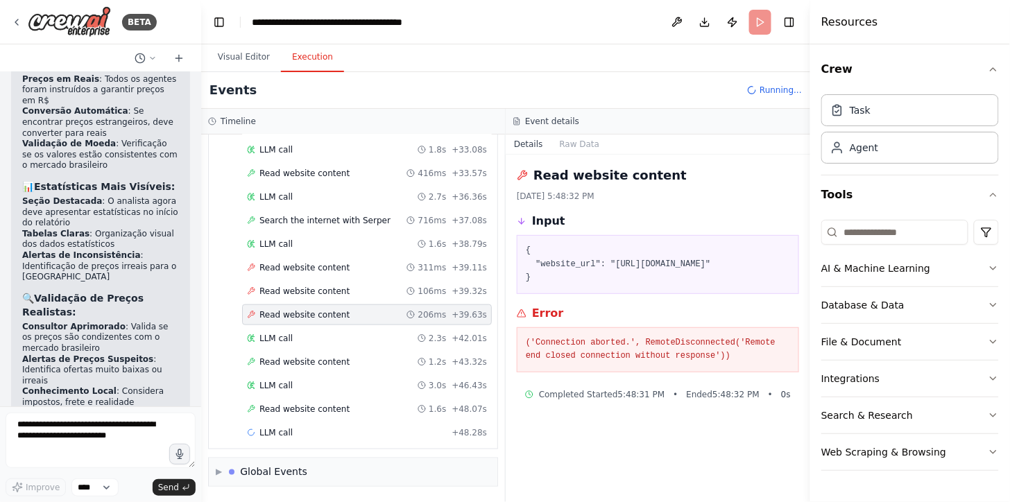
click at [349, 255] on div "Started + 0.00s LLM call 2.6s + 2.71s Google Shopping 3.4s + 6.27s LLM call 5.3…" at bounding box center [359, 116] width 278 height 661
click at [304, 425] on div "LLM call + 48.28s" at bounding box center [367, 433] width 250 height 21
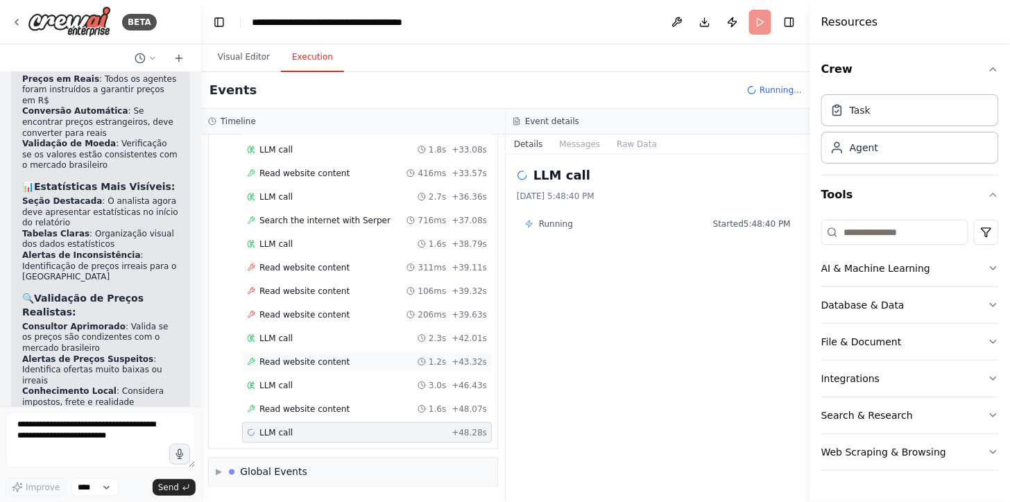
click at [287, 366] on span "Read website content" at bounding box center [305, 362] width 90 height 11
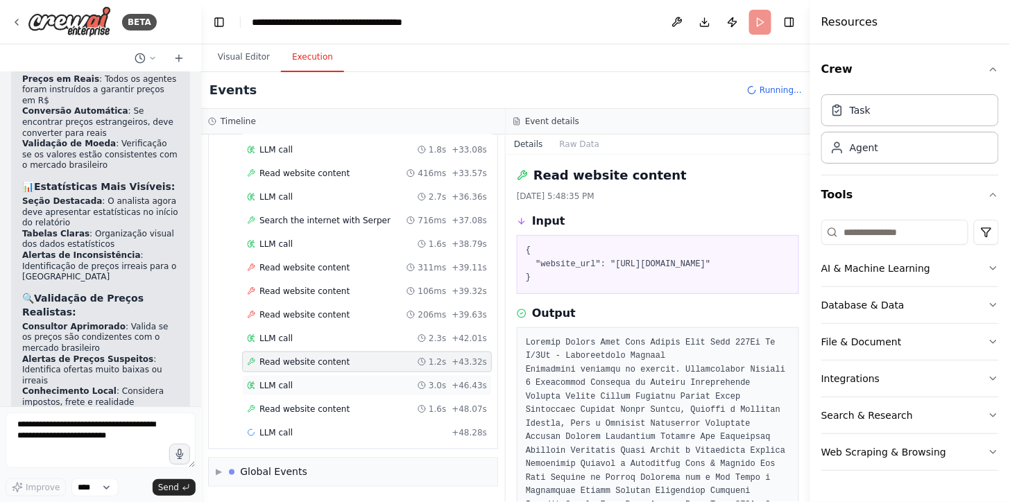
click at [289, 382] on div "LLM call 3.0s + 46.43s" at bounding box center [367, 385] width 240 height 11
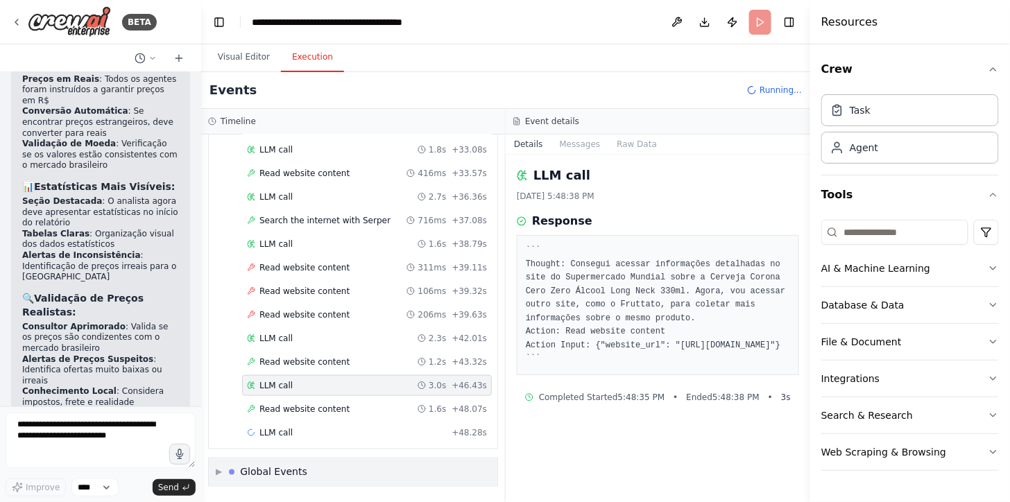
click at [273, 473] on div "Global Events" at bounding box center [273, 473] width 67 height 14
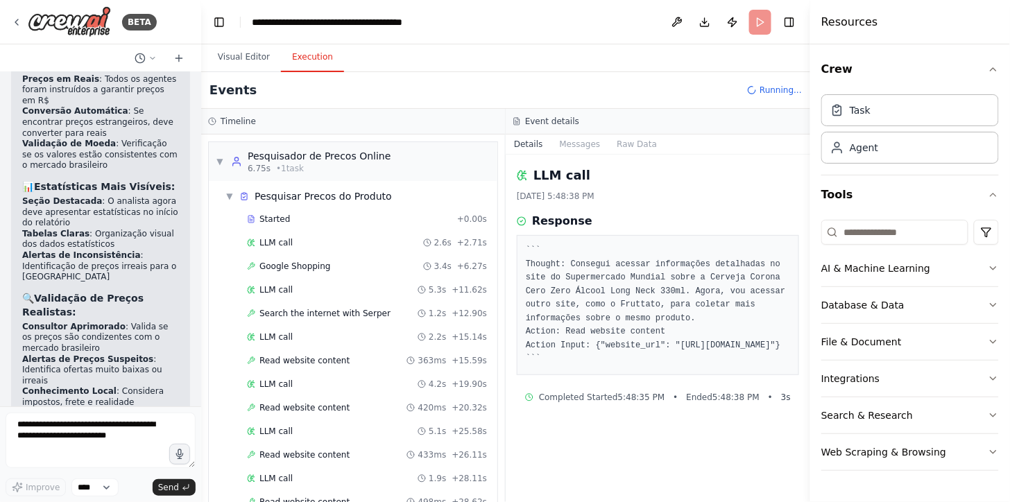
scroll to position [1, 0]
click at [231, 192] on span "▼" at bounding box center [230, 195] width 8 height 11
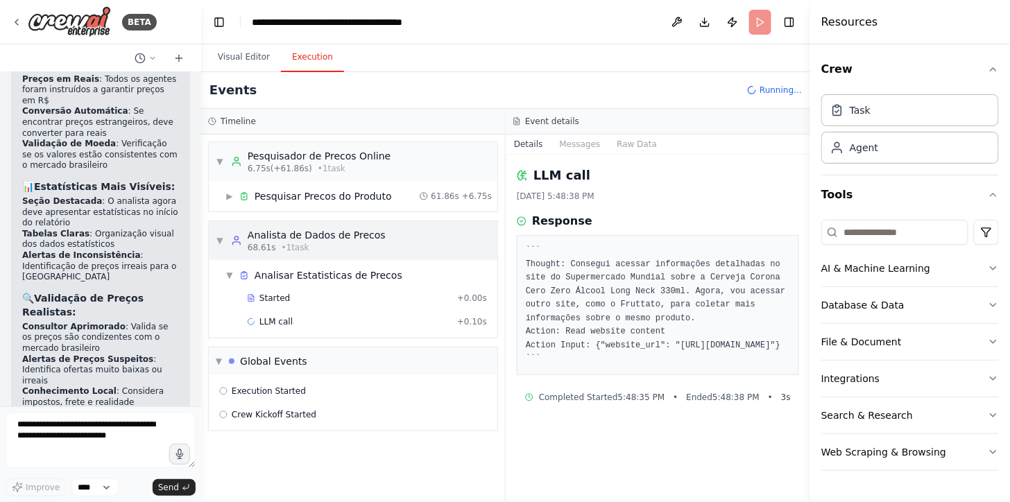
click at [228, 230] on div "▼ Analista de Dados de Precos 68.61s • 1 task" at bounding box center [301, 240] width 170 height 25
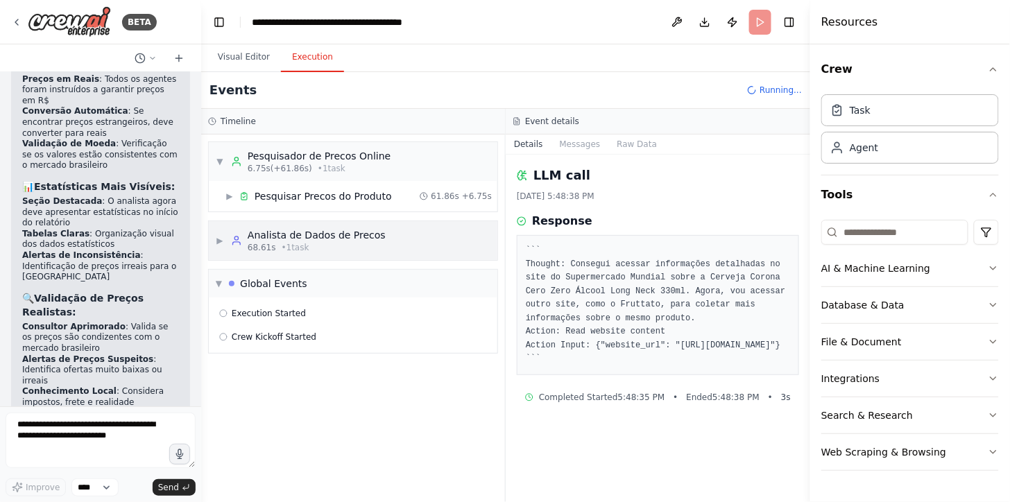
click at [228, 230] on div "▶ Analista de Dados de Precos 68.61s • 1 task" at bounding box center [301, 240] width 170 height 25
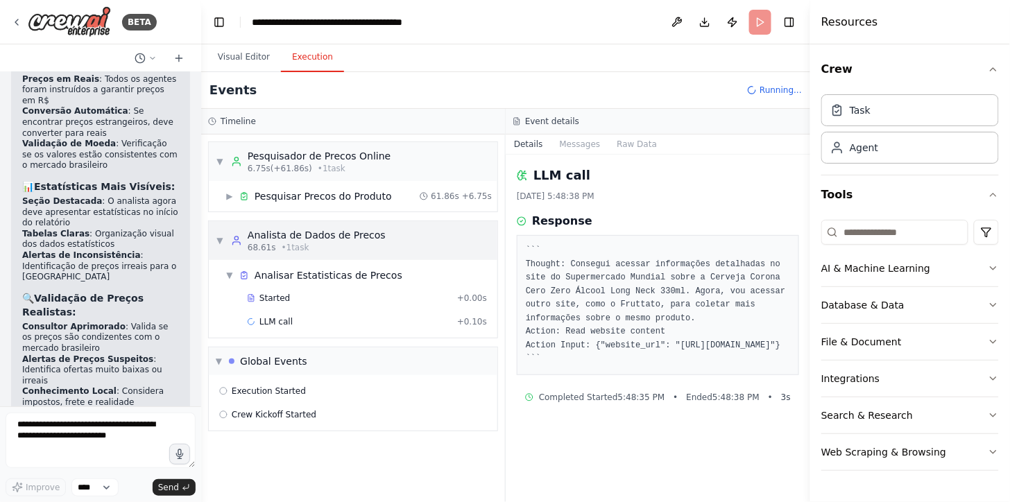
click at [221, 233] on div "▼ Analista de Dados de Precos 68.61s • 1 task" at bounding box center [301, 240] width 170 height 25
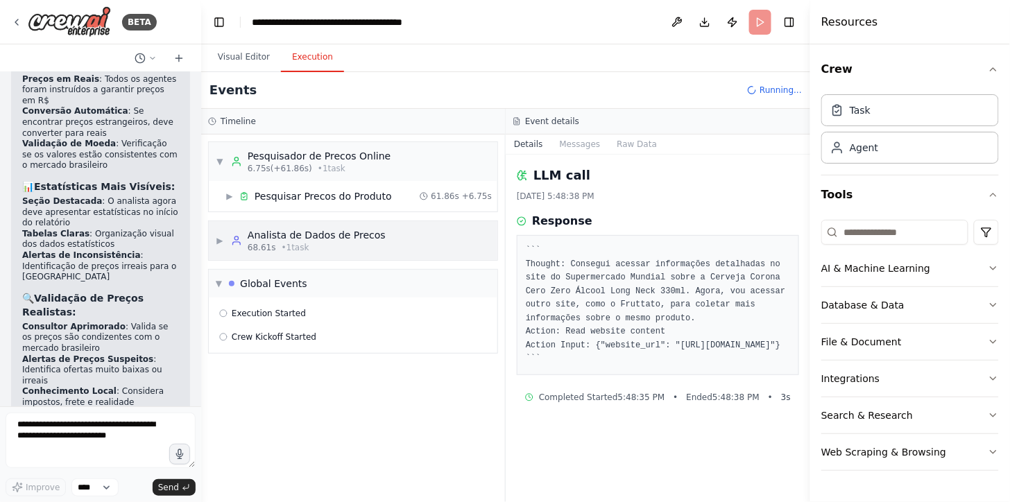
click at [238, 242] on icon at bounding box center [237, 243] width 8 height 3
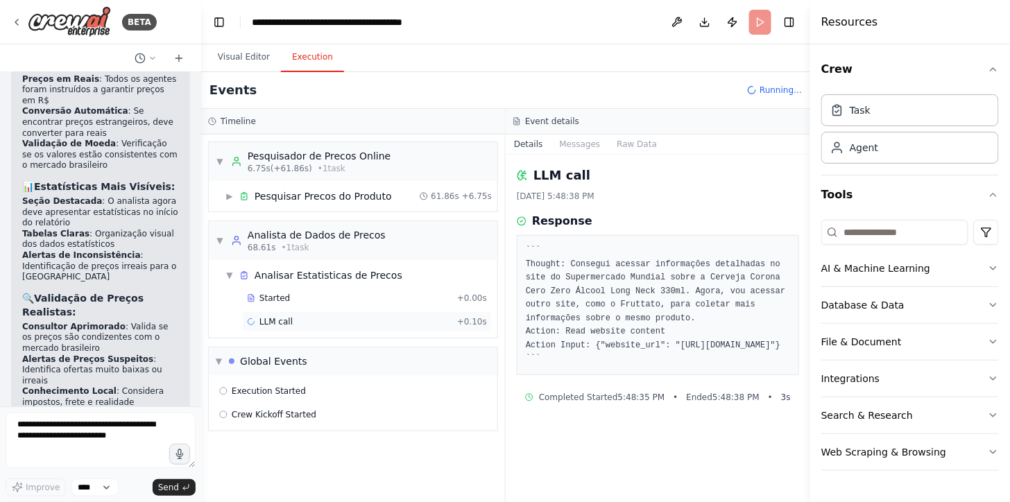
click at [340, 326] on div "LLM call + 0.10s" at bounding box center [367, 321] width 240 height 11
